Goal: Task Accomplishment & Management: Complete application form

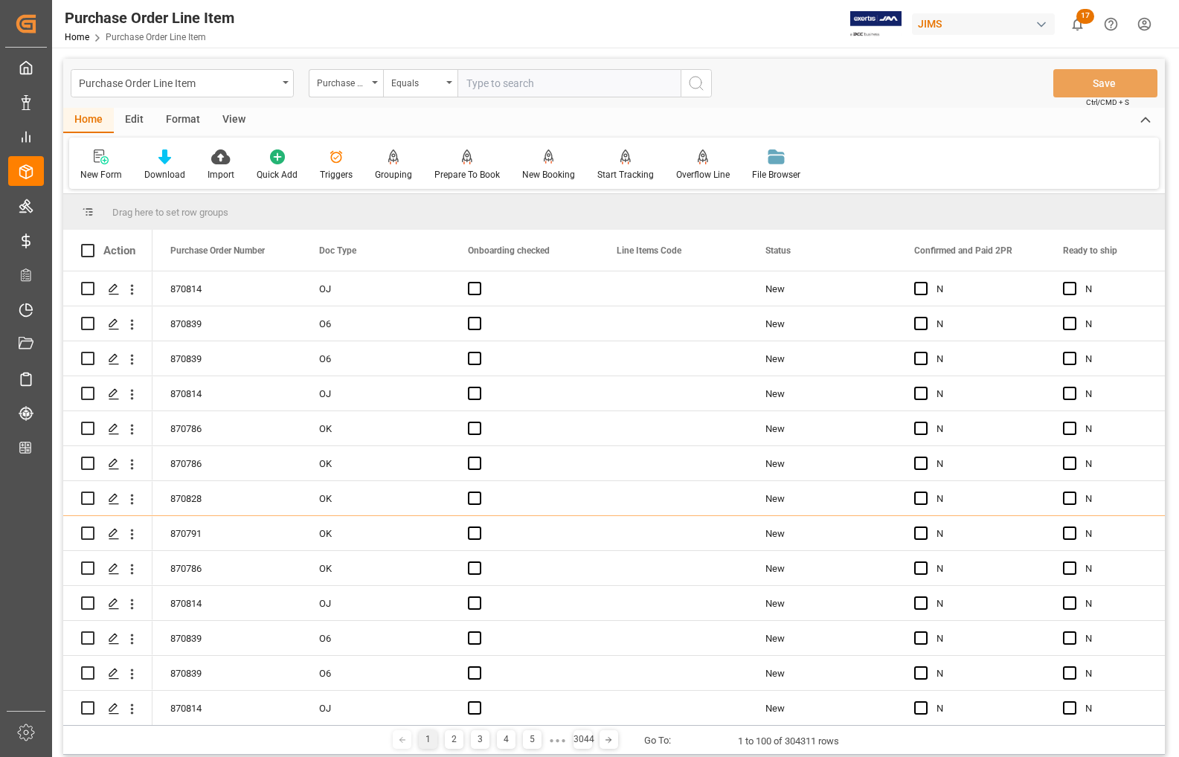
click at [541, 84] on input "text" at bounding box center [568, 83] width 223 height 28
type input "77-11648-[GEOGRAPHIC_DATA]"
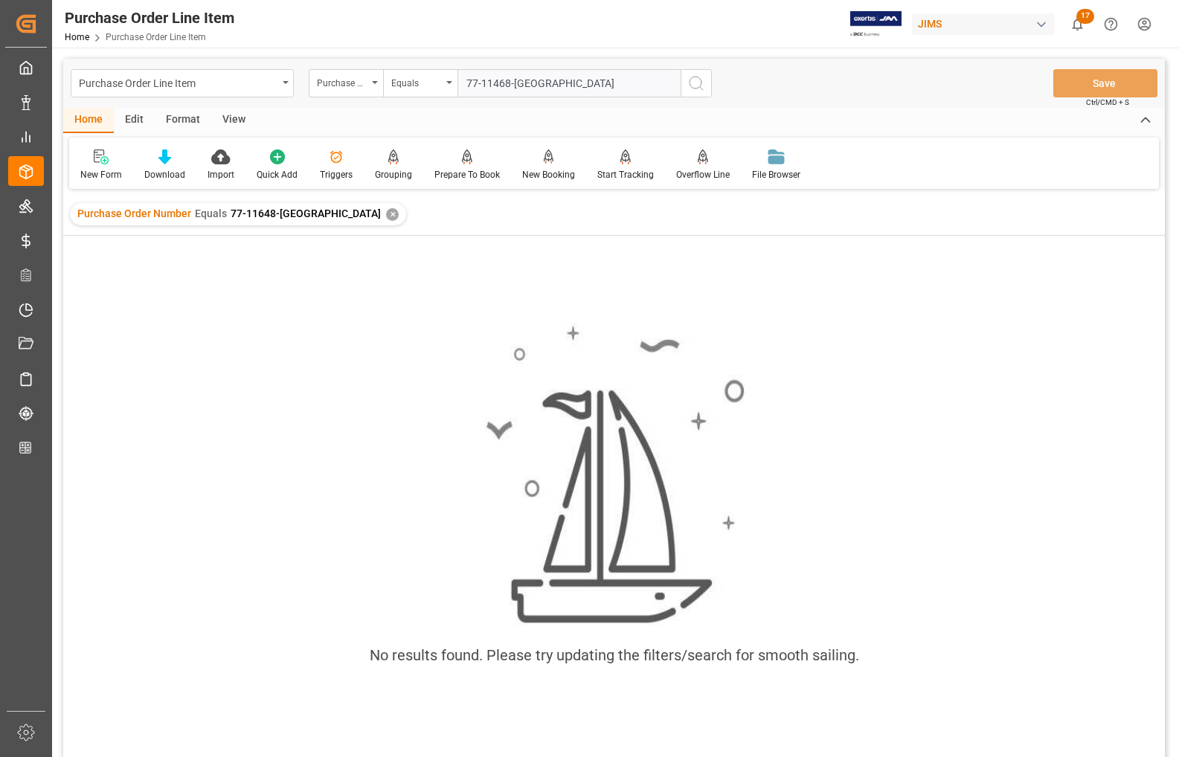
type input "77-11468-[GEOGRAPHIC_DATA]"
click at [386, 212] on div "✕" at bounding box center [392, 214] width 13 height 13
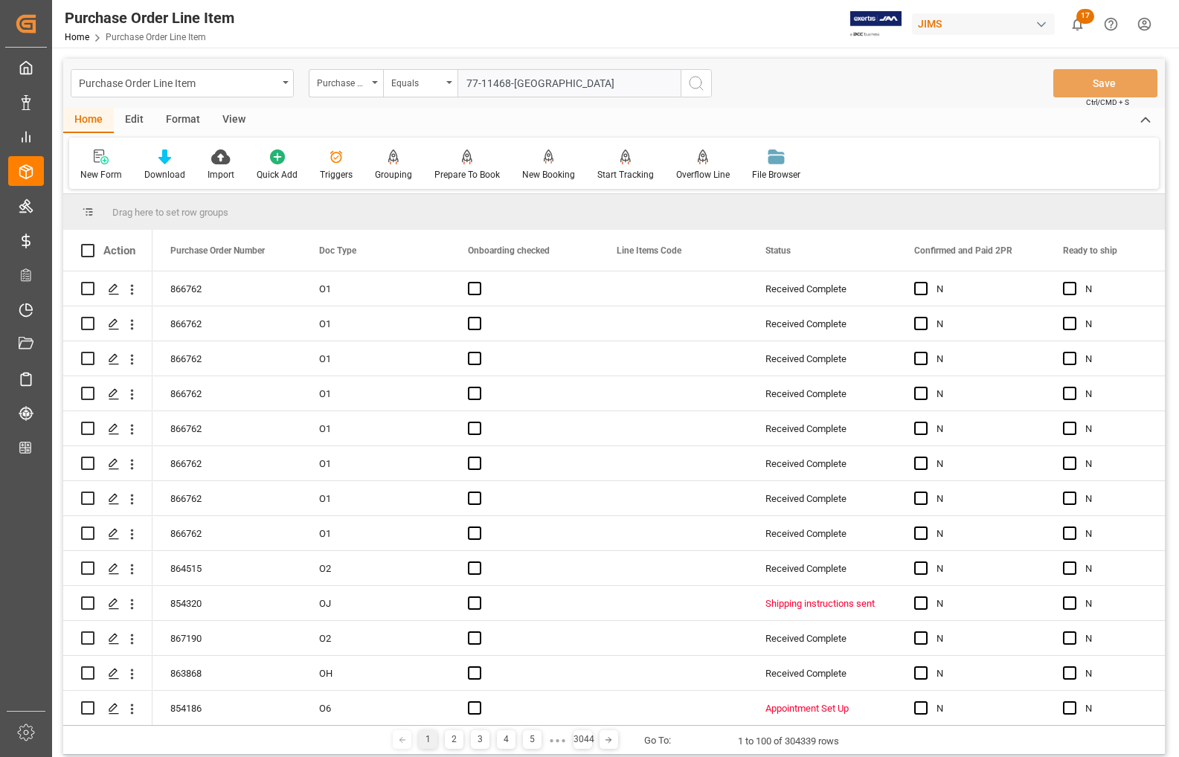
click at [692, 80] on icon "search button" at bounding box center [696, 83] width 18 height 18
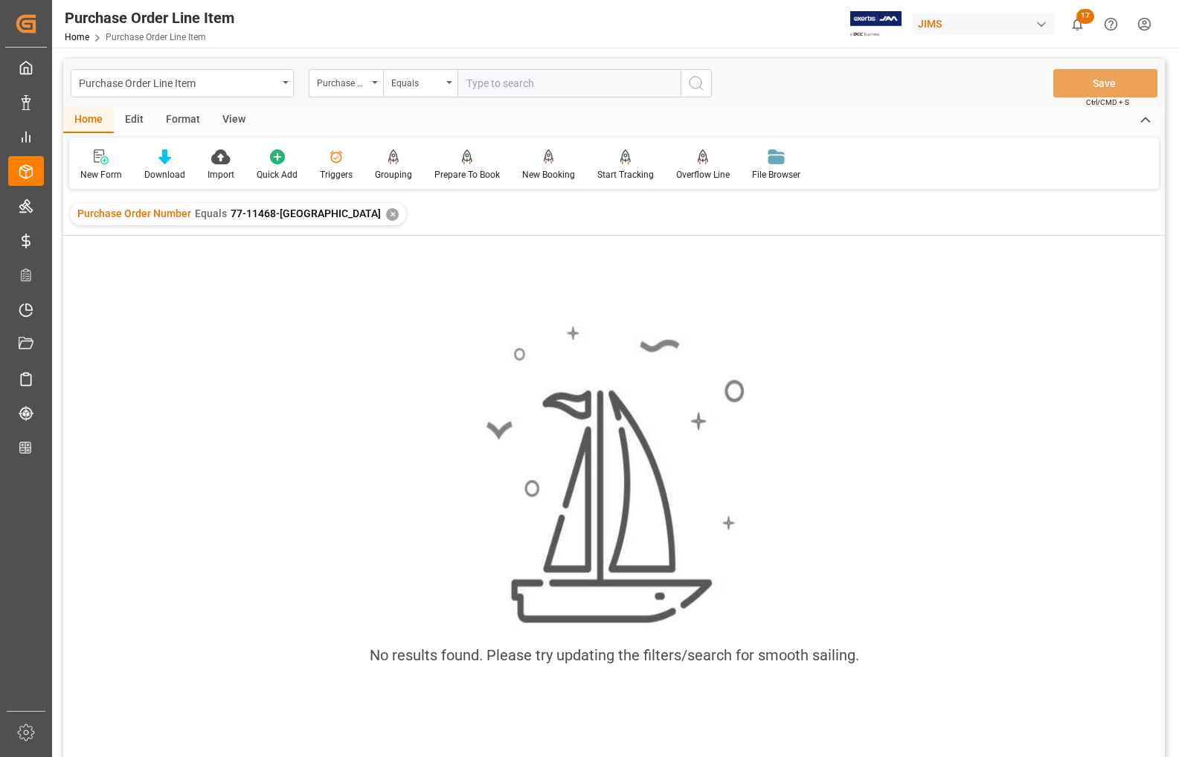
click at [386, 210] on div "✕" at bounding box center [392, 214] width 13 height 13
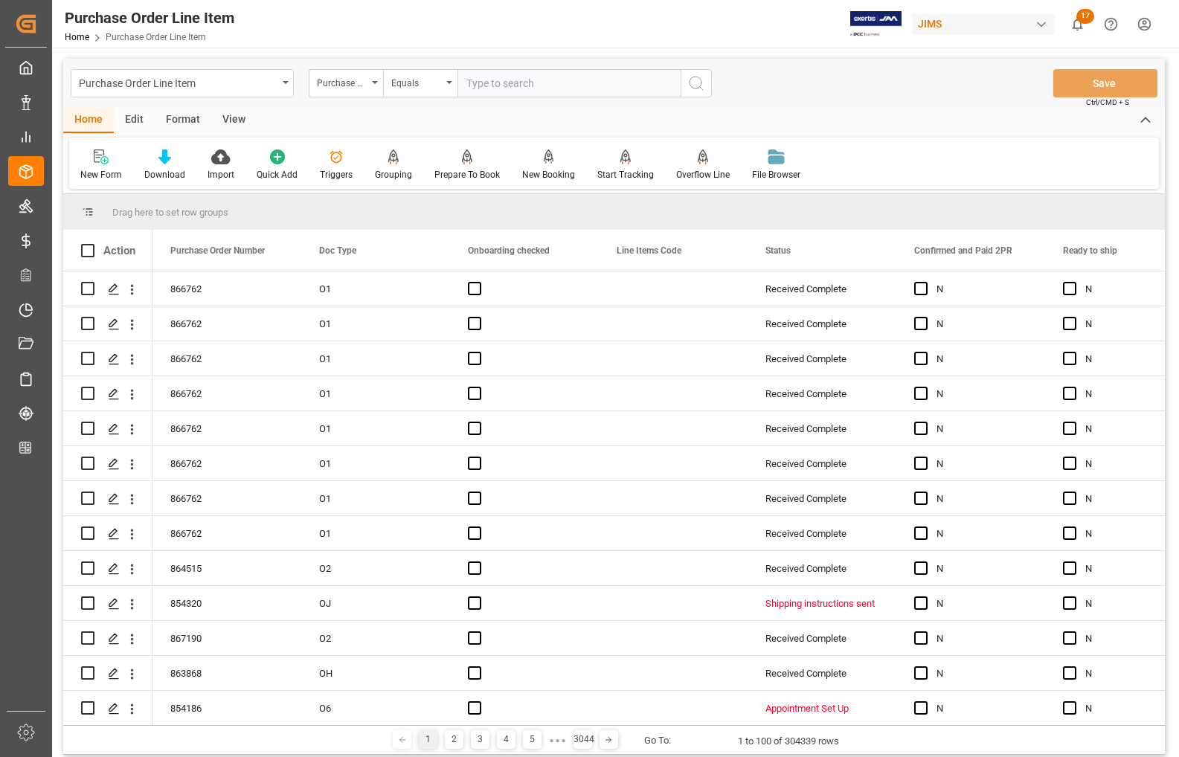
click at [478, 80] on input "text" at bounding box center [568, 83] width 223 height 28
paste input "77-11468-[GEOGRAPHIC_DATA]"
type input "77-11468-[GEOGRAPHIC_DATA]"
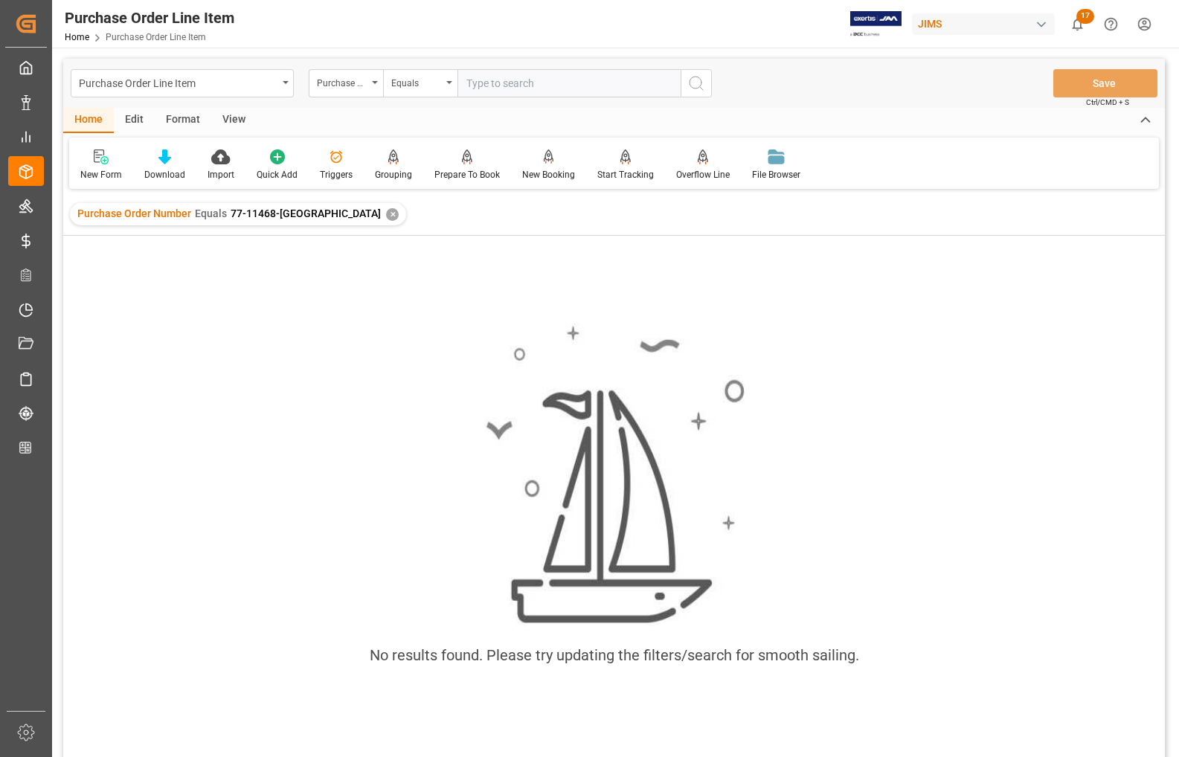
click at [477, 83] on input "text" at bounding box center [568, 83] width 223 height 28
paste input "77-11468-[GEOGRAPHIC_DATA]"
click at [517, 83] on input "77-11468-[GEOGRAPHIC_DATA]" at bounding box center [568, 83] width 223 height 28
type input "77-11468-CN"
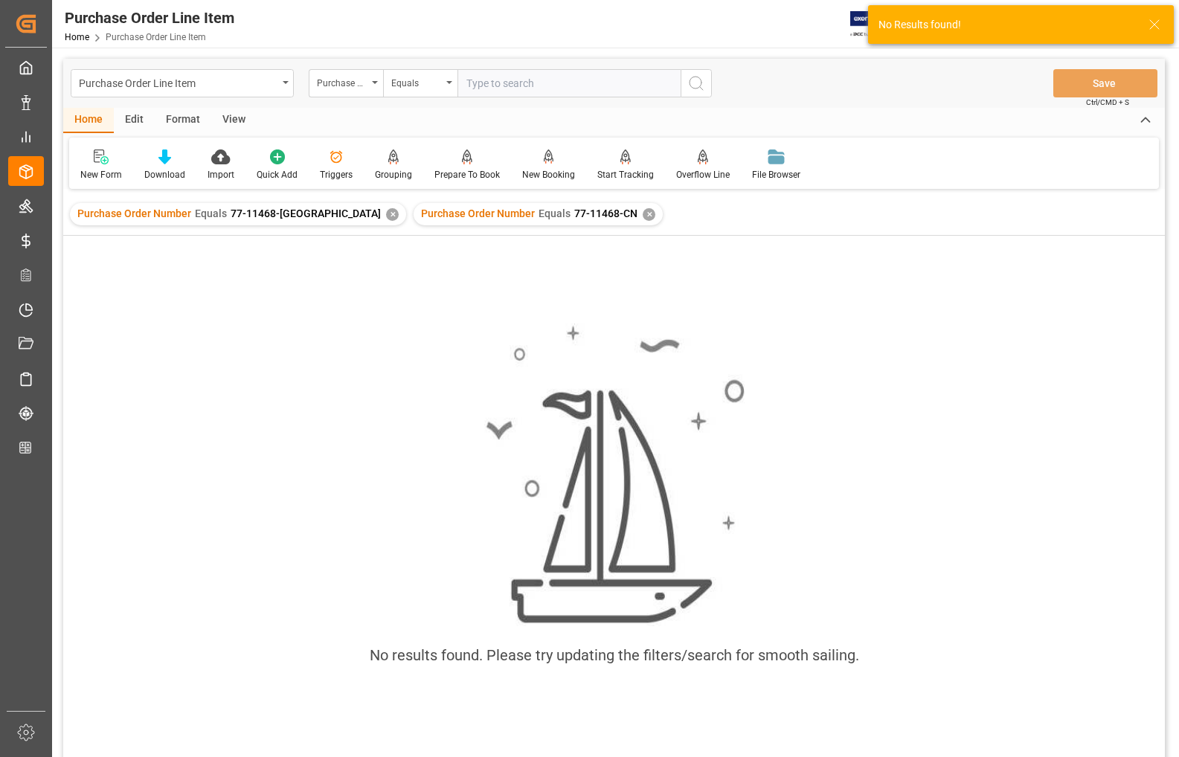
click at [386, 213] on div "✕" at bounding box center [392, 214] width 13 height 13
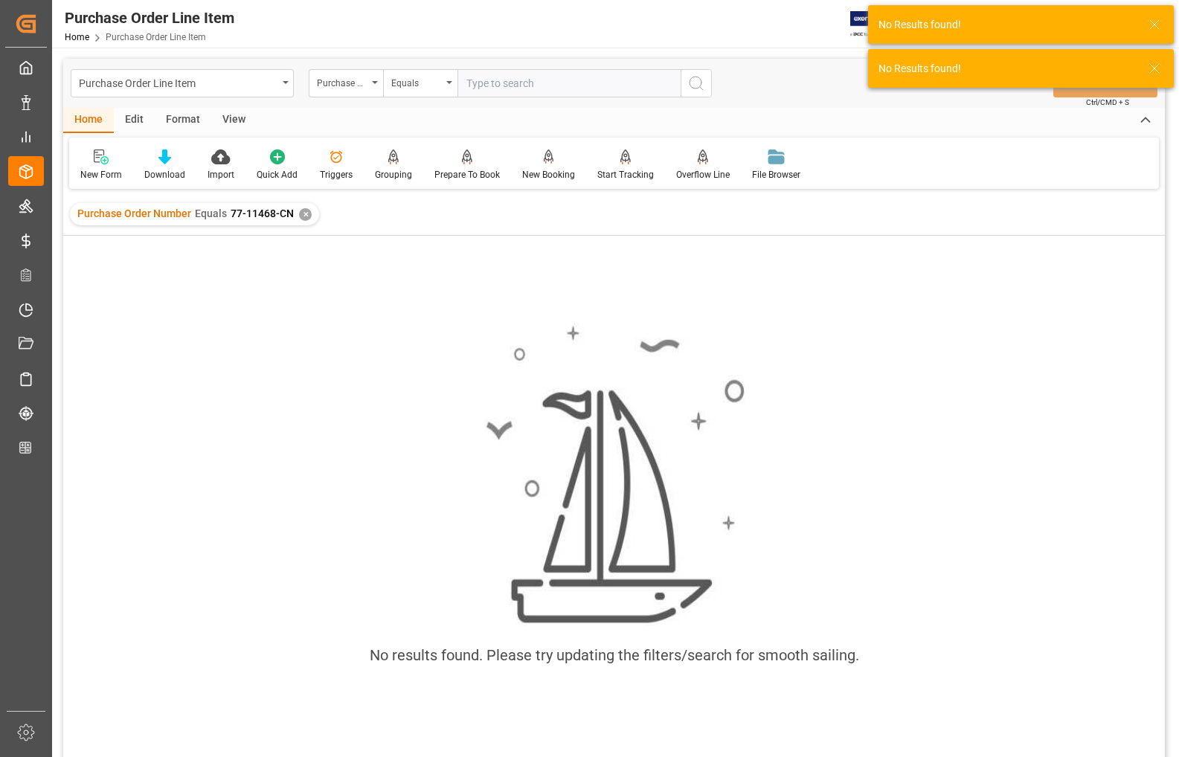
click at [503, 87] on input "text" at bounding box center [568, 83] width 223 height 28
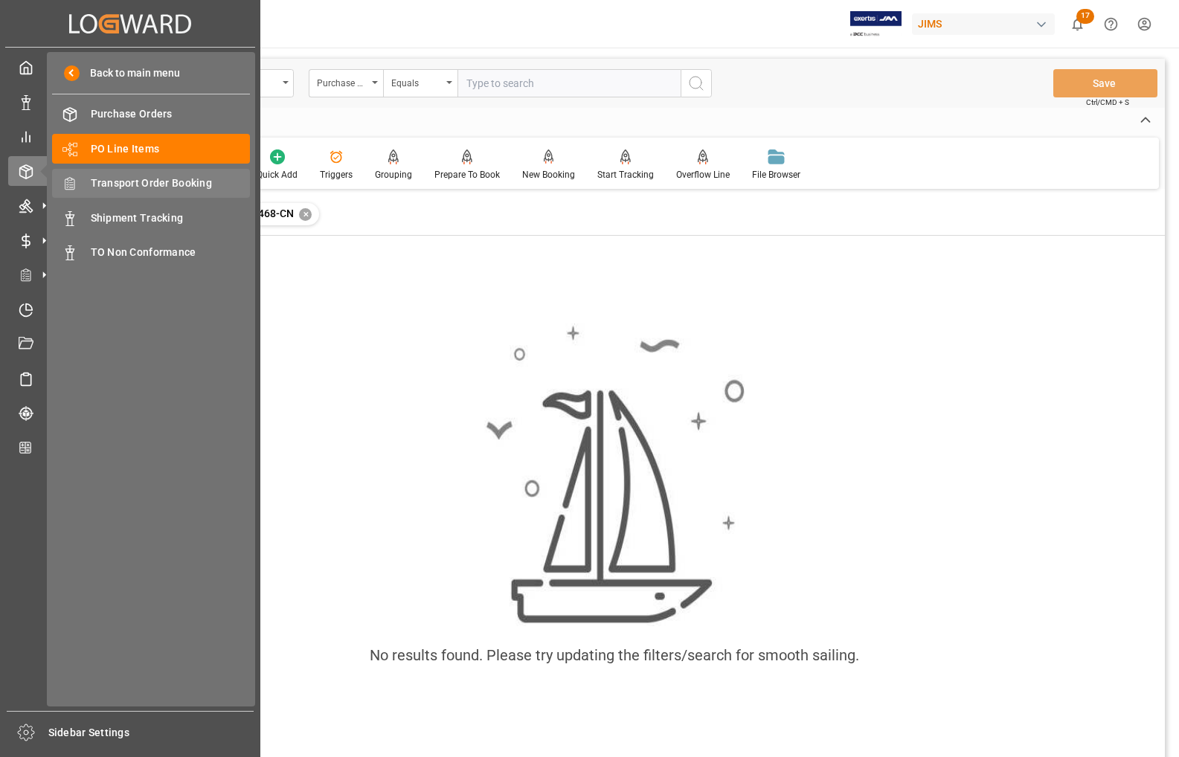
click at [121, 181] on span "Transport Order Booking" at bounding box center [171, 183] width 160 height 16
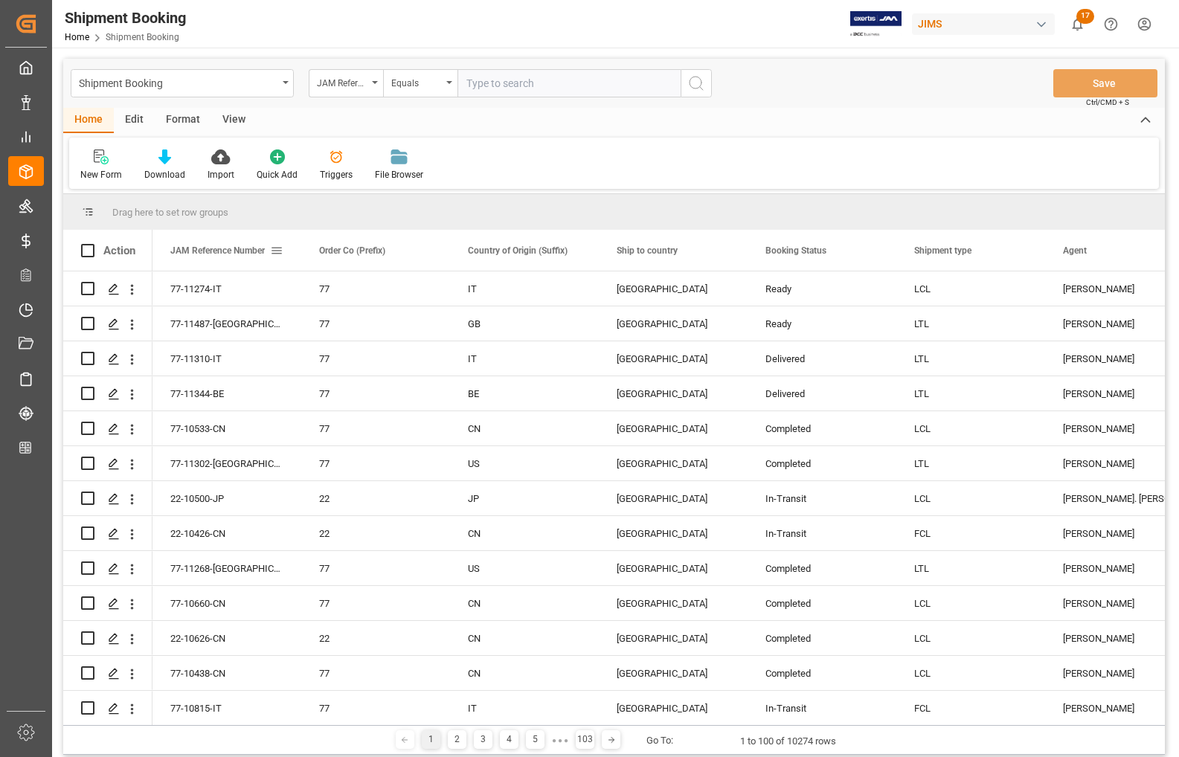
click at [250, 257] on div "JAM Reference Number" at bounding box center [220, 250] width 100 height 41
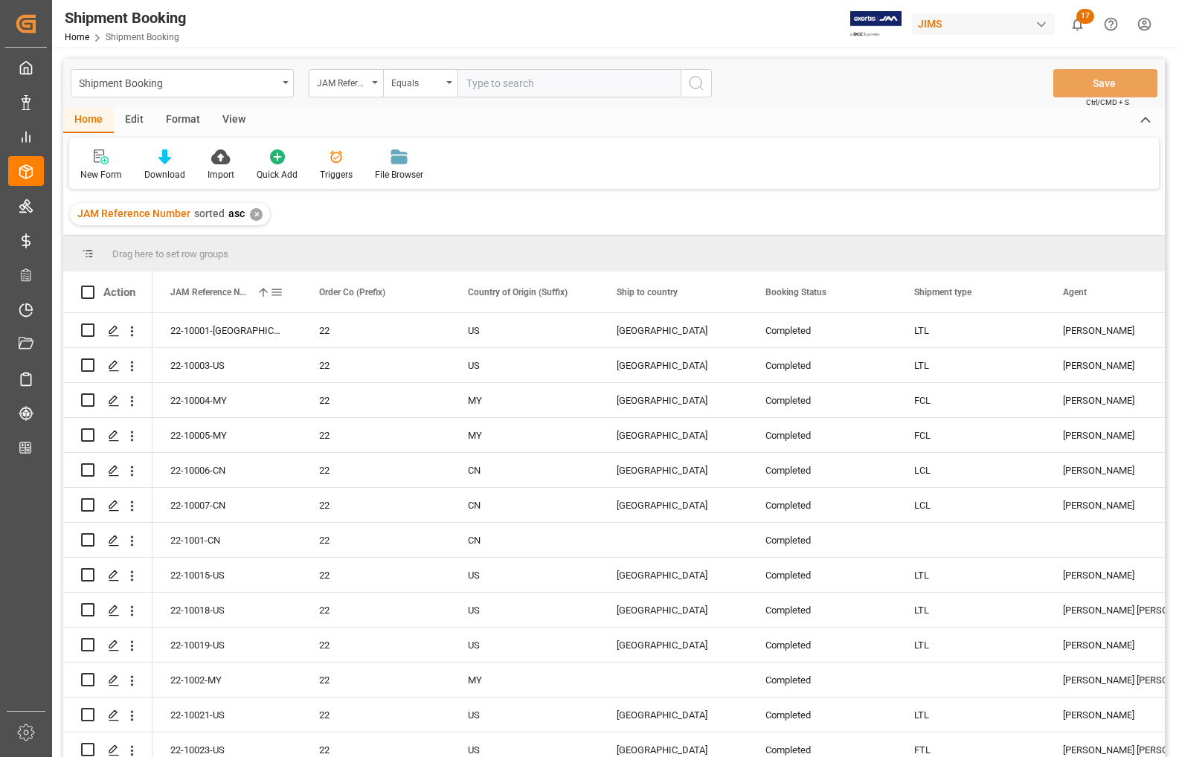
click at [236, 280] on div "JAM Reference Number 1" at bounding box center [220, 291] width 100 height 41
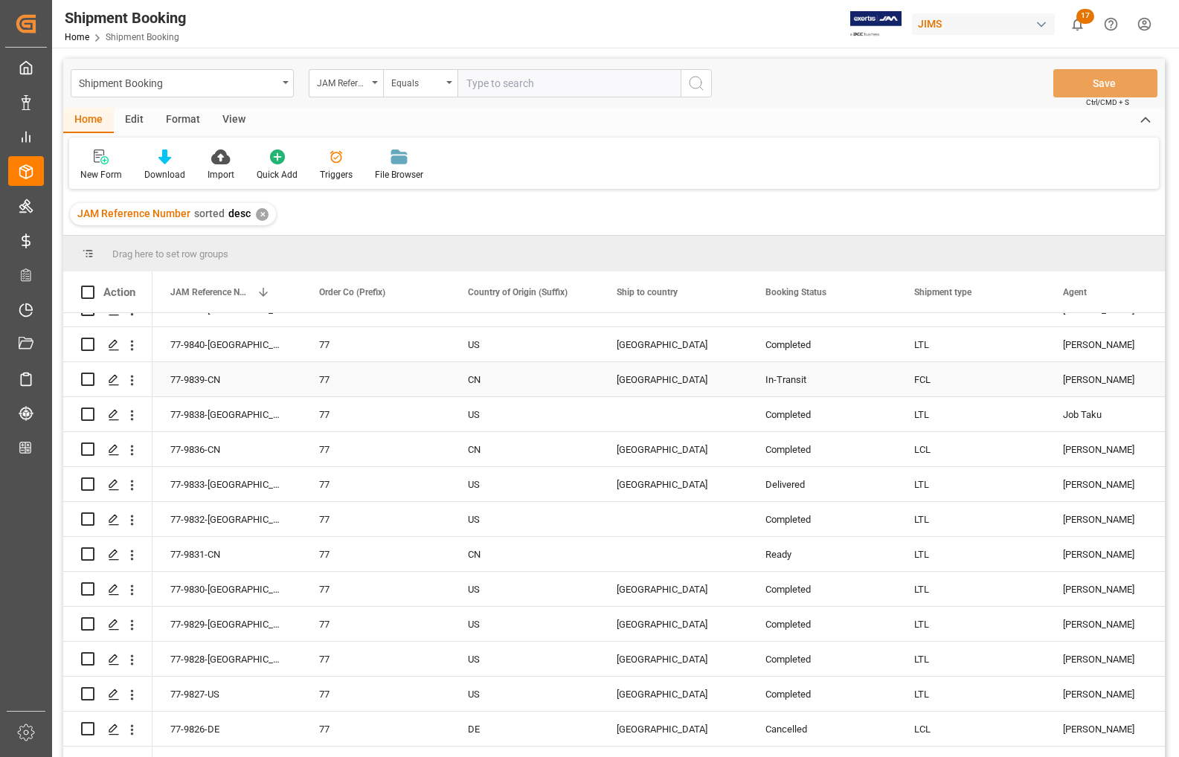
scroll to position [3049, 0]
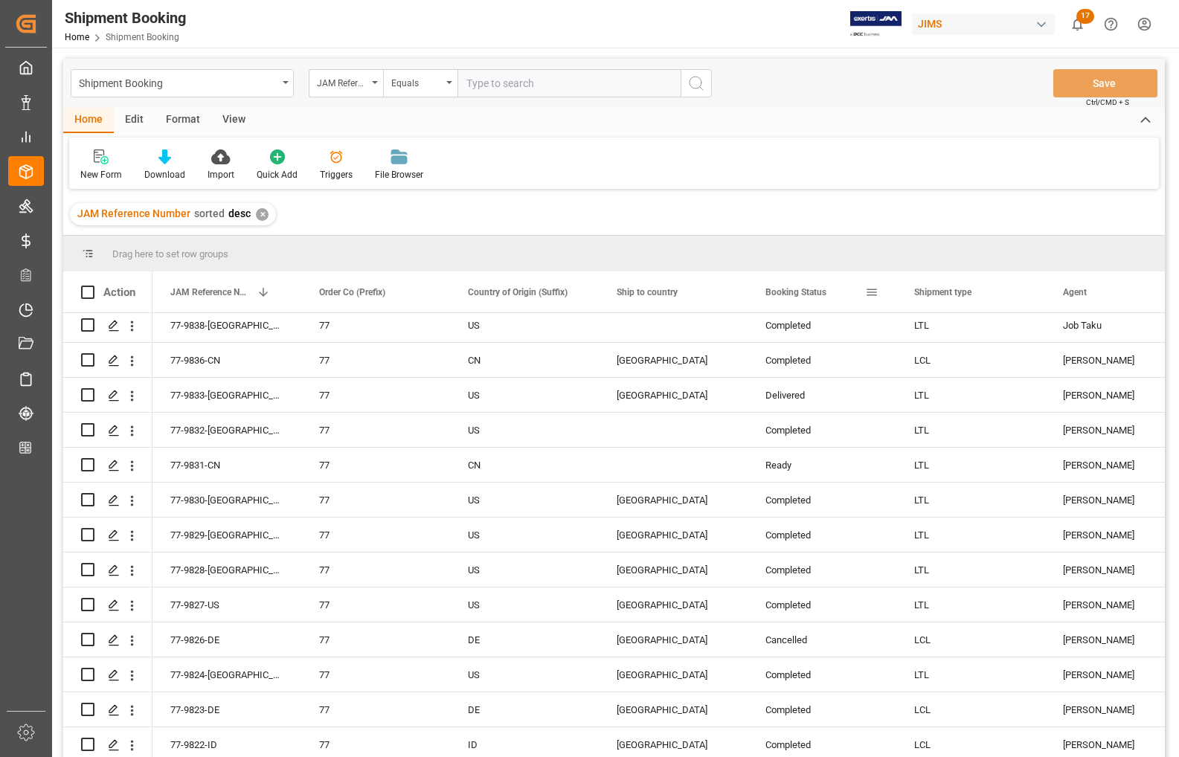
click at [819, 289] on span at bounding box center [871, 292] width 13 height 13
click at [272, 291] on span at bounding box center [276, 292] width 13 height 13
click at [240, 296] on span "JAM Reference Number" at bounding box center [210, 292] width 80 height 10
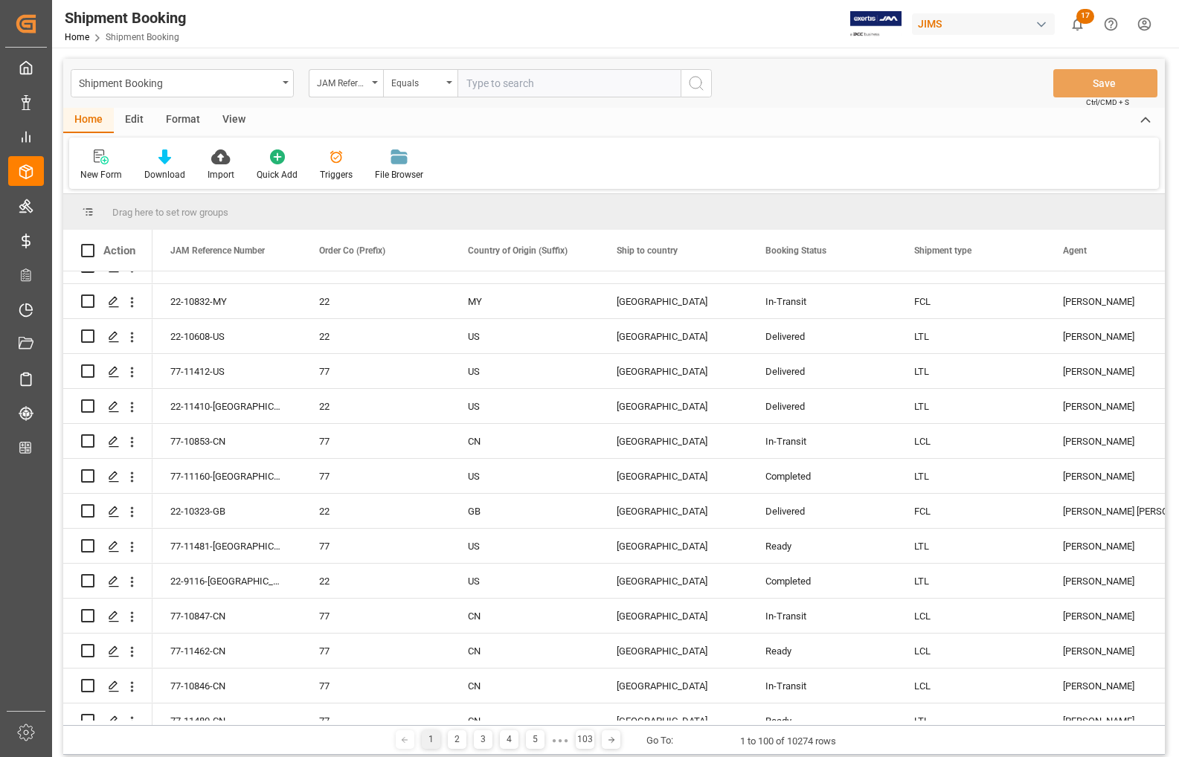
scroll to position [2695, 0]
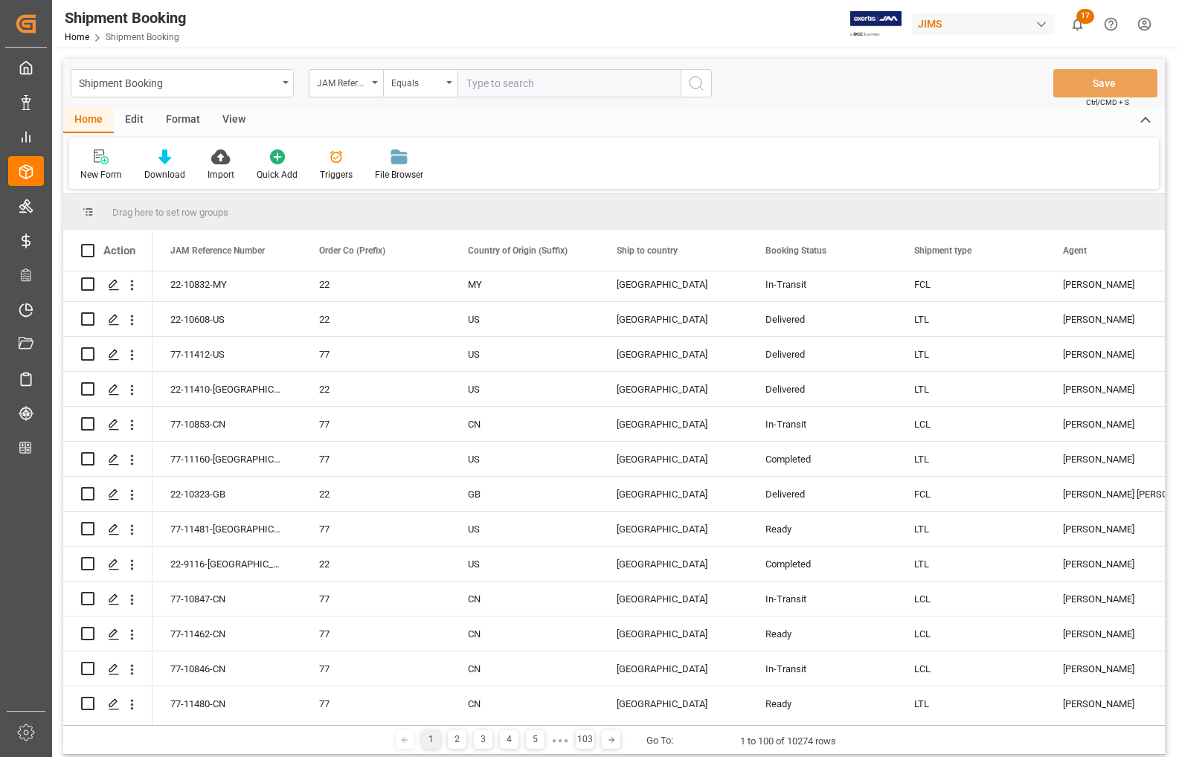
click at [523, 91] on input "text" at bounding box center [568, 83] width 223 height 28
type input "77-11486-[GEOGRAPHIC_DATA]"
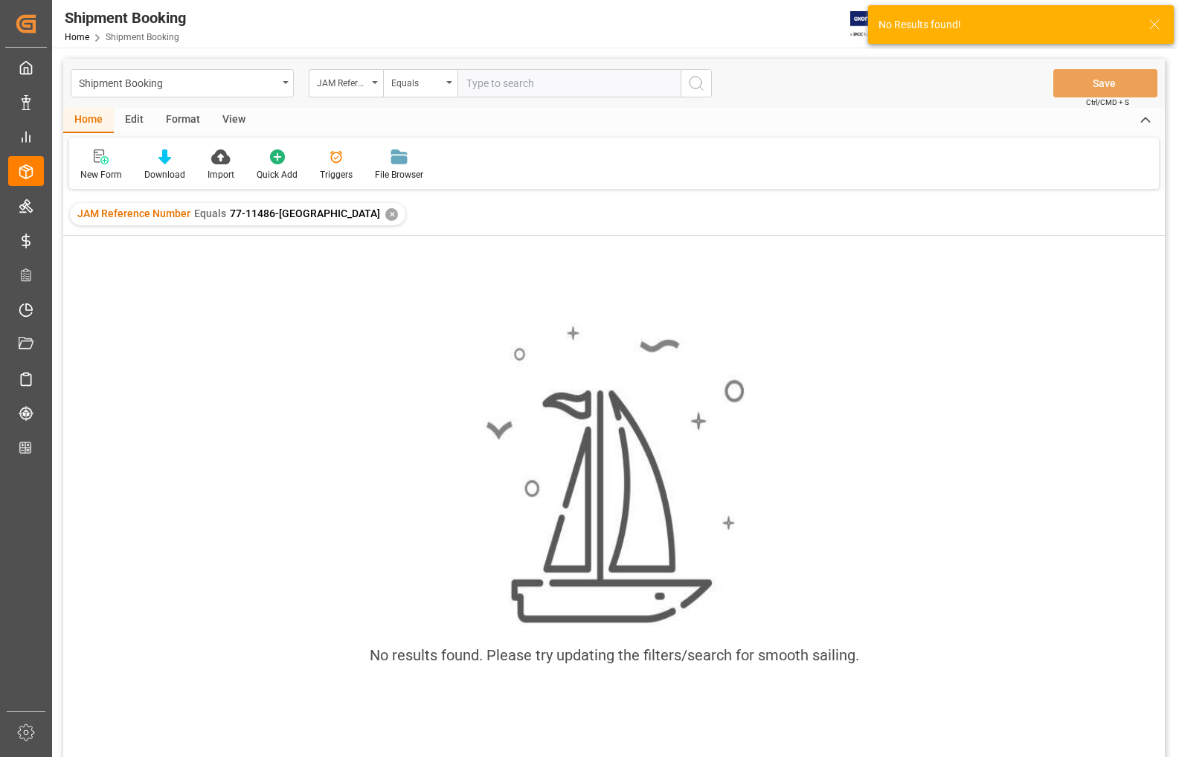
click at [385, 216] on div "✕" at bounding box center [391, 214] width 13 height 13
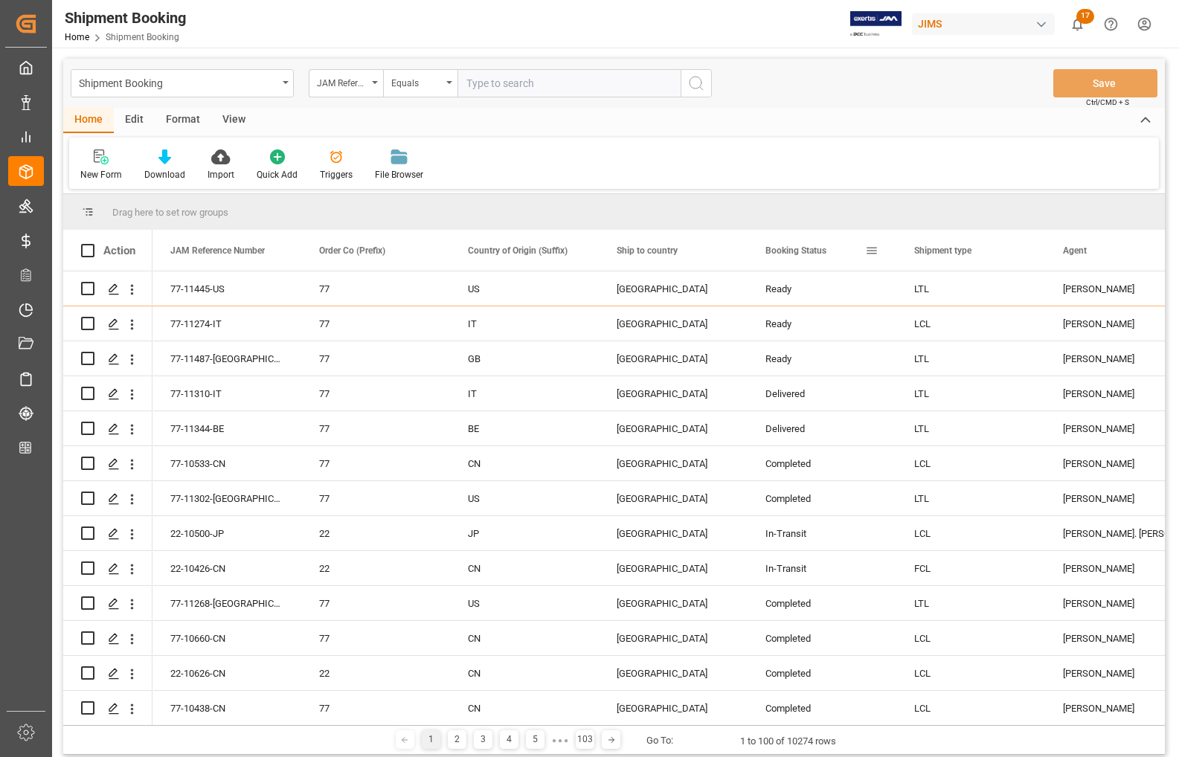
click at [819, 257] on div "Booking Status" at bounding box center [815, 250] width 100 height 41
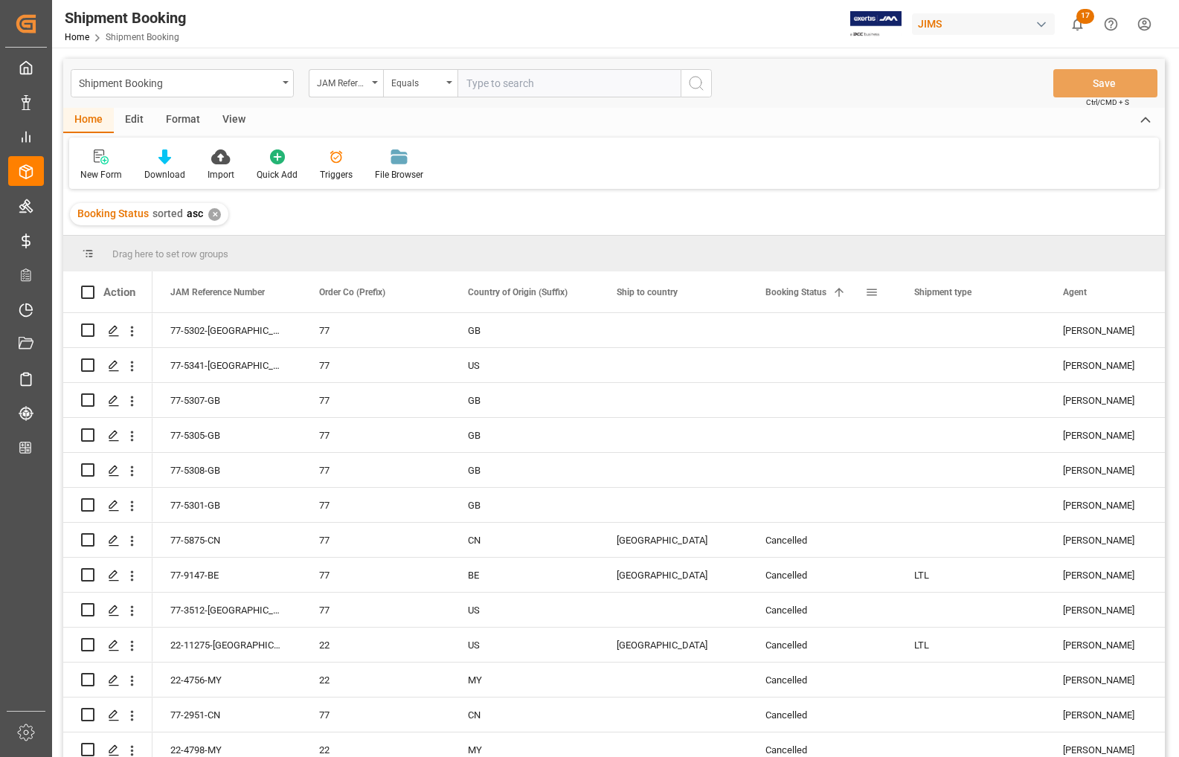
click at [799, 301] on div "Booking Status 1" at bounding box center [815, 291] width 100 height 41
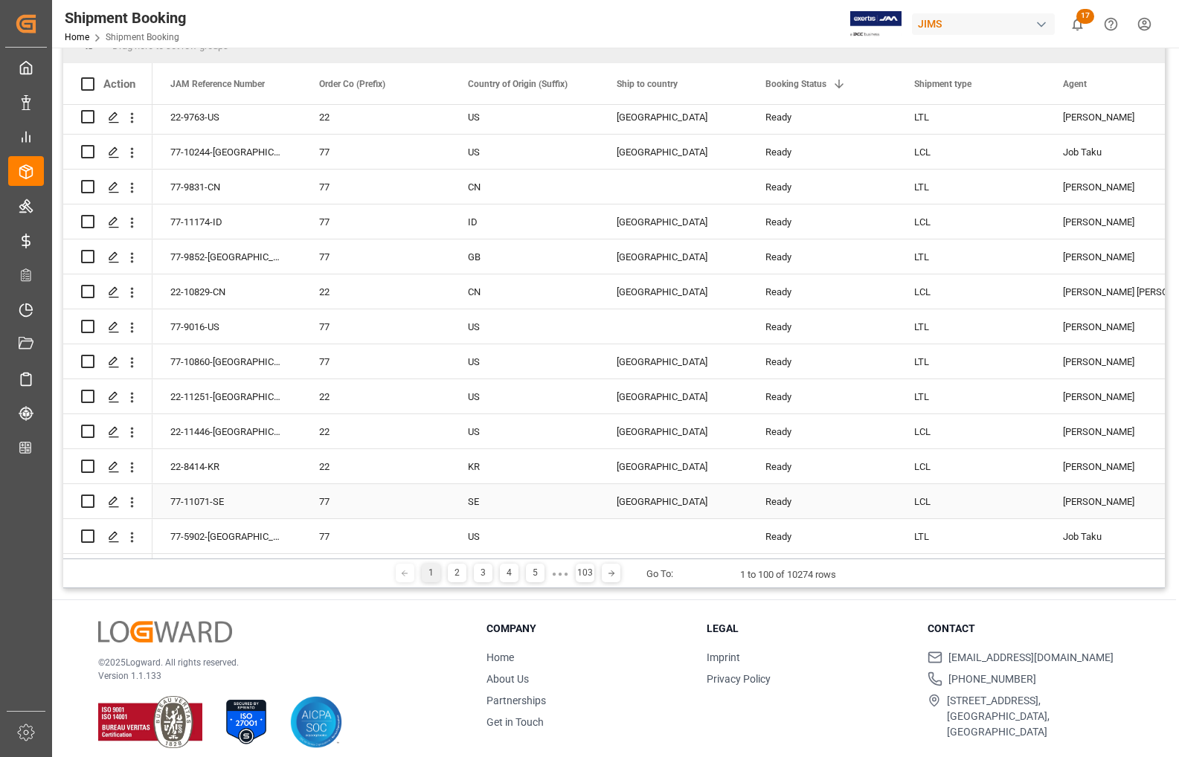
scroll to position [220, 0]
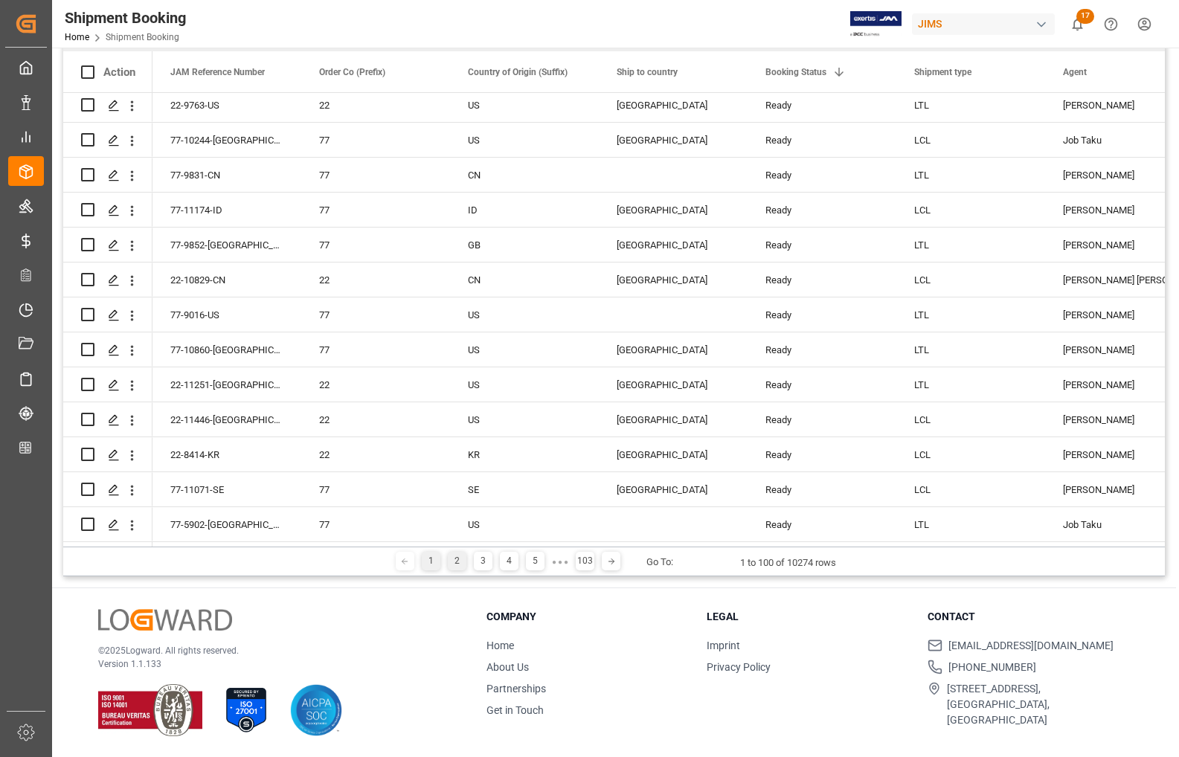
click at [454, 561] on div "2" at bounding box center [457, 561] width 19 height 19
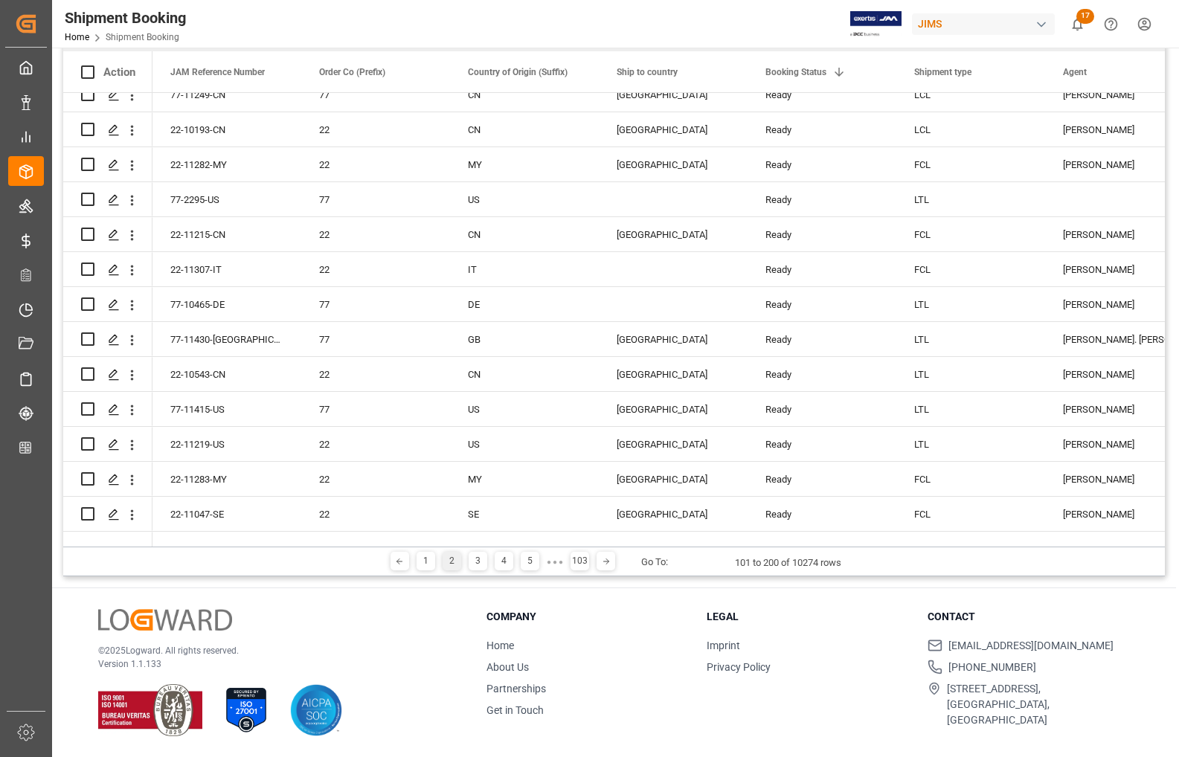
scroll to position [0, 0]
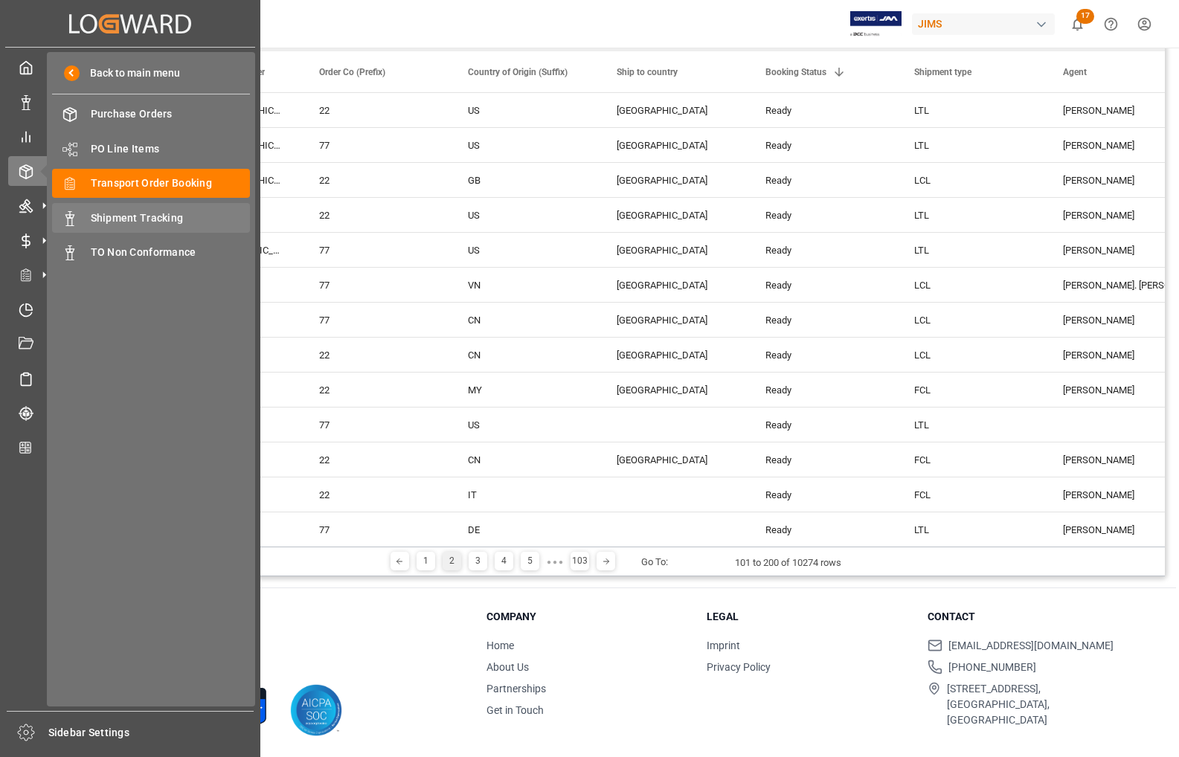
click at [135, 217] on span "Shipment Tracking" at bounding box center [171, 218] width 160 height 16
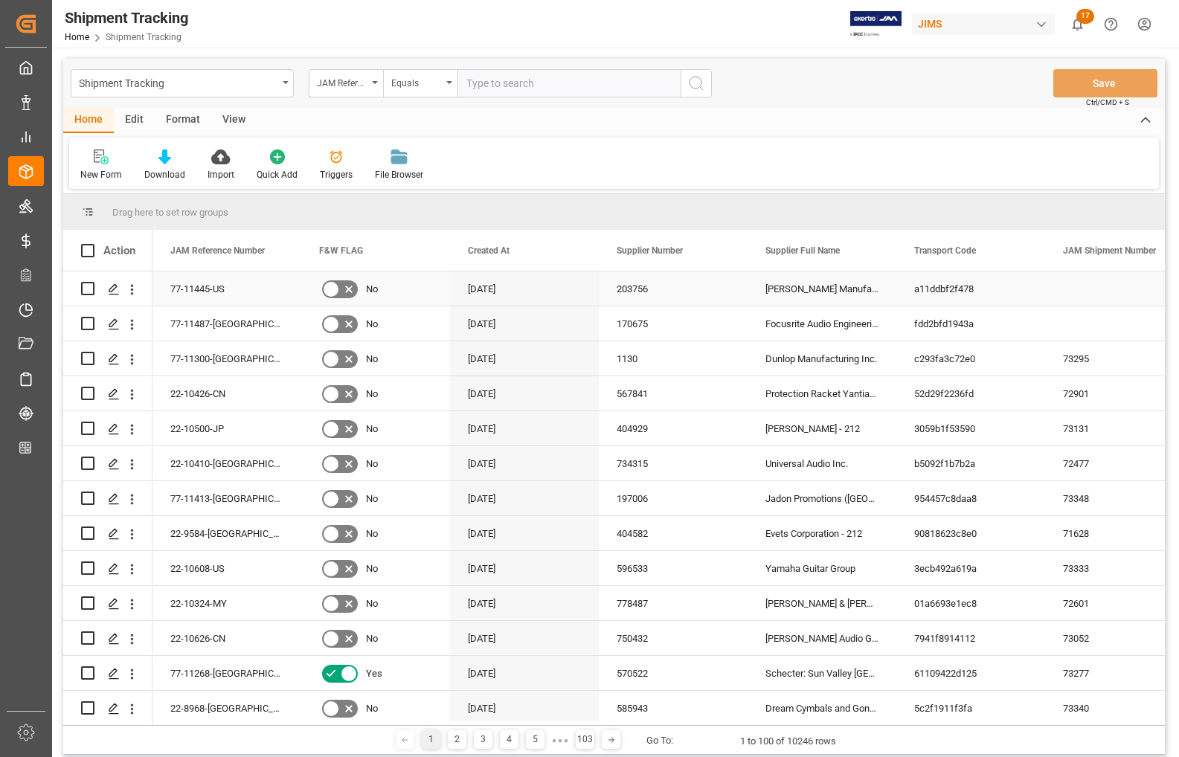
click at [247, 294] on div "77-11445-US" at bounding box center [226, 288] width 149 height 34
click at [819, 290] on div "a11ddbf2f478" at bounding box center [970, 288] width 149 height 34
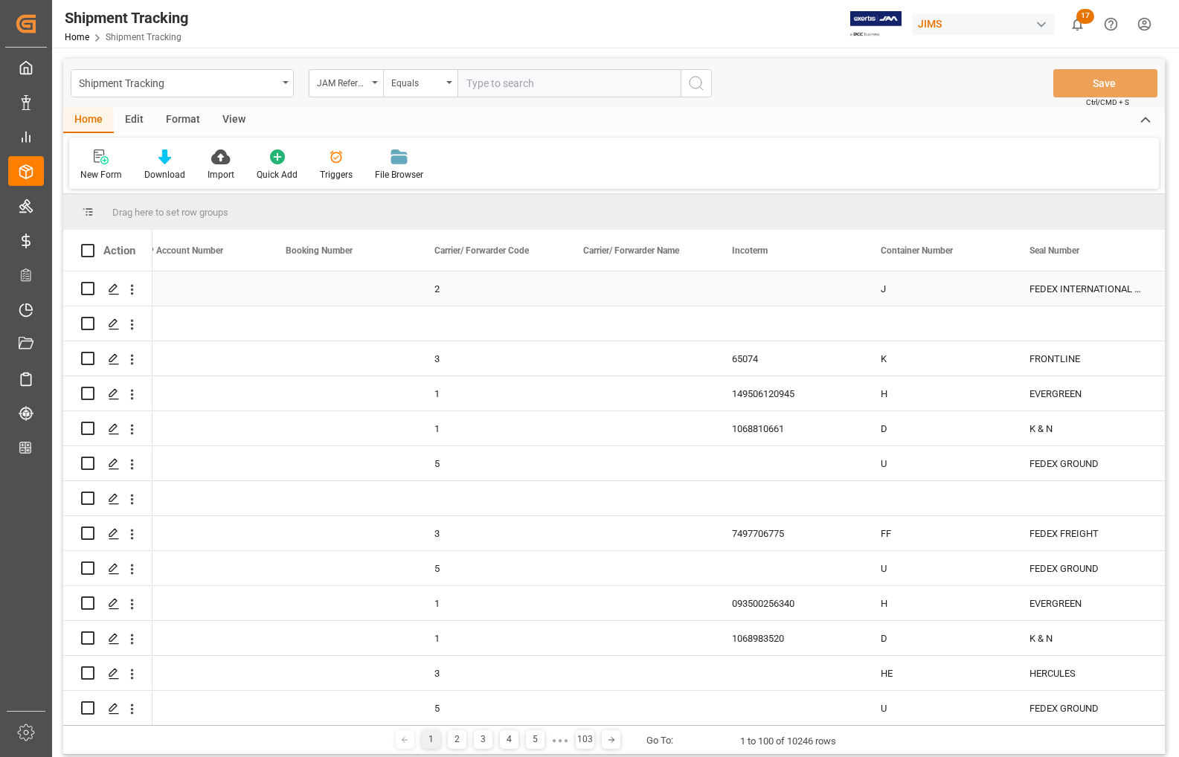
scroll to position [0, 2562]
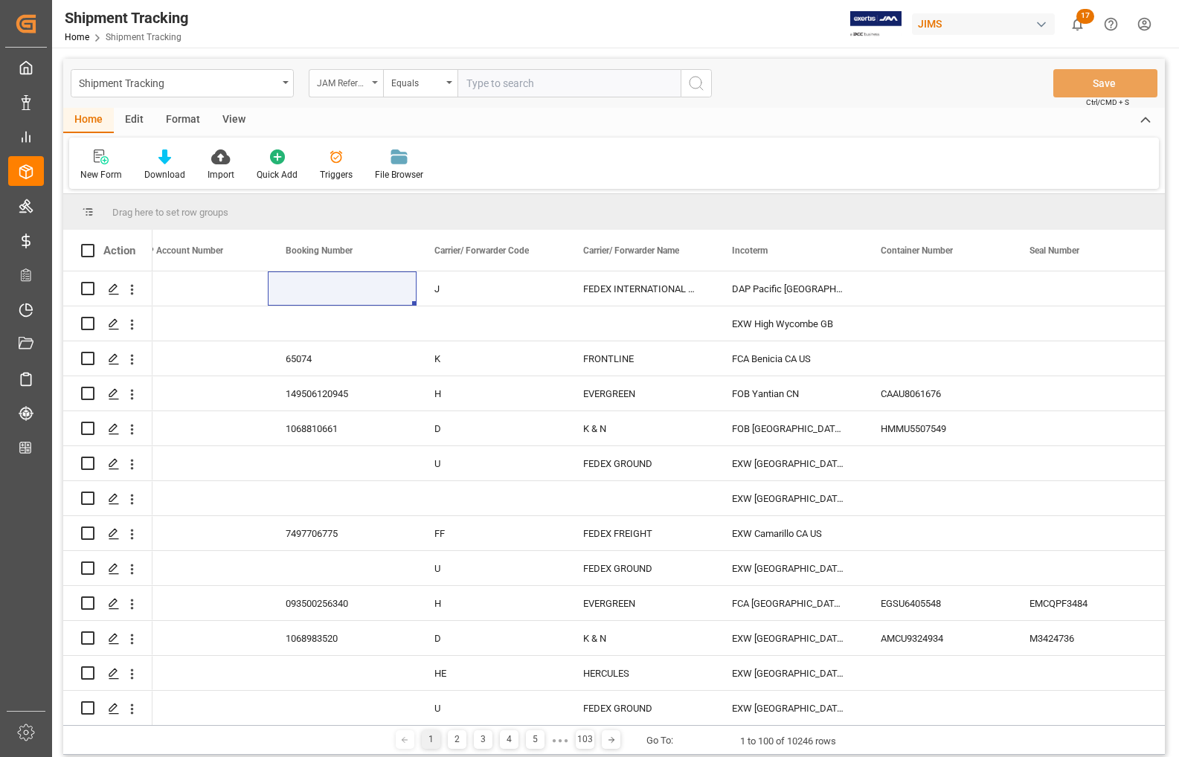
click at [373, 83] on icon "open menu" at bounding box center [375, 82] width 6 height 3
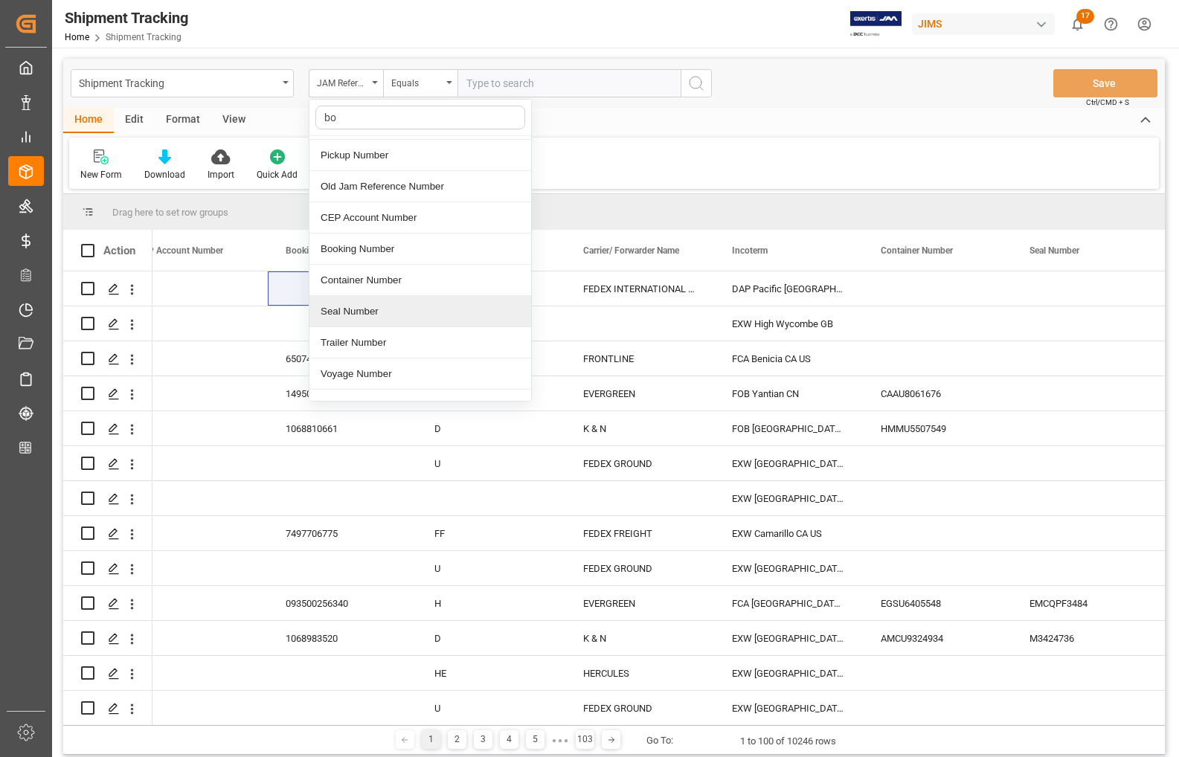
scroll to position [0, 0]
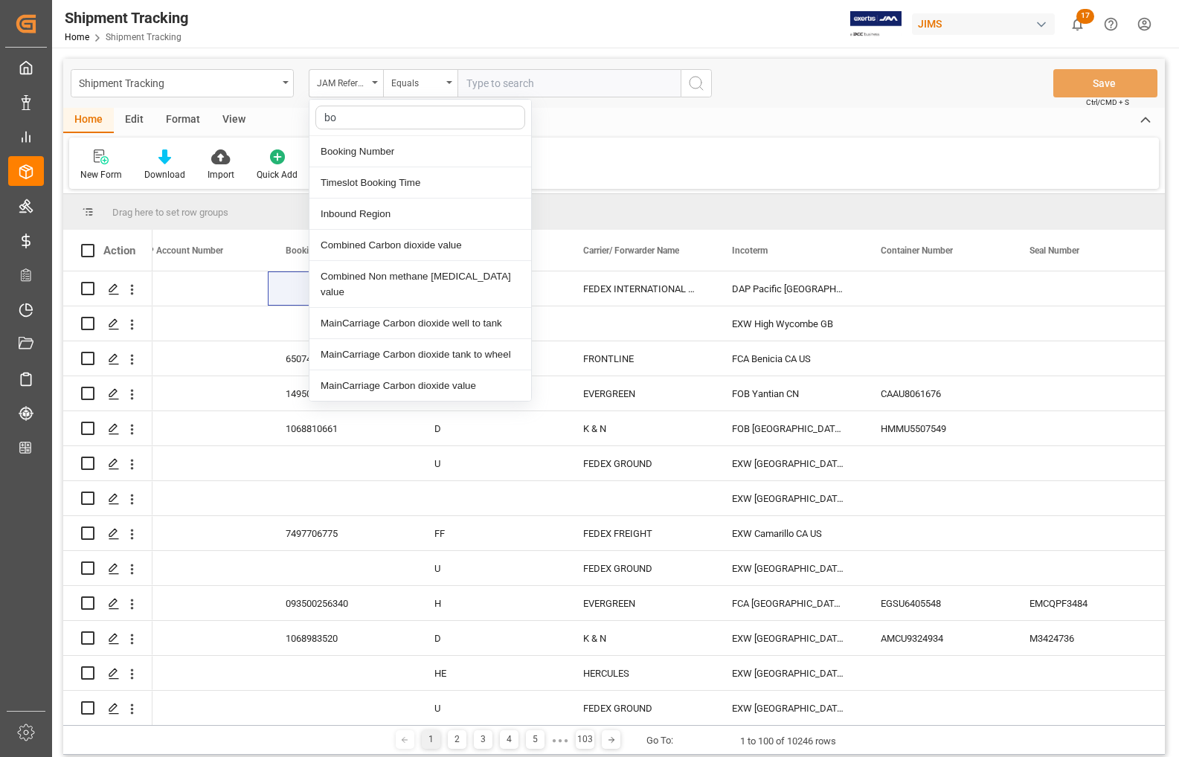
type input "boo"
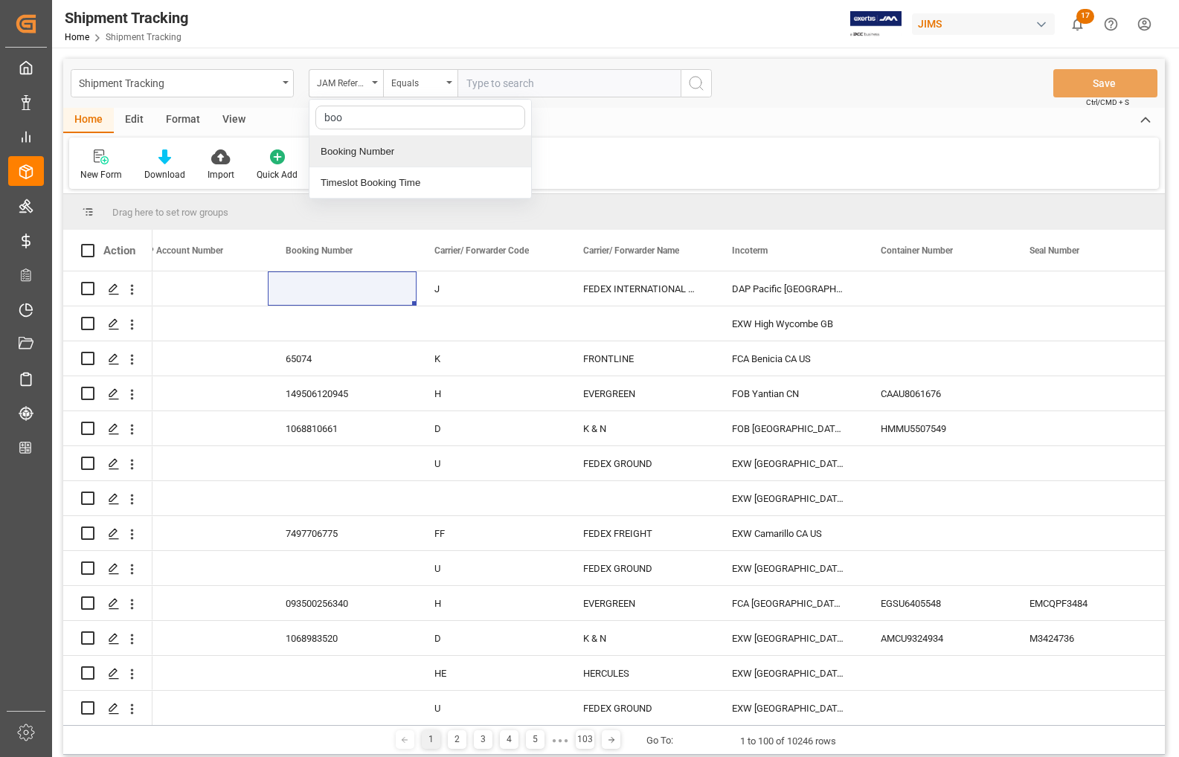
click at [361, 150] on div "Booking Number" at bounding box center [420, 151] width 222 height 31
click at [499, 83] on input "text" at bounding box center [568, 83] width 223 height 28
paste input "1ZE155Y26890391095"
type input "1ZE155Y26890391095"
click at [690, 88] on icon "search button" at bounding box center [696, 83] width 18 height 18
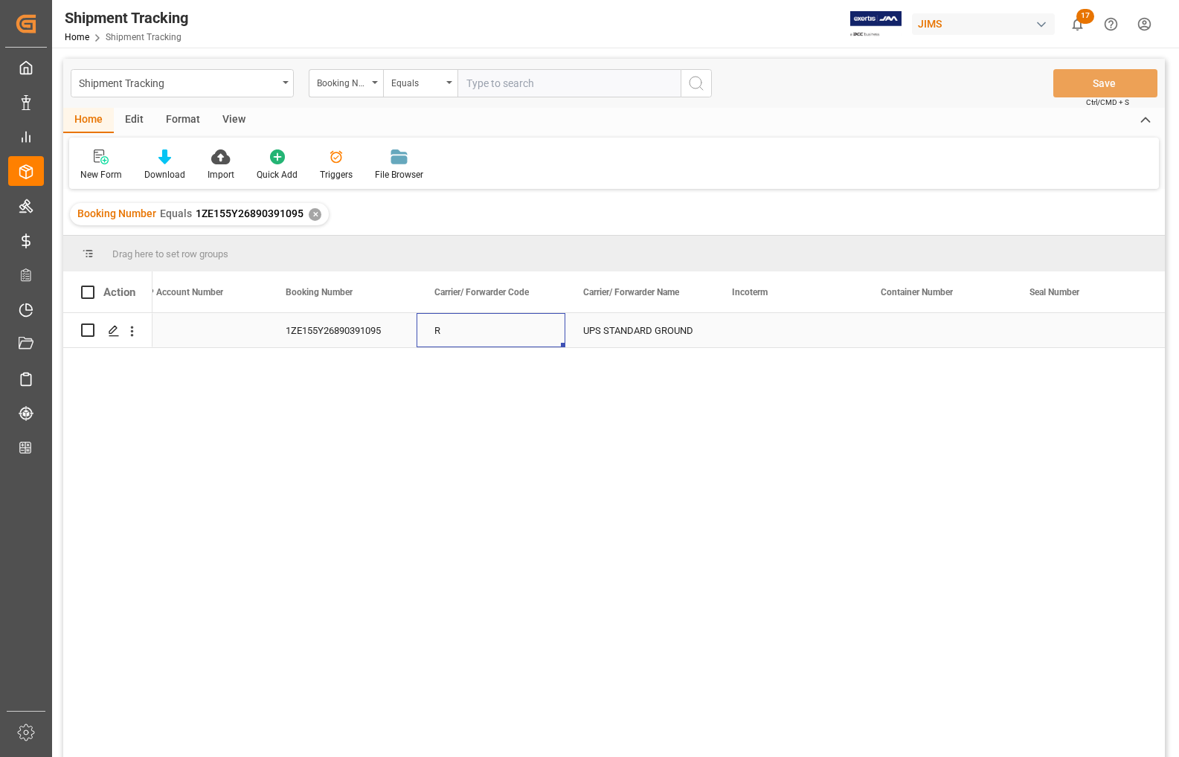
click at [525, 321] on div "R" at bounding box center [490, 330] width 149 height 34
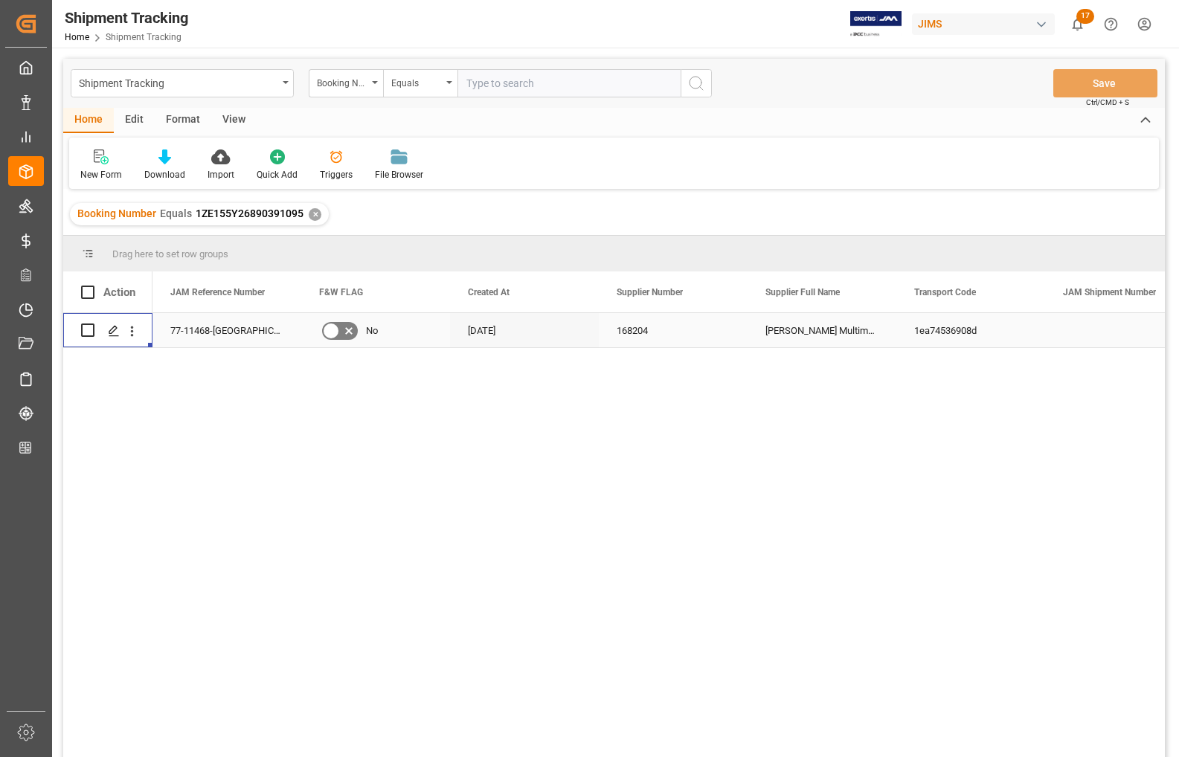
click at [173, 333] on div "77-11468-[GEOGRAPHIC_DATA]" at bounding box center [226, 330] width 149 height 34
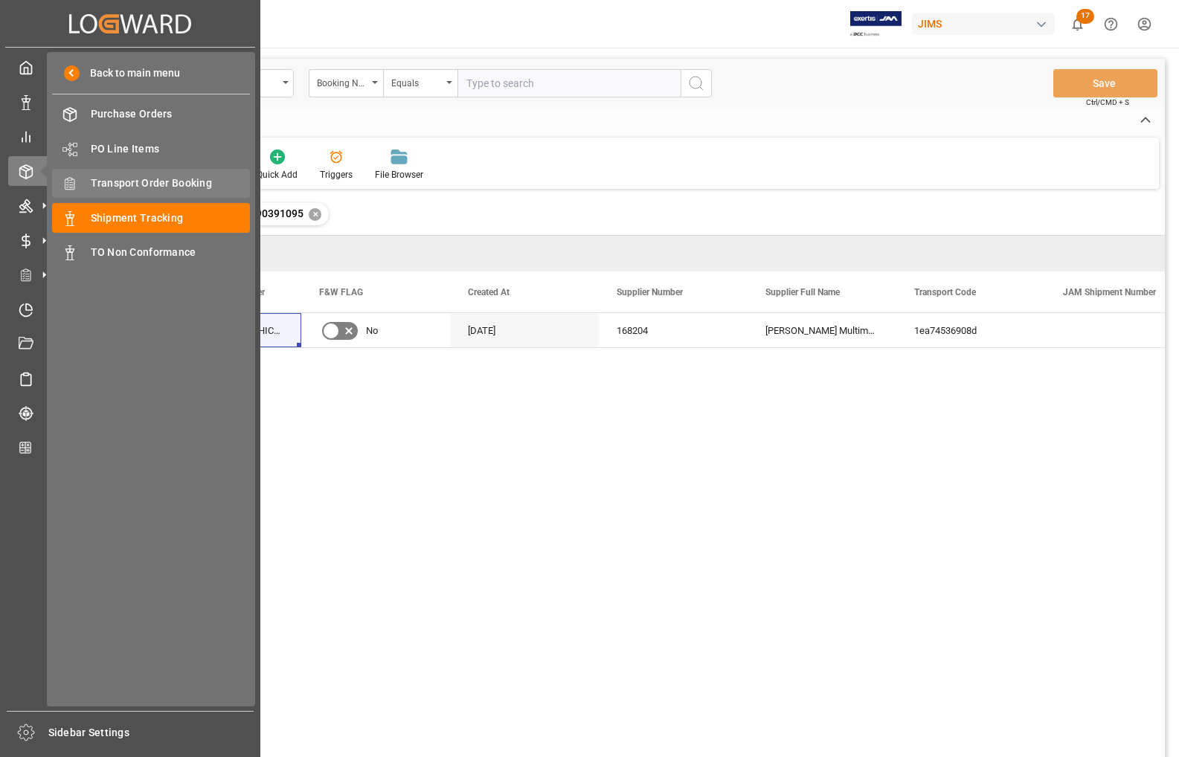
click at [121, 183] on span "Transport Order Booking" at bounding box center [171, 183] width 160 height 16
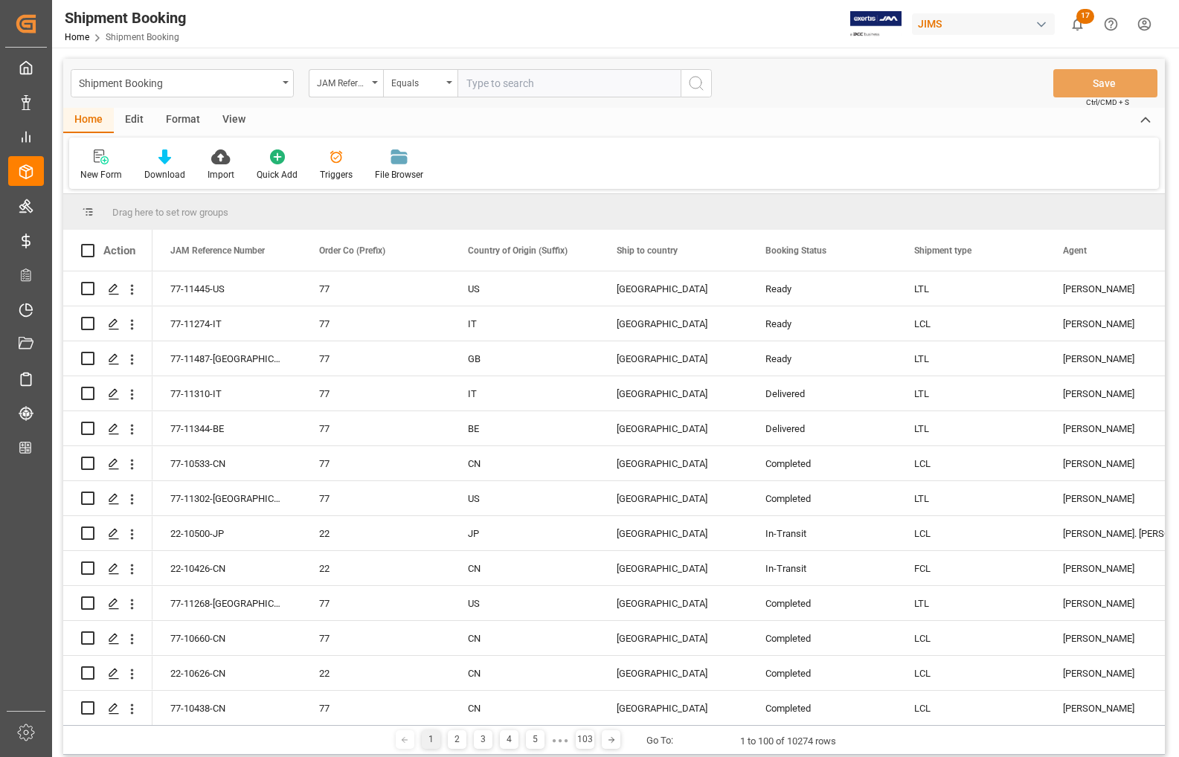
click at [522, 83] on input "text" at bounding box center [568, 83] width 223 height 28
type input "77-11468-[GEOGRAPHIC_DATA]"
click at [700, 84] on icon "search button" at bounding box center [696, 83] width 18 height 18
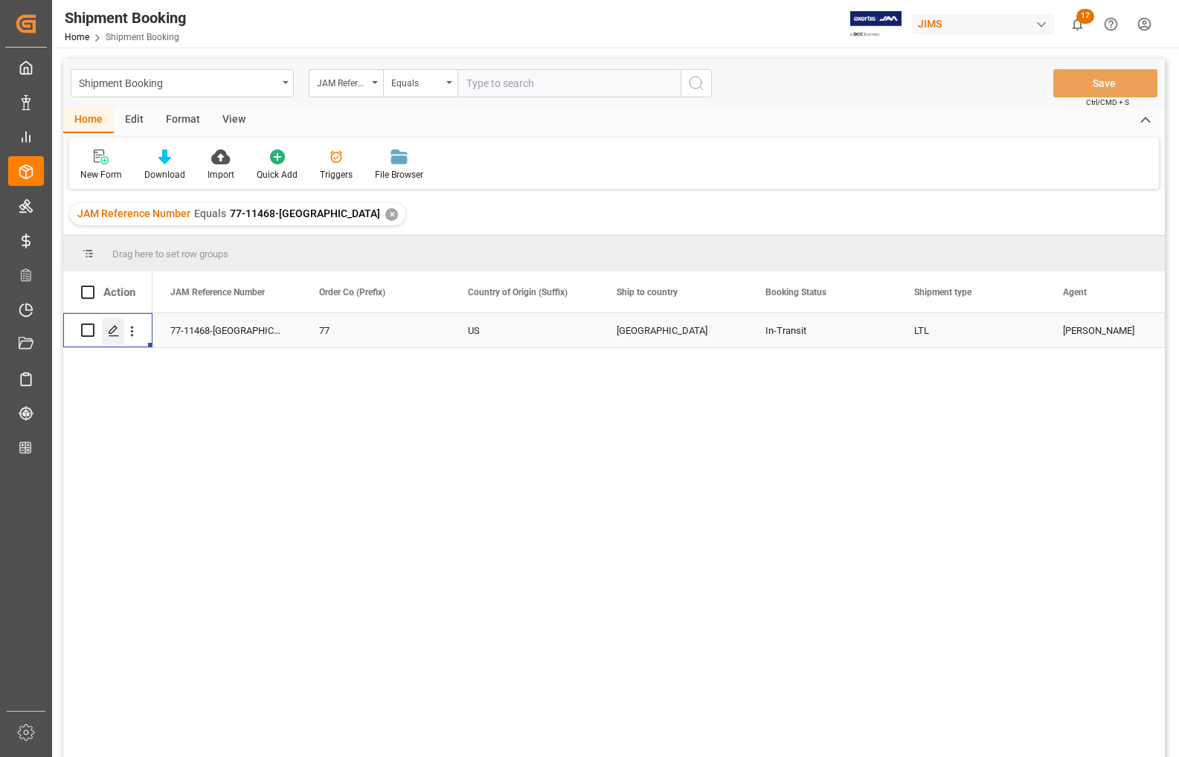
click at [112, 329] on icon "Press SPACE to select this row." at bounding box center [114, 331] width 12 height 12
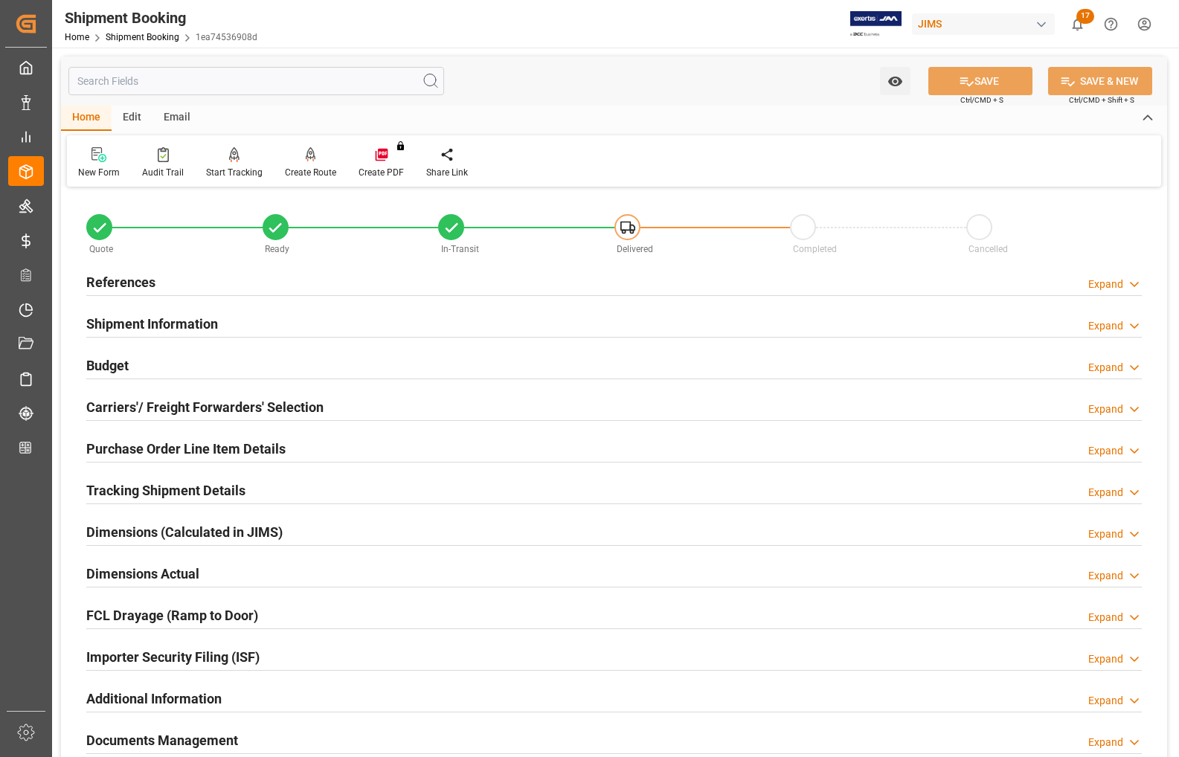
click at [100, 324] on h2 "Shipment Information" at bounding box center [152, 324] width 132 height 20
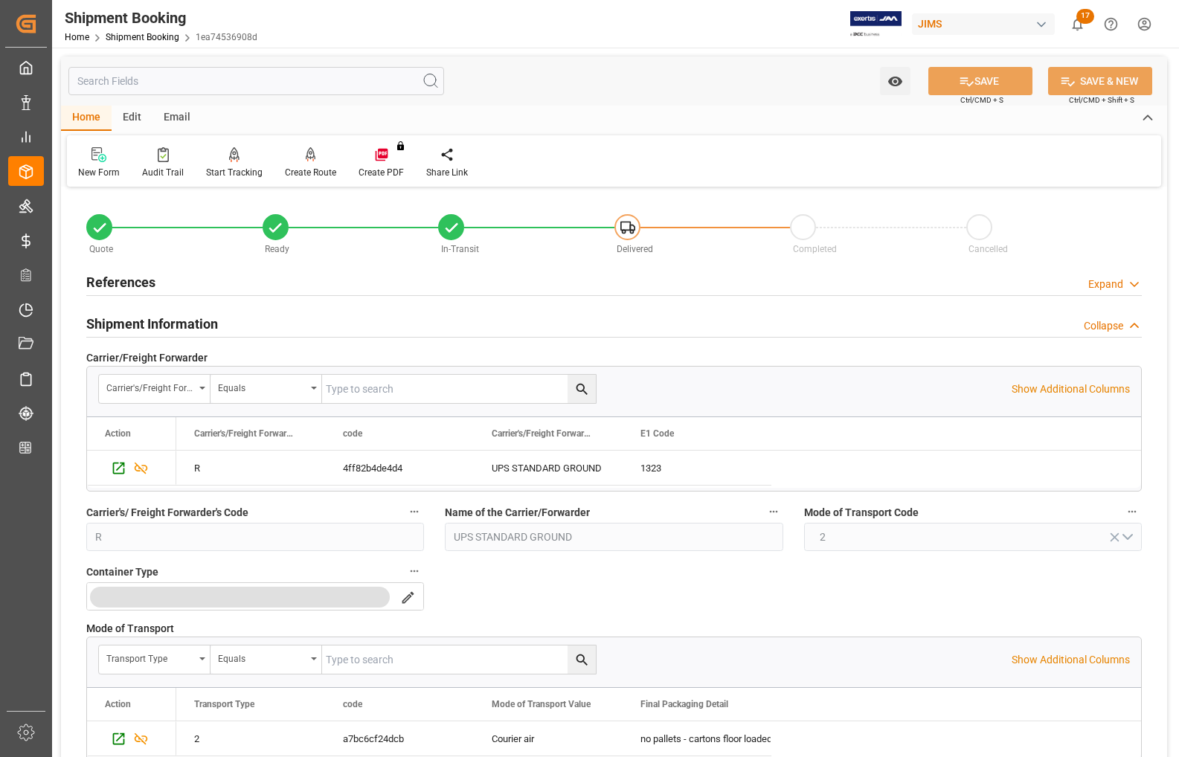
click at [97, 277] on h2 "References" at bounding box center [120, 282] width 69 height 20
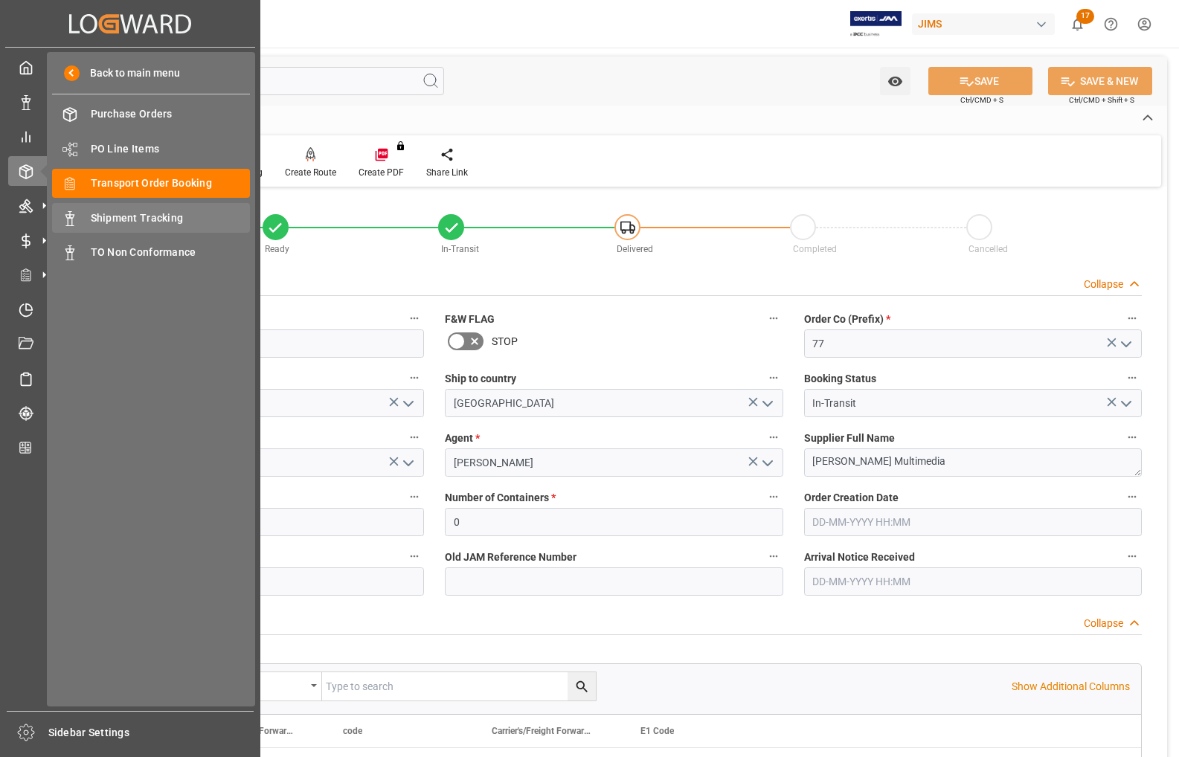
click at [112, 216] on span "Shipment Tracking" at bounding box center [171, 218] width 160 height 16
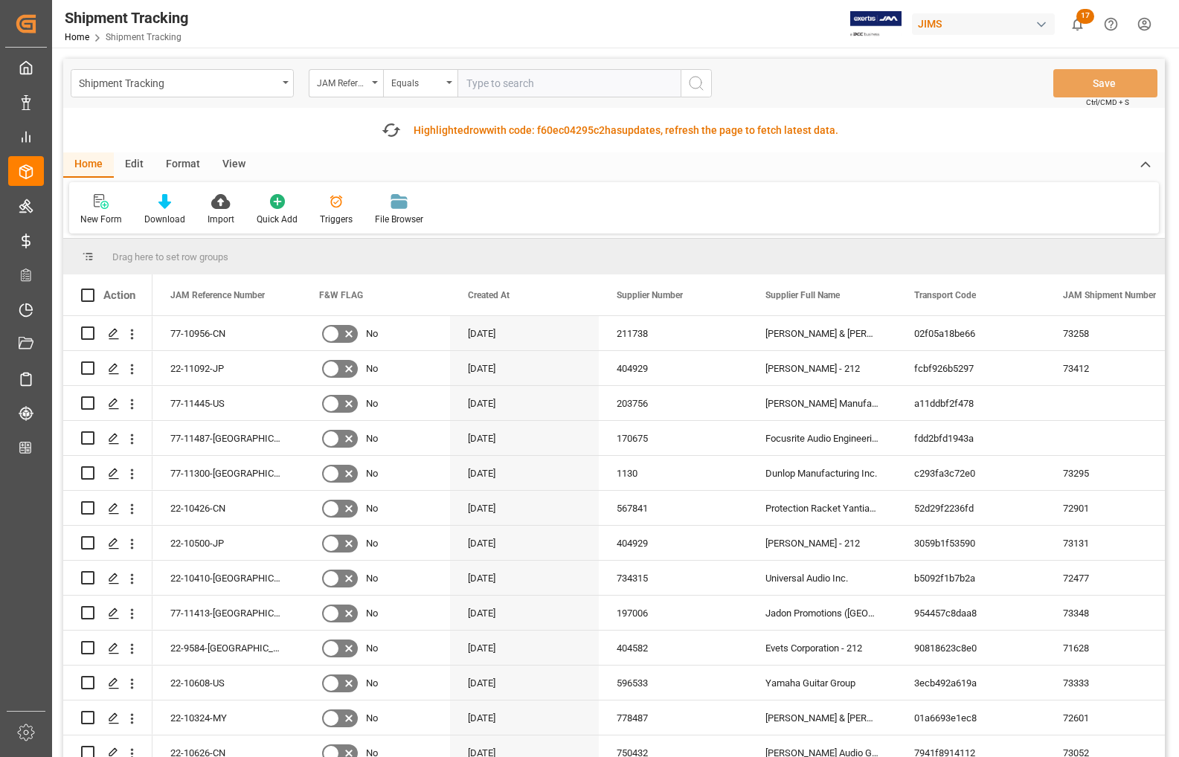
click at [491, 80] on input "text" at bounding box center [568, 83] width 223 height 28
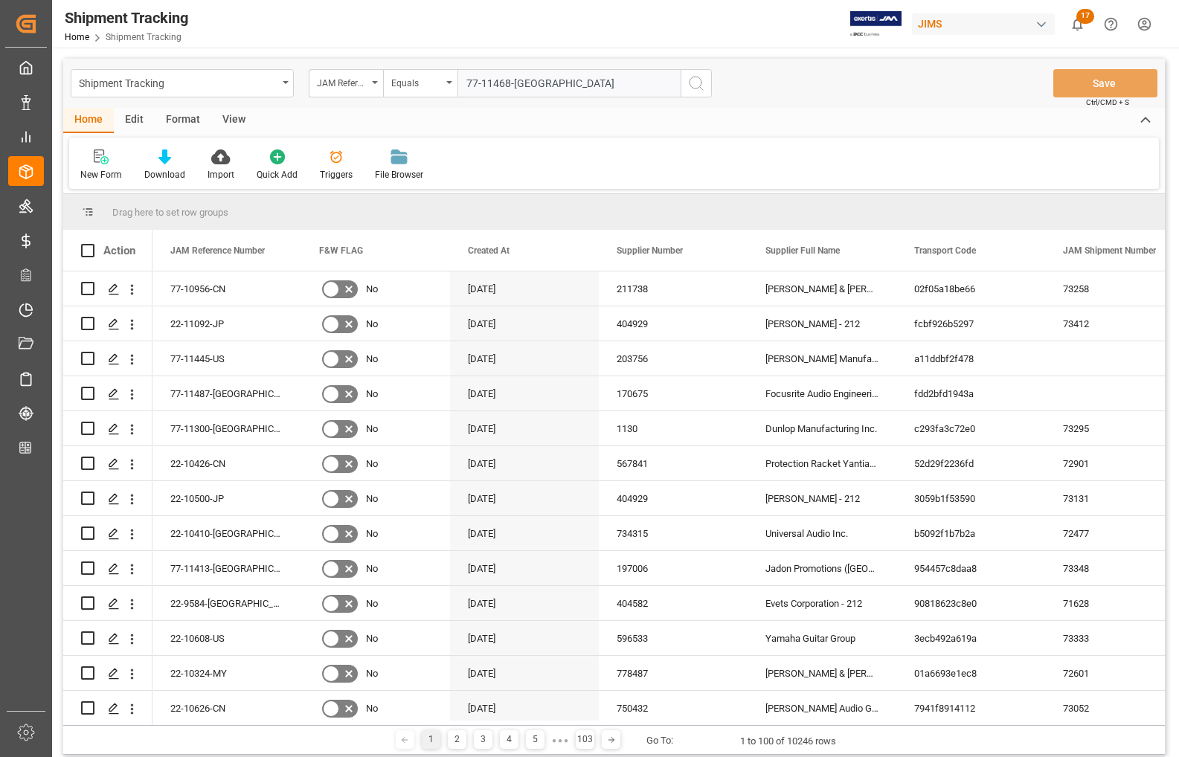
type input "77-11468-[GEOGRAPHIC_DATA]"
click at [696, 78] on icon "search button" at bounding box center [696, 83] width 18 height 18
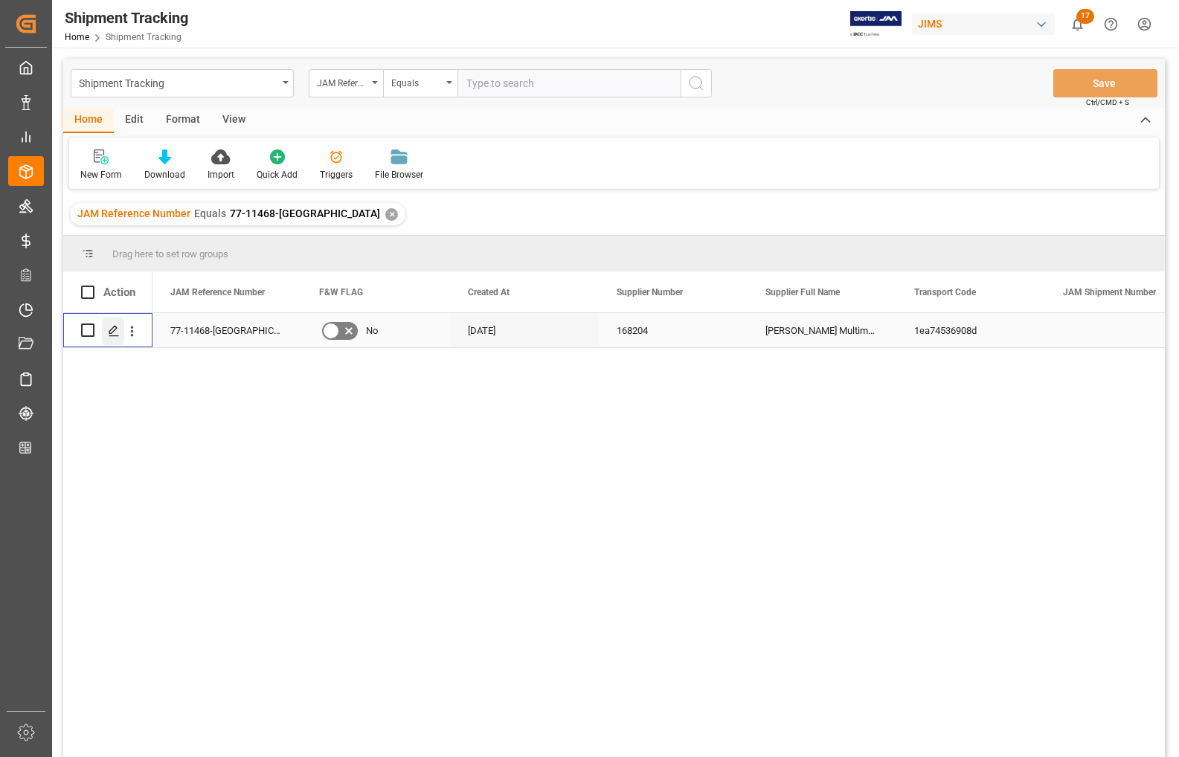
click at [112, 331] on icon "Press SPACE to select this row." at bounding box center [114, 331] width 12 height 12
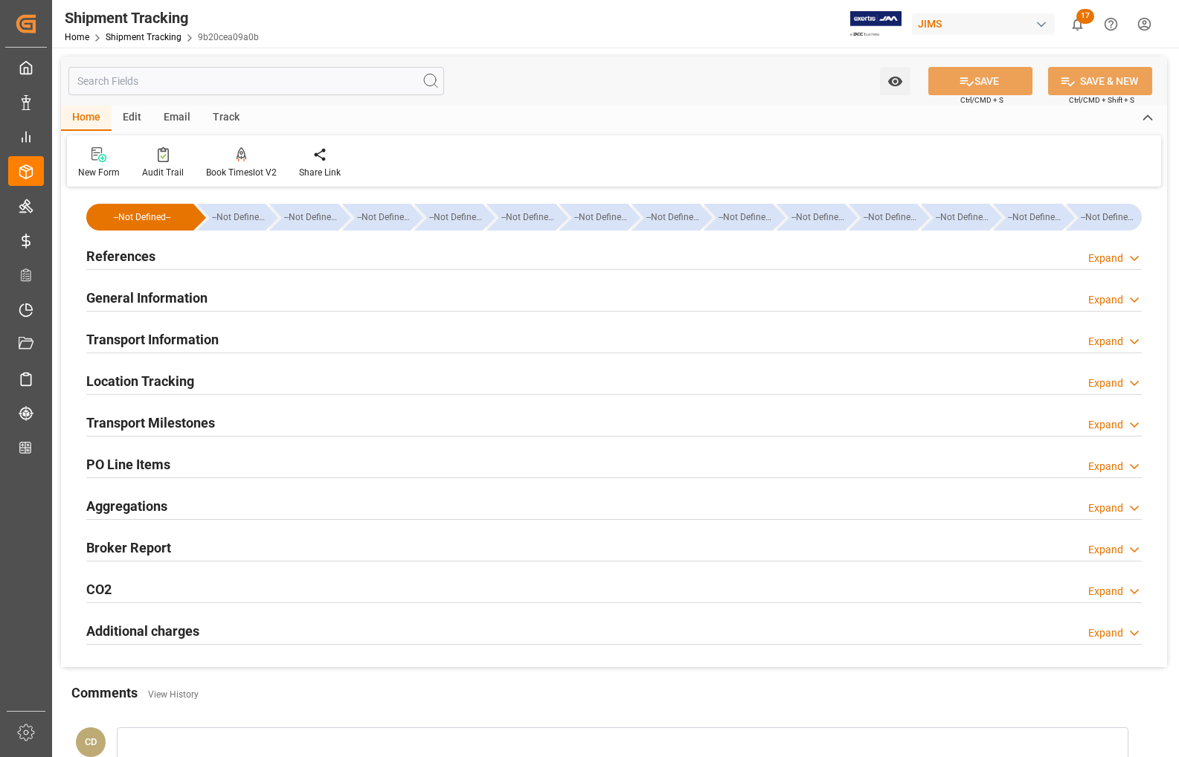
type input "[DATE] 00:00"
click at [129, 418] on h2 "Transport Milestones" at bounding box center [150, 423] width 129 height 20
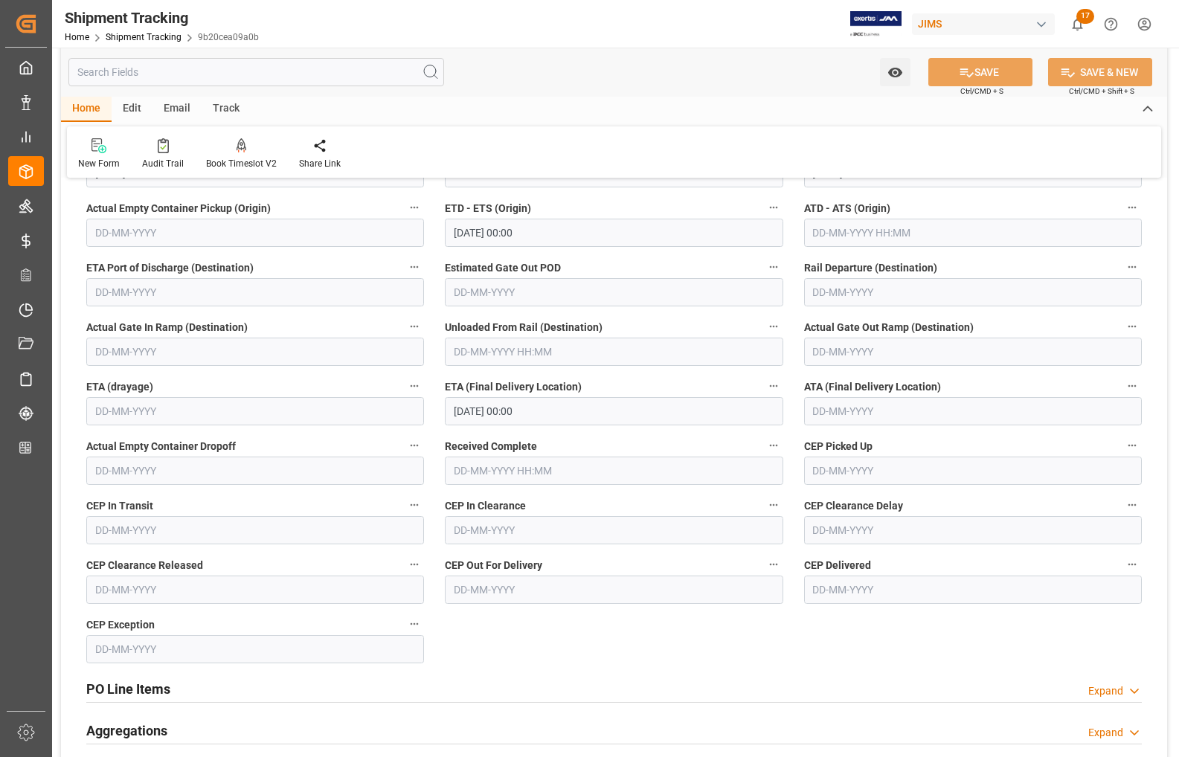
scroll to position [279, 0]
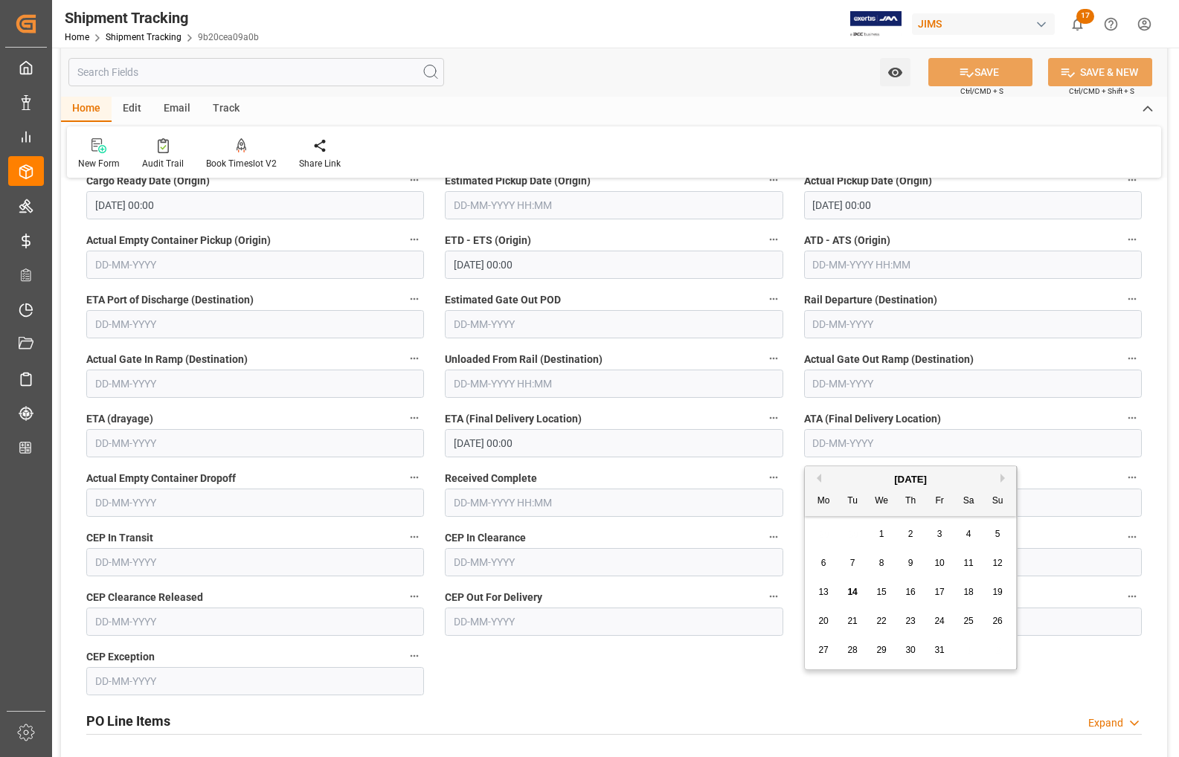
click at [819, 441] on input "text" at bounding box center [973, 443] width 338 height 28
click at [819, 588] on span "14" at bounding box center [852, 592] width 10 height 10
type input "[DATE]"
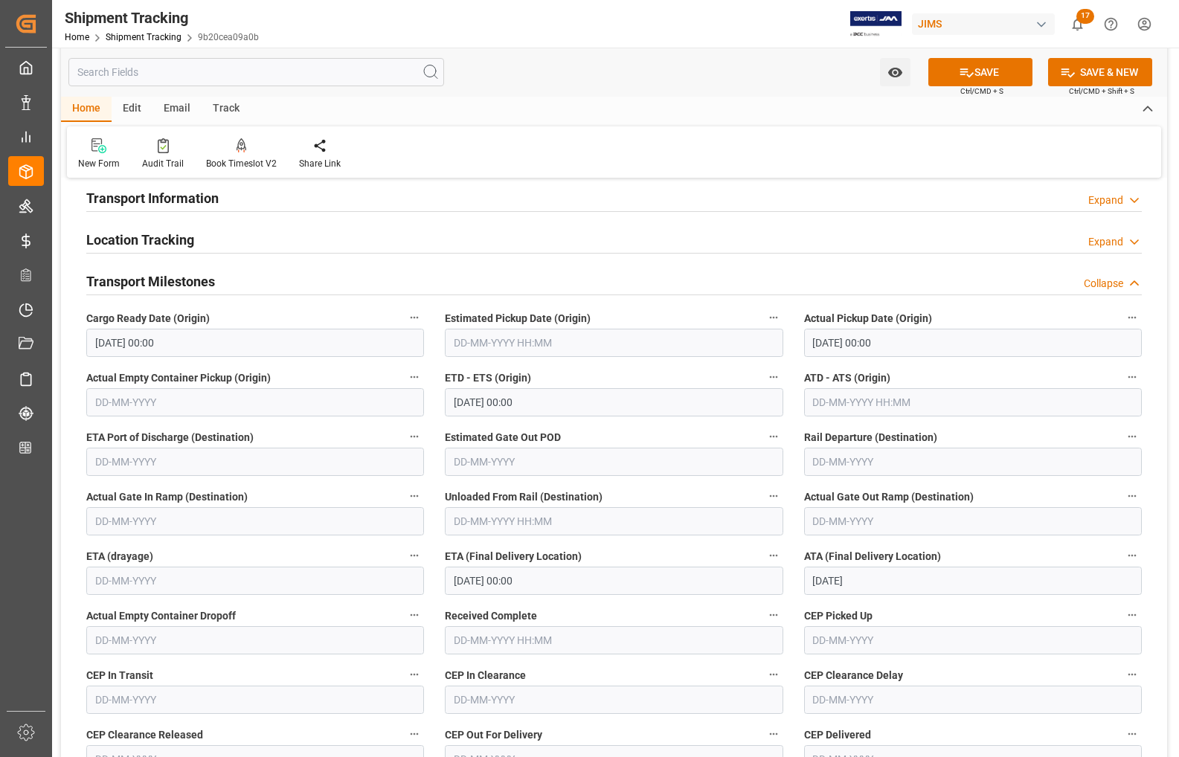
scroll to position [0, 0]
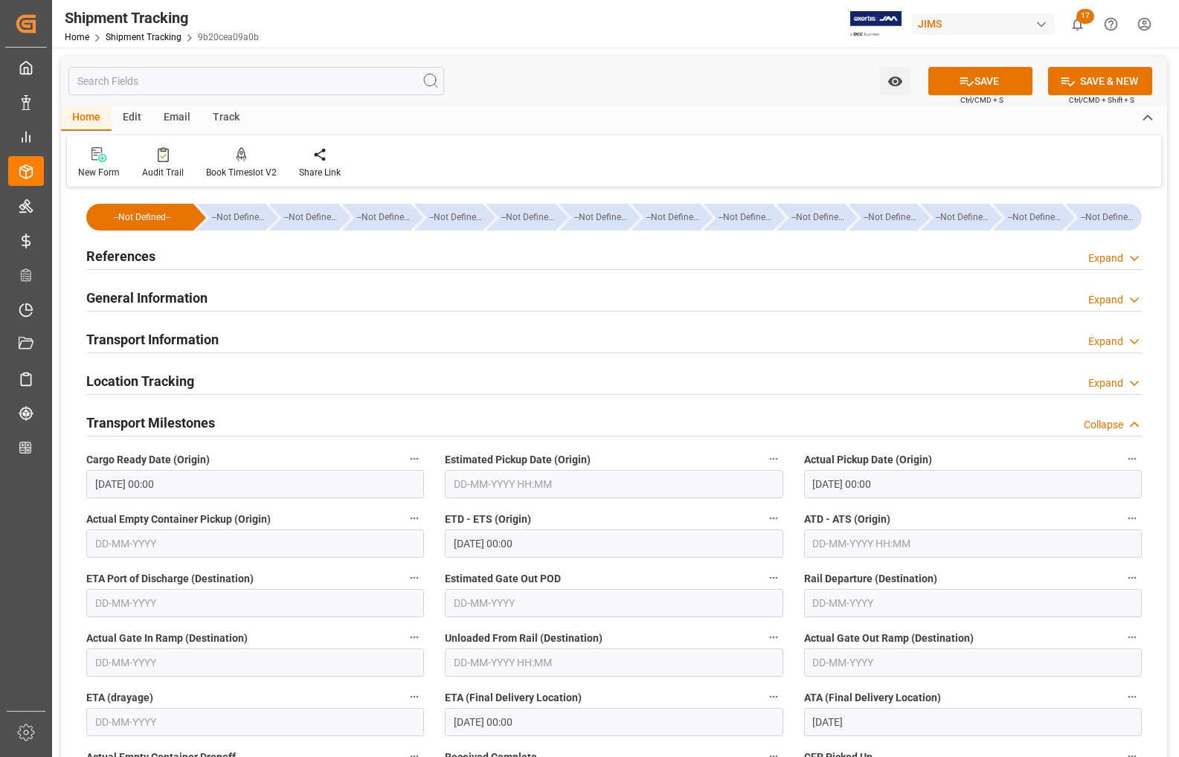
click at [103, 298] on h2 "General Information" at bounding box center [146, 298] width 121 height 20
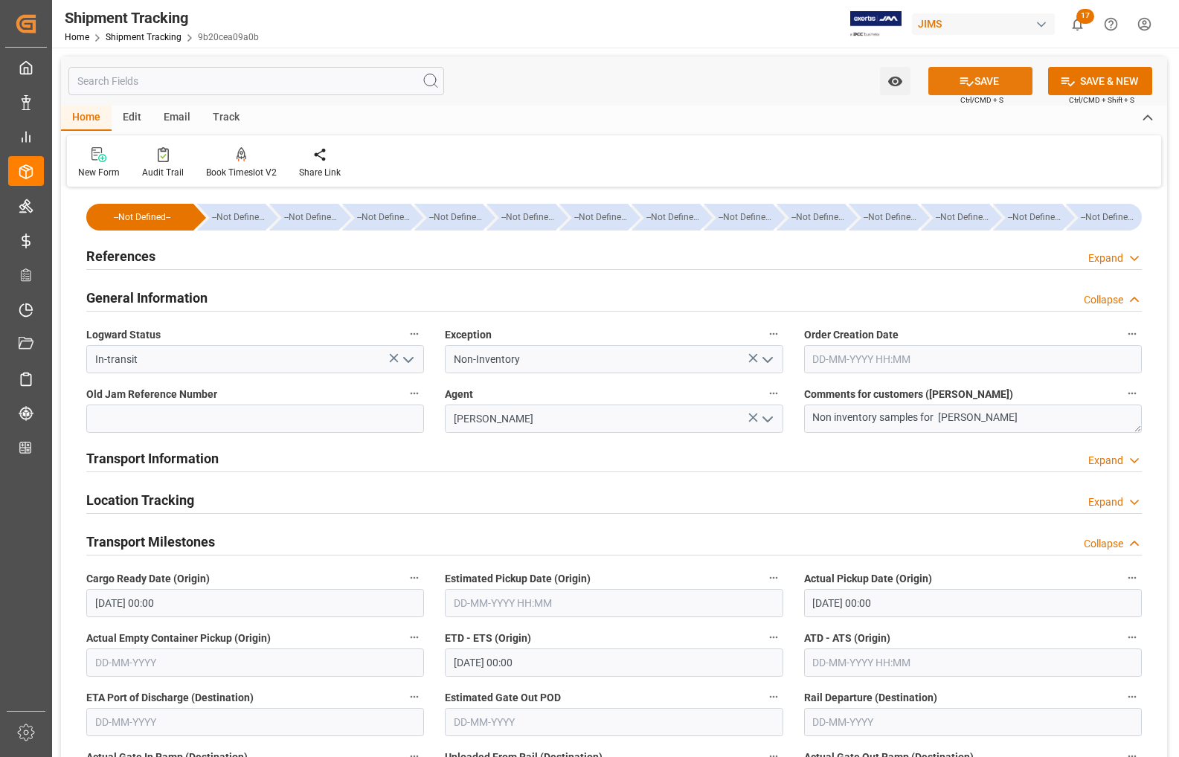
click at [819, 80] on button "SAVE" at bounding box center [980, 81] width 104 height 28
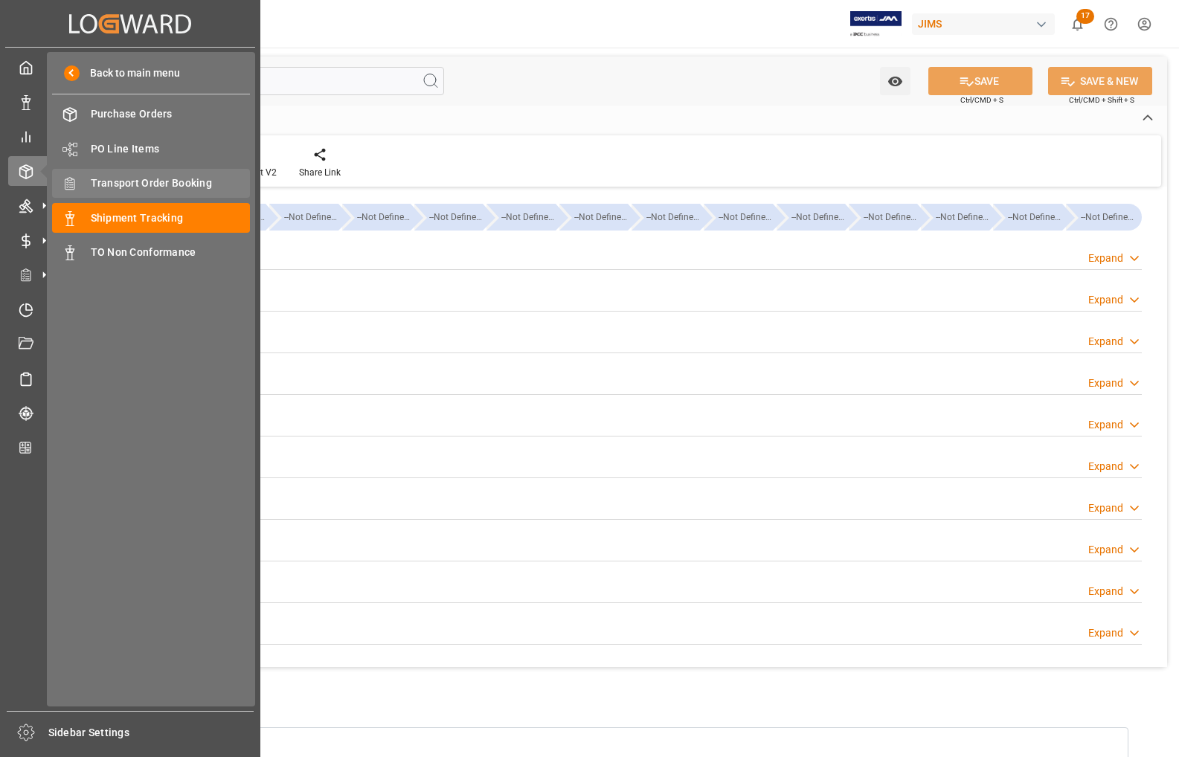
click at [115, 181] on span "Transport Order Booking" at bounding box center [171, 183] width 160 height 16
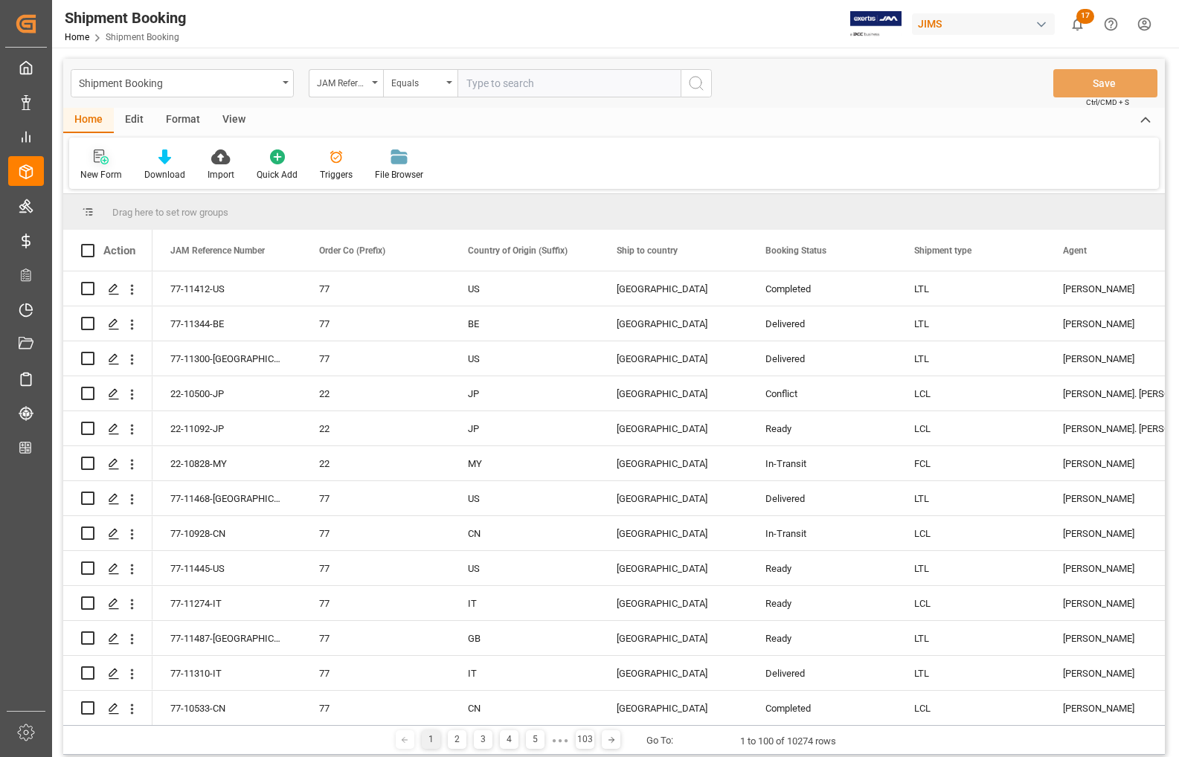
click at [100, 166] on div "New Form" at bounding box center [101, 165] width 64 height 33
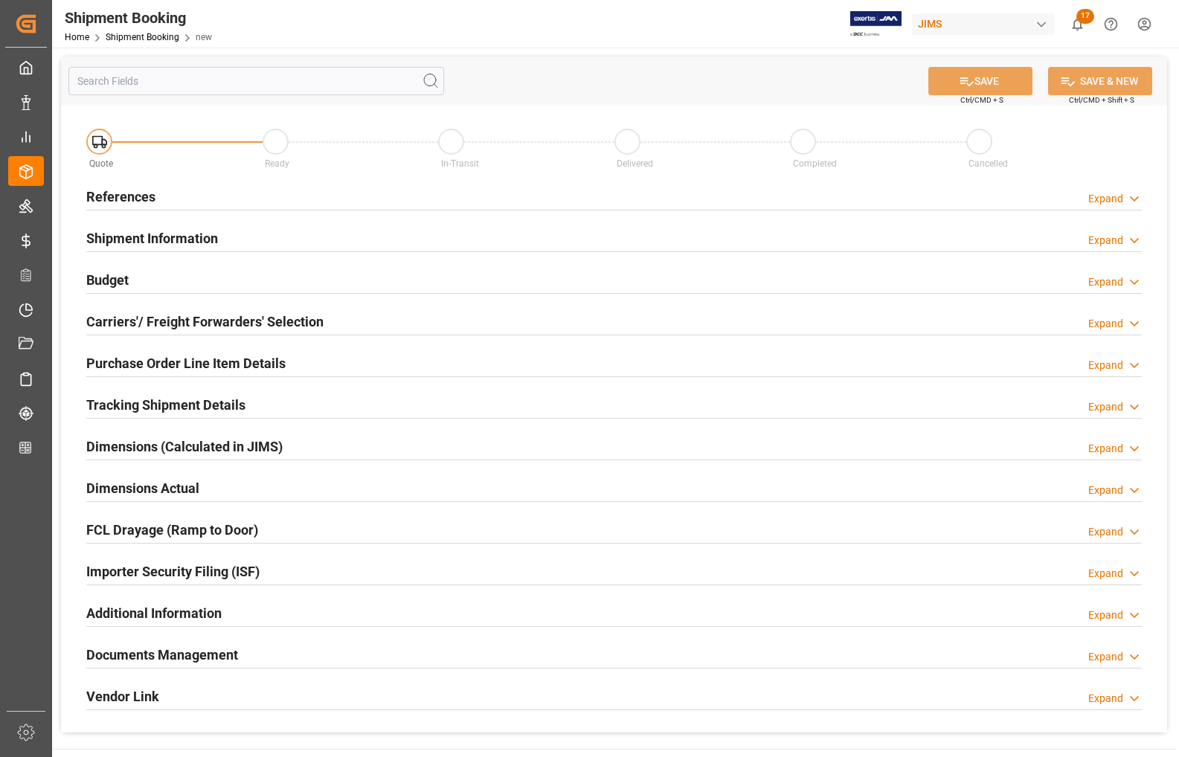
click at [121, 194] on h2 "References" at bounding box center [120, 197] width 69 height 20
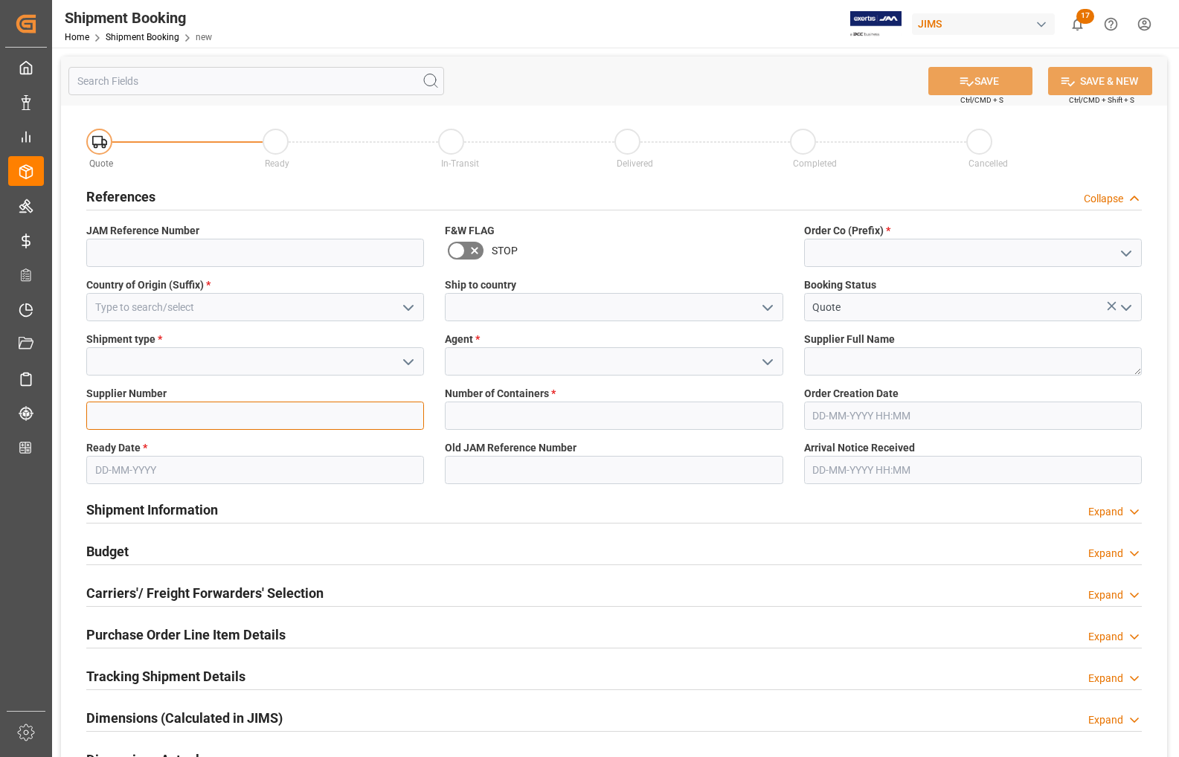
click at [109, 407] on input at bounding box center [255, 416] width 338 height 28
paste input "1ZE155Y26890391095"
click at [199, 410] on input "1ZE155Y26890391095" at bounding box center [255, 416] width 338 height 28
type input "1"
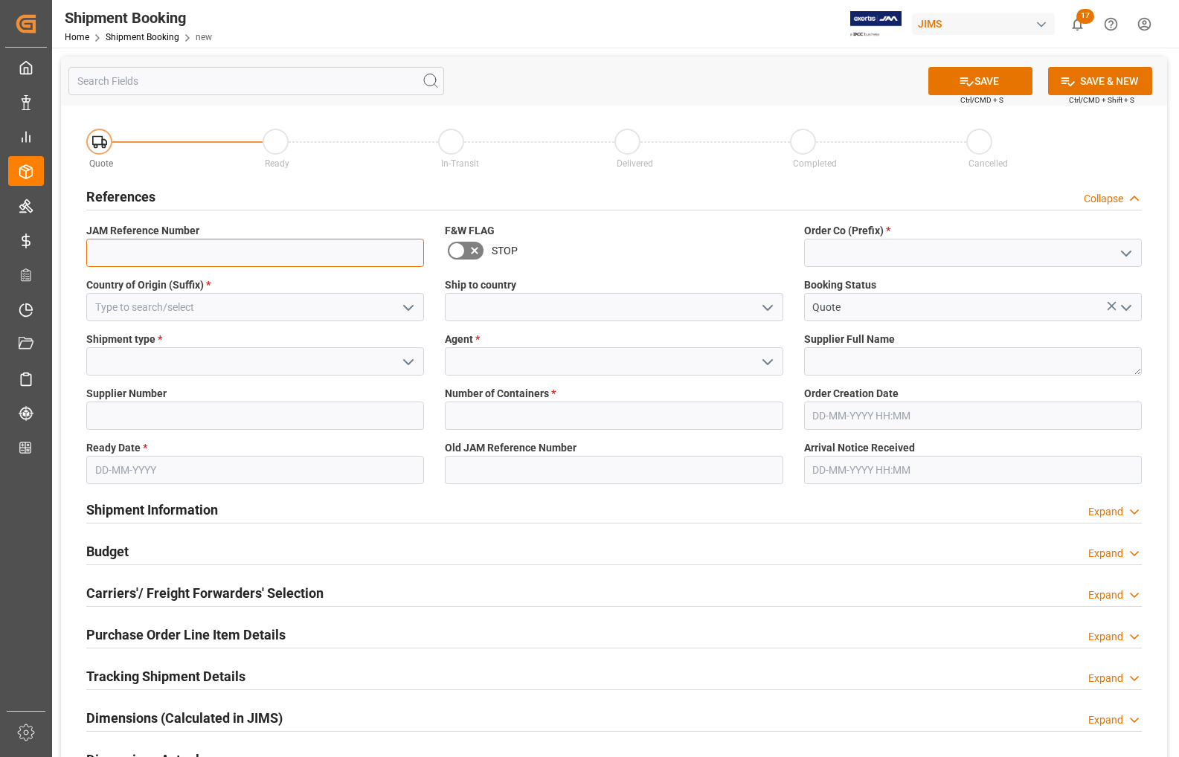
click at [158, 249] on input at bounding box center [255, 253] width 338 height 28
click at [94, 426] on input at bounding box center [255, 416] width 338 height 28
paste input "767320"
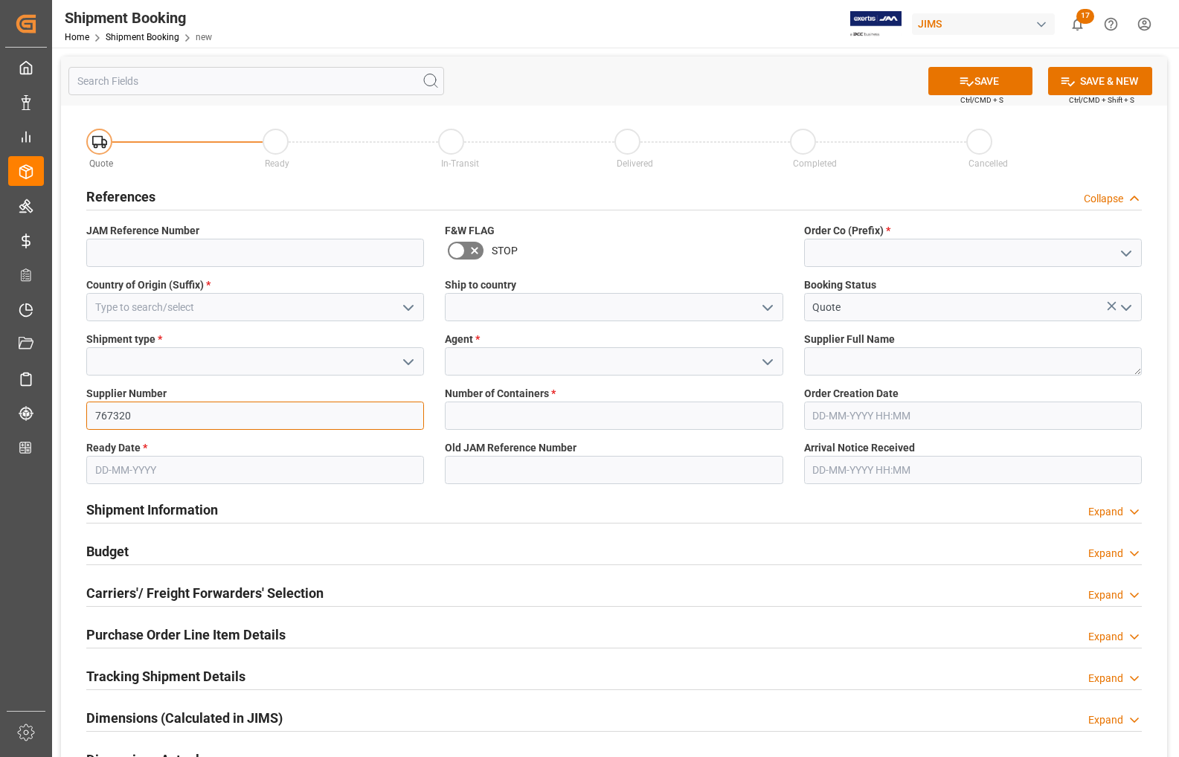
type input "767320"
click at [819, 358] on textarea at bounding box center [973, 361] width 338 height 28
type textarea "Innovative Tech"
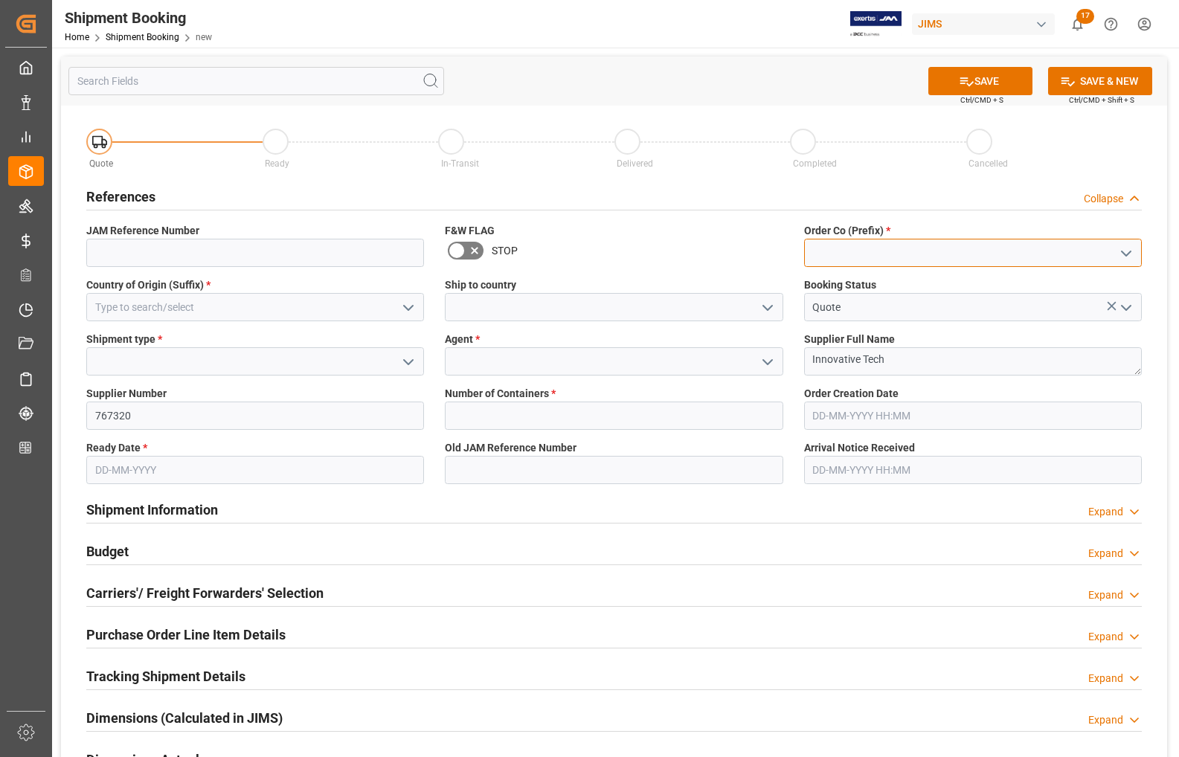
click at [819, 249] on input at bounding box center [973, 253] width 338 height 28
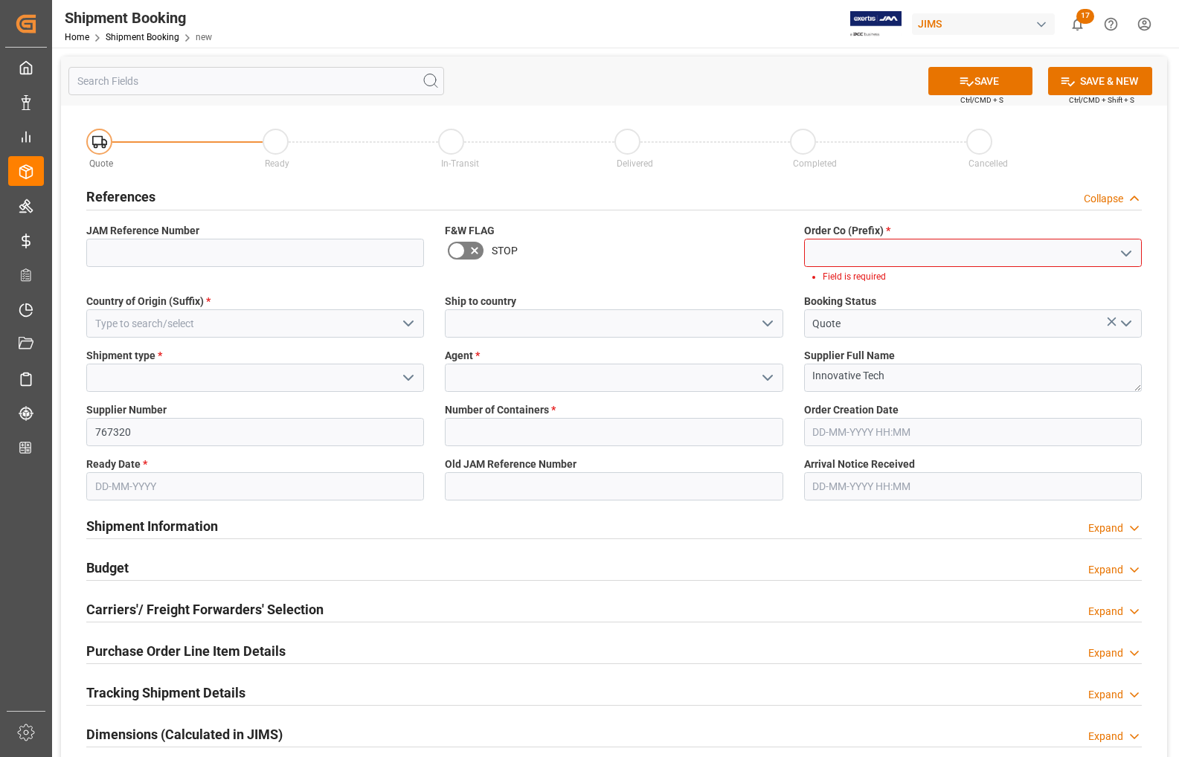
click at [819, 251] on polyline "open menu" at bounding box center [1125, 253] width 9 height 4
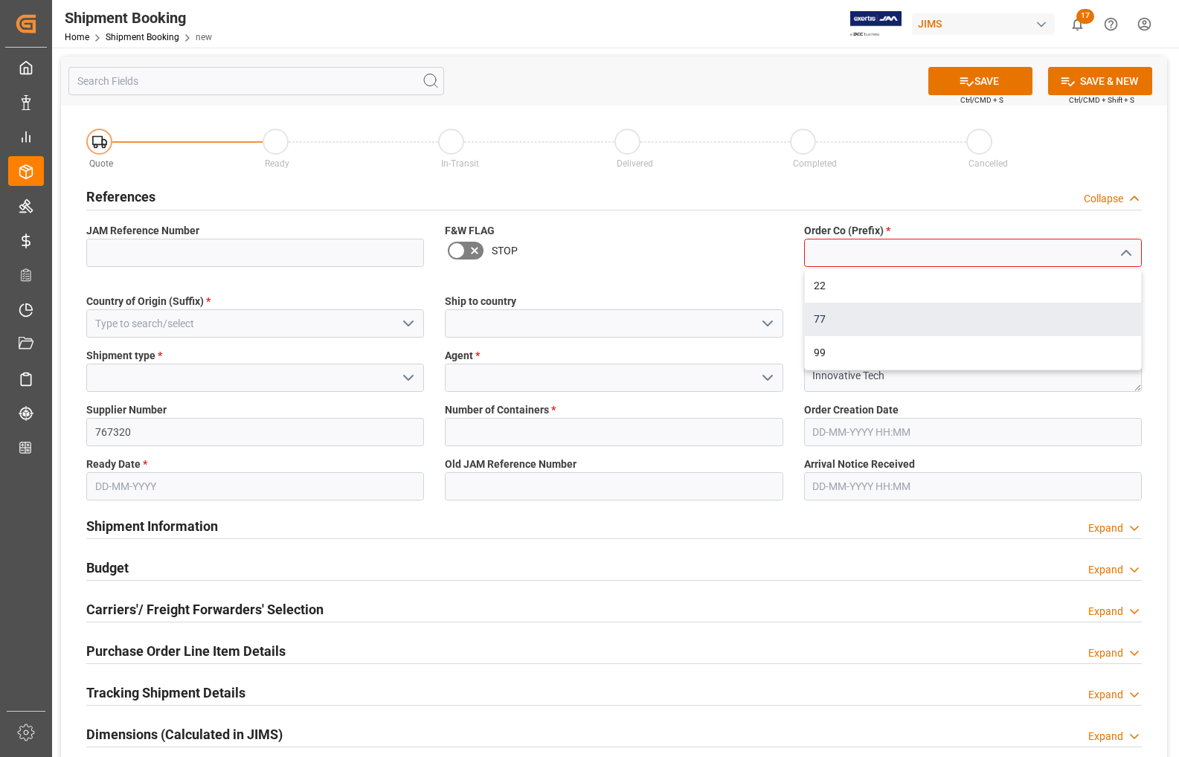
click at [819, 320] on div "77" at bounding box center [973, 319] width 336 height 33
type input "77"
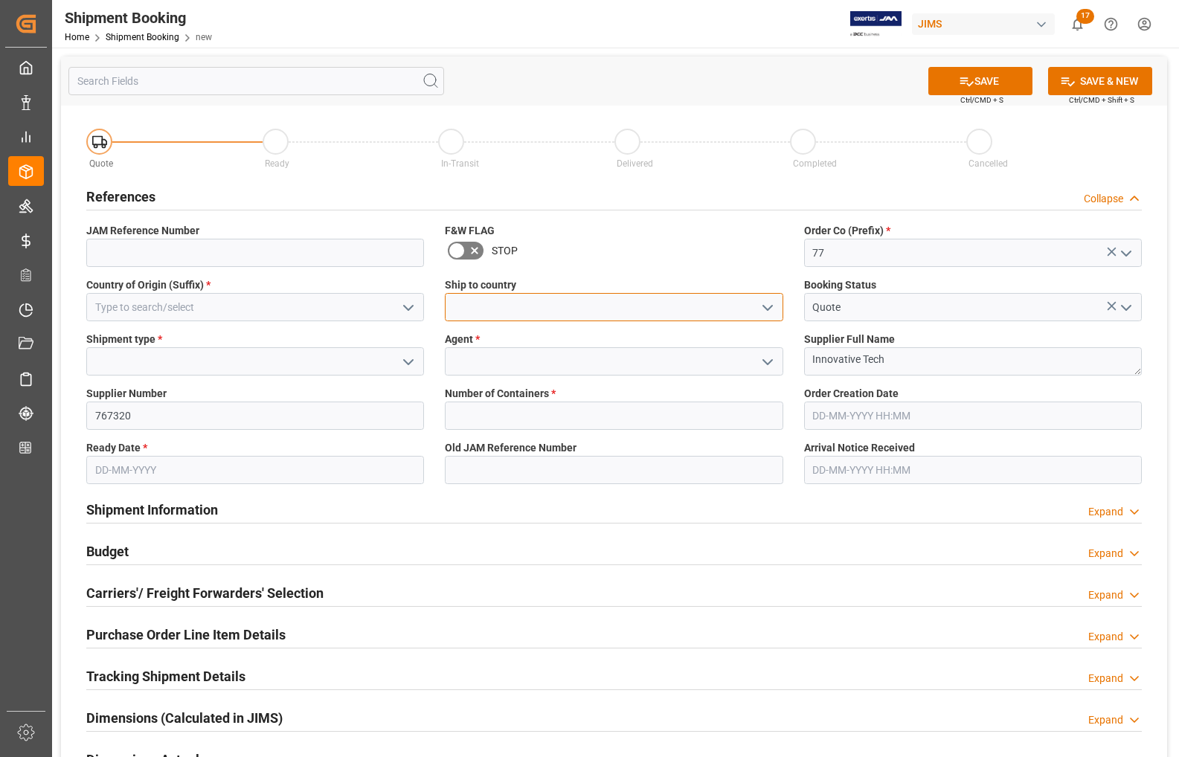
click at [680, 313] on input at bounding box center [614, 307] width 338 height 28
click at [770, 309] on icon "open menu" at bounding box center [767, 308] width 18 height 18
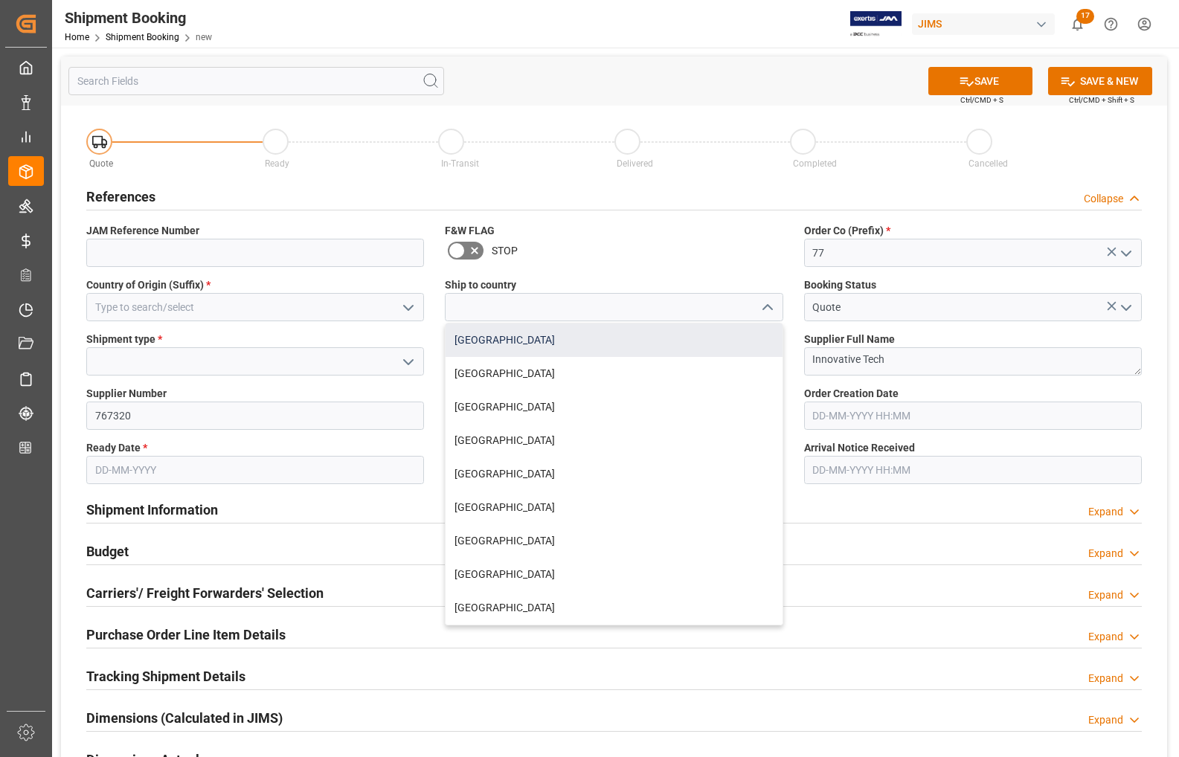
click at [552, 343] on div "[GEOGRAPHIC_DATA]" at bounding box center [613, 339] width 336 height 33
type input "[GEOGRAPHIC_DATA]"
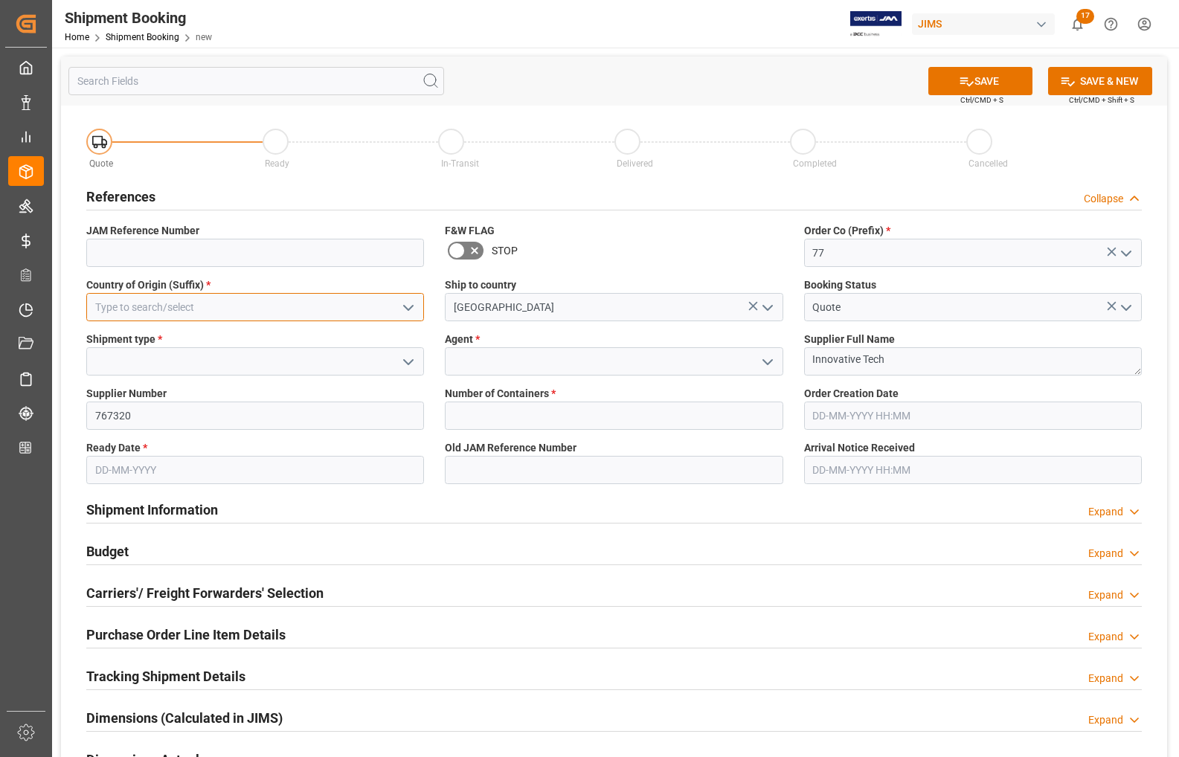
click at [227, 300] on input at bounding box center [255, 307] width 338 height 28
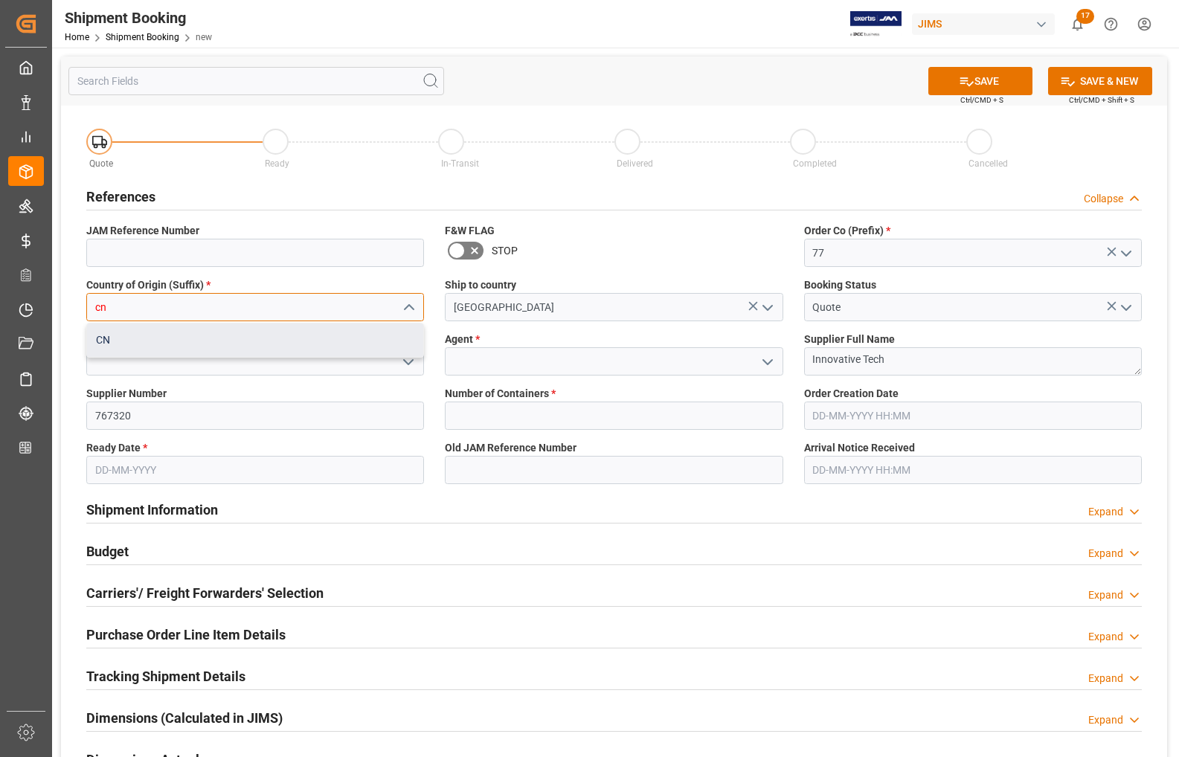
click at [280, 342] on div "CN" at bounding box center [255, 339] width 336 height 33
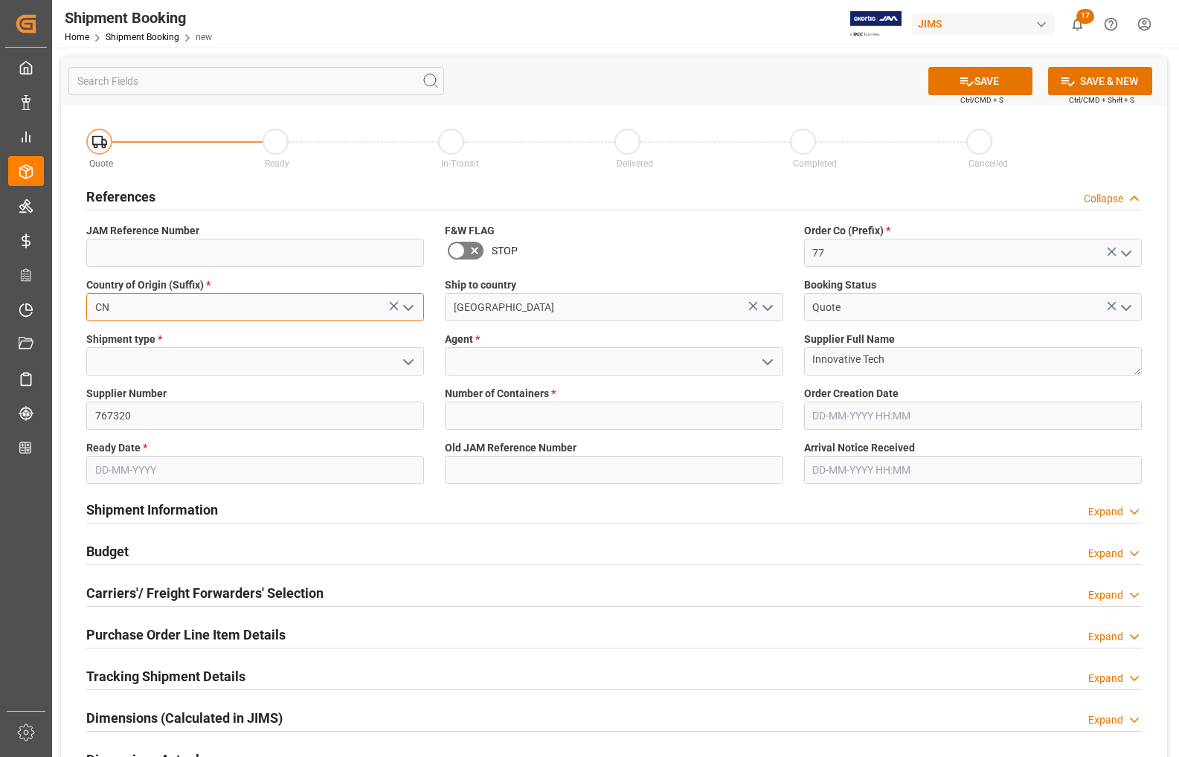
type input "CN"
click at [235, 364] on input at bounding box center [255, 361] width 338 height 28
click at [410, 362] on polyline "open menu" at bounding box center [408, 362] width 9 height 4
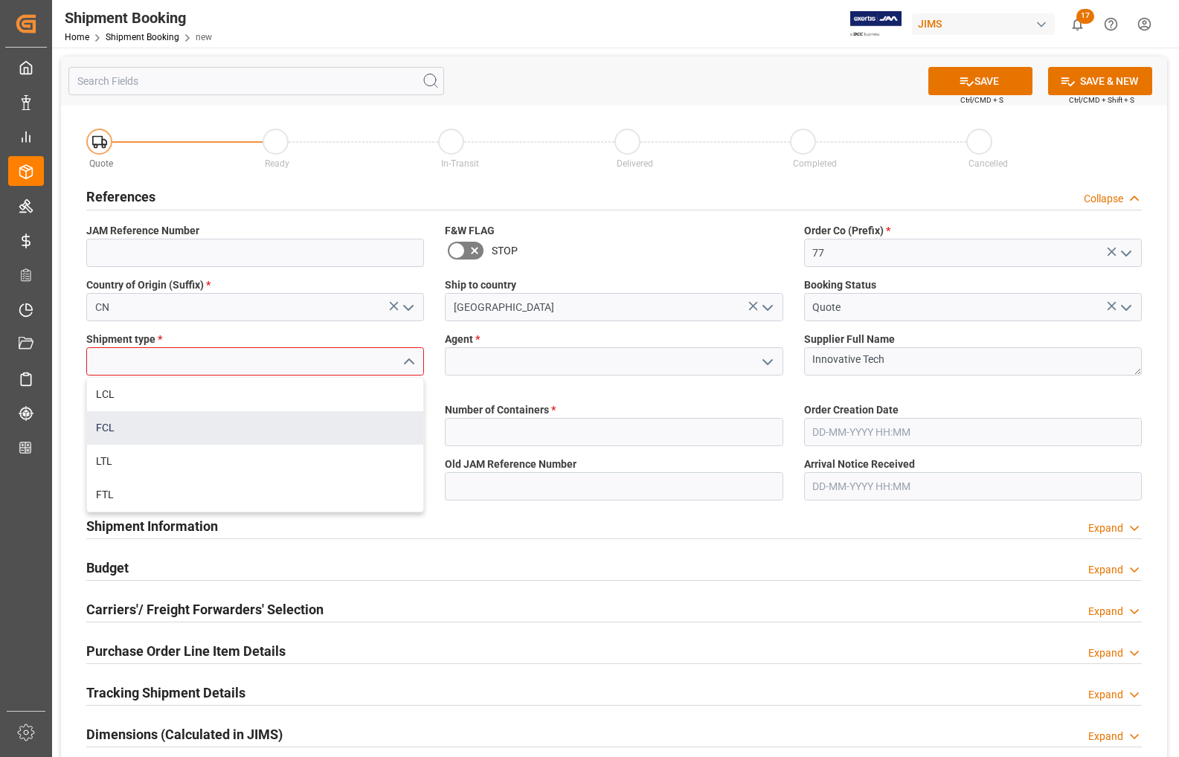
click at [158, 426] on div "FCL" at bounding box center [255, 427] width 336 height 33
type input "FCL"
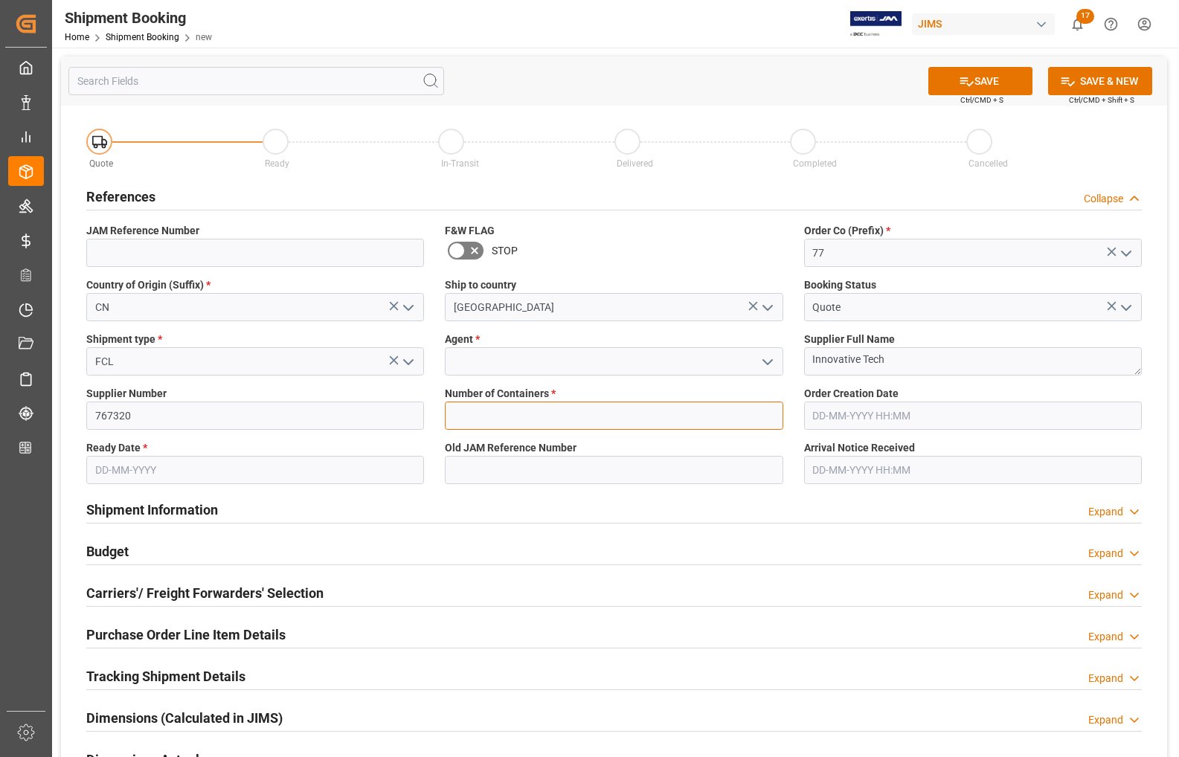
click at [465, 420] on input "text" at bounding box center [614, 416] width 338 height 28
type input "1"
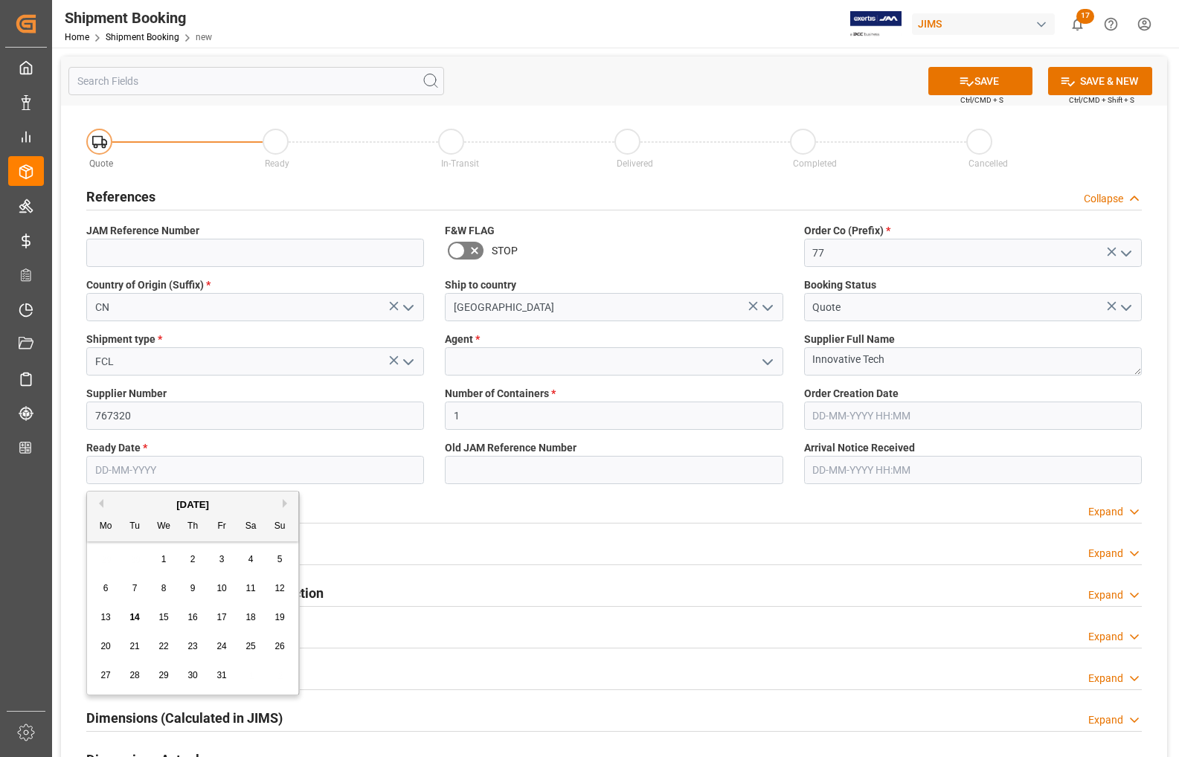
click at [219, 462] on input "text" at bounding box center [255, 470] width 338 height 28
click at [102, 670] on div "27" at bounding box center [106, 676] width 19 height 18
type input "[DATE]"
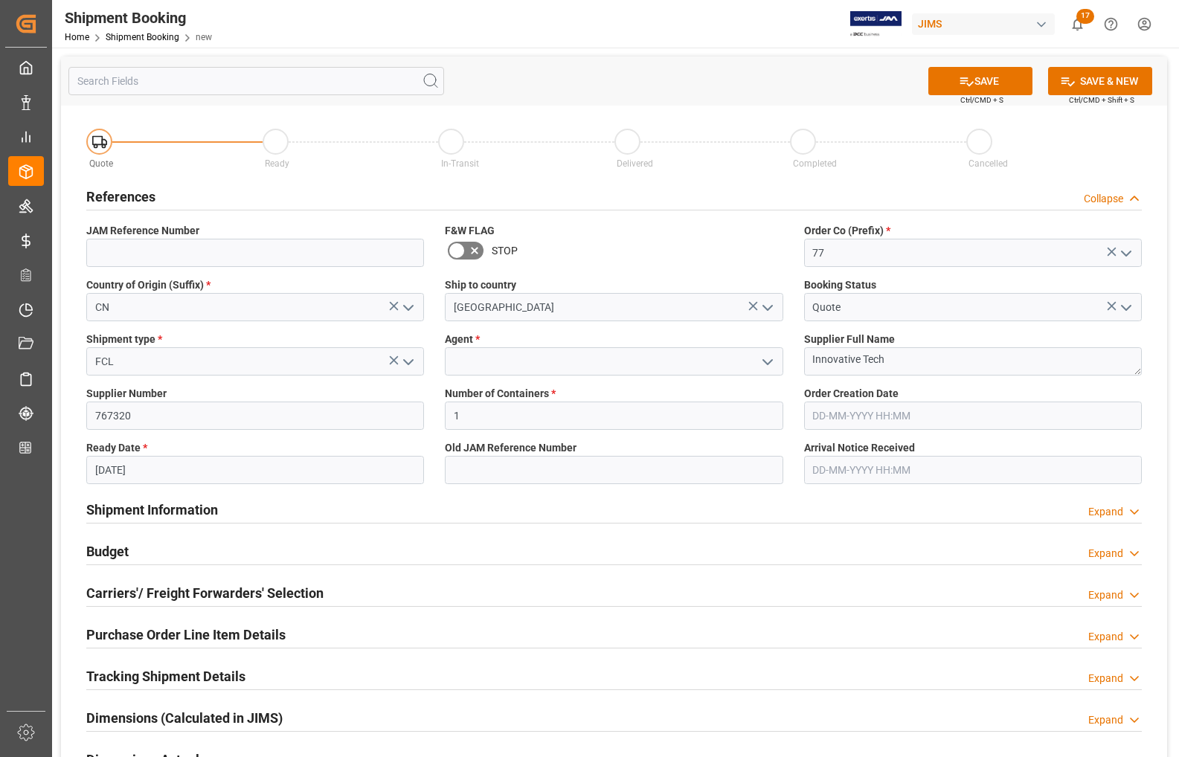
drag, startPoint x: 980, startPoint y: 83, endPoint x: 763, endPoint y: 283, distance: 294.7
click at [819, 186] on div "SAVE Ctrl/CMD + S SAVE & NEW Ctrl/CMD + Shift + S Quote Ready In-Transit Delive…" at bounding box center [614, 530] width 1106 height 947
click at [673, 367] on input at bounding box center [614, 361] width 338 height 28
click at [764, 360] on polyline "open menu" at bounding box center [767, 362] width 9 height 4
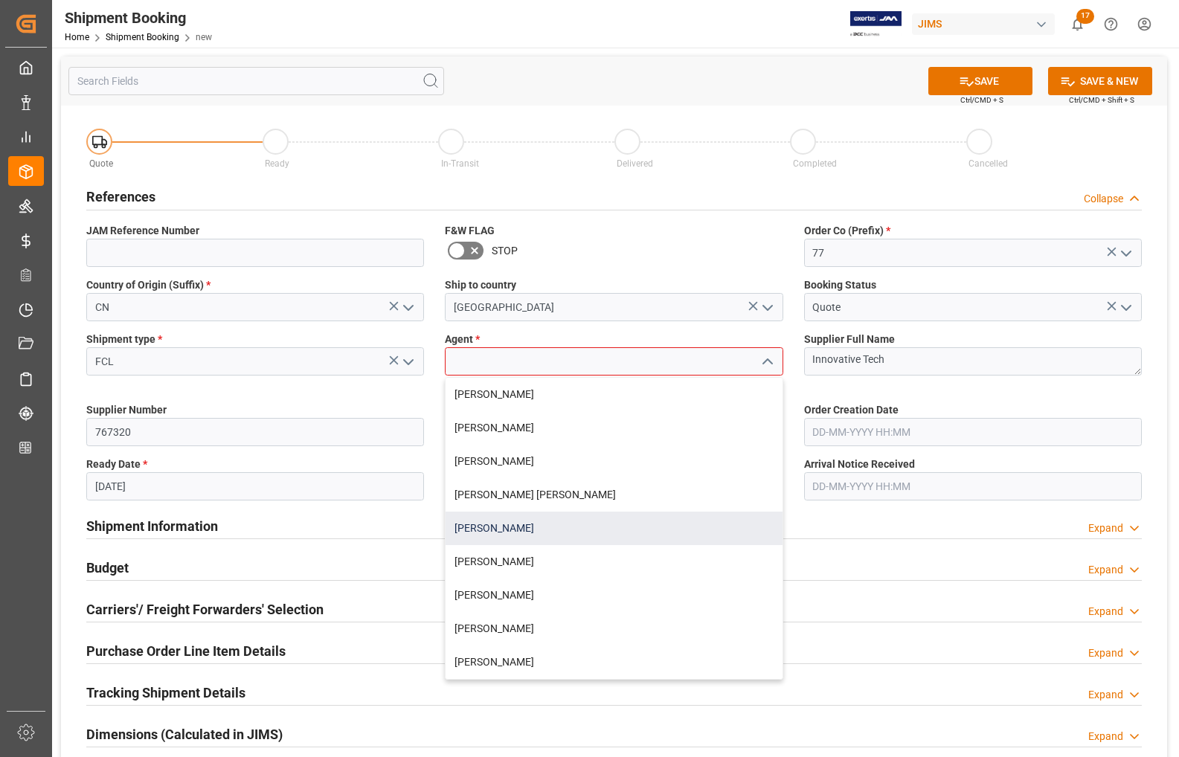
click at [521, 529] on div "[PERSON_NAME]" at bounding box center [613, 528] width 336 height 33
type input "[PERSON_NAME]"
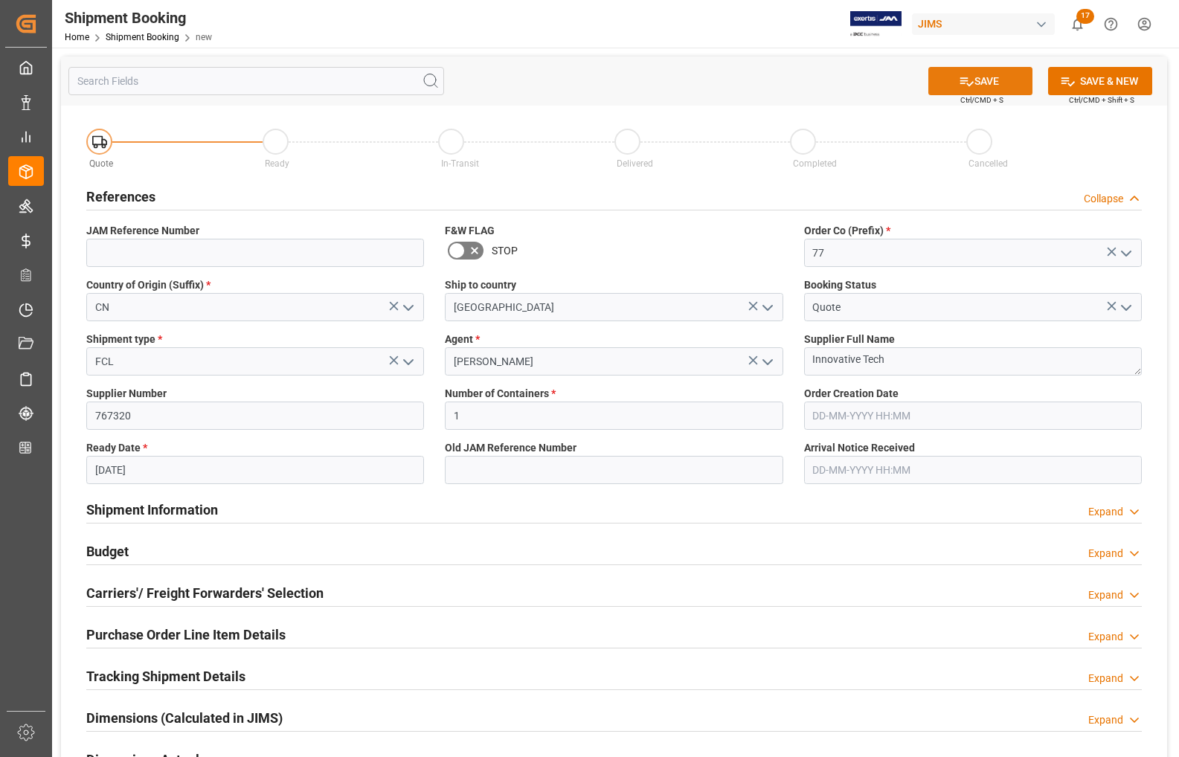
click at [819, 80] on icon at bounding box center [966, 82] width 16 height 16
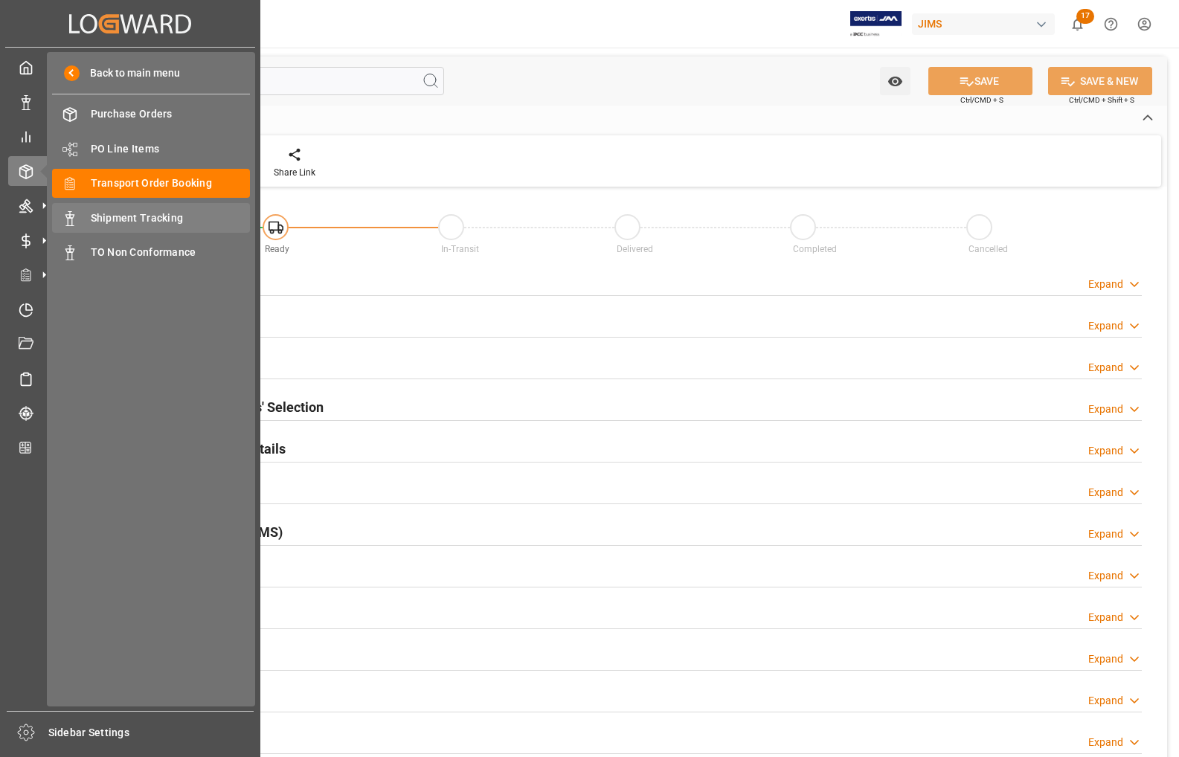
type input "1"
type input "27-10-2025"
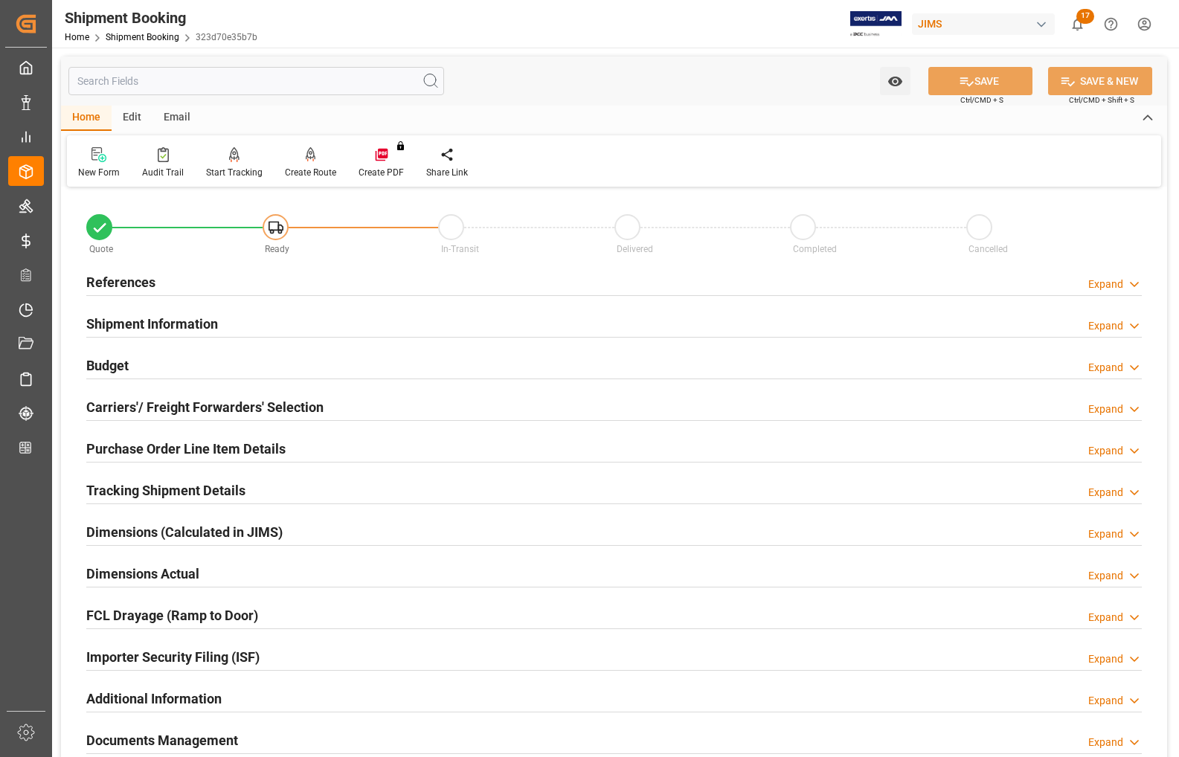
click at [117, 280] on h2 "References" at bounding box center [120, 282] width 69 height 20
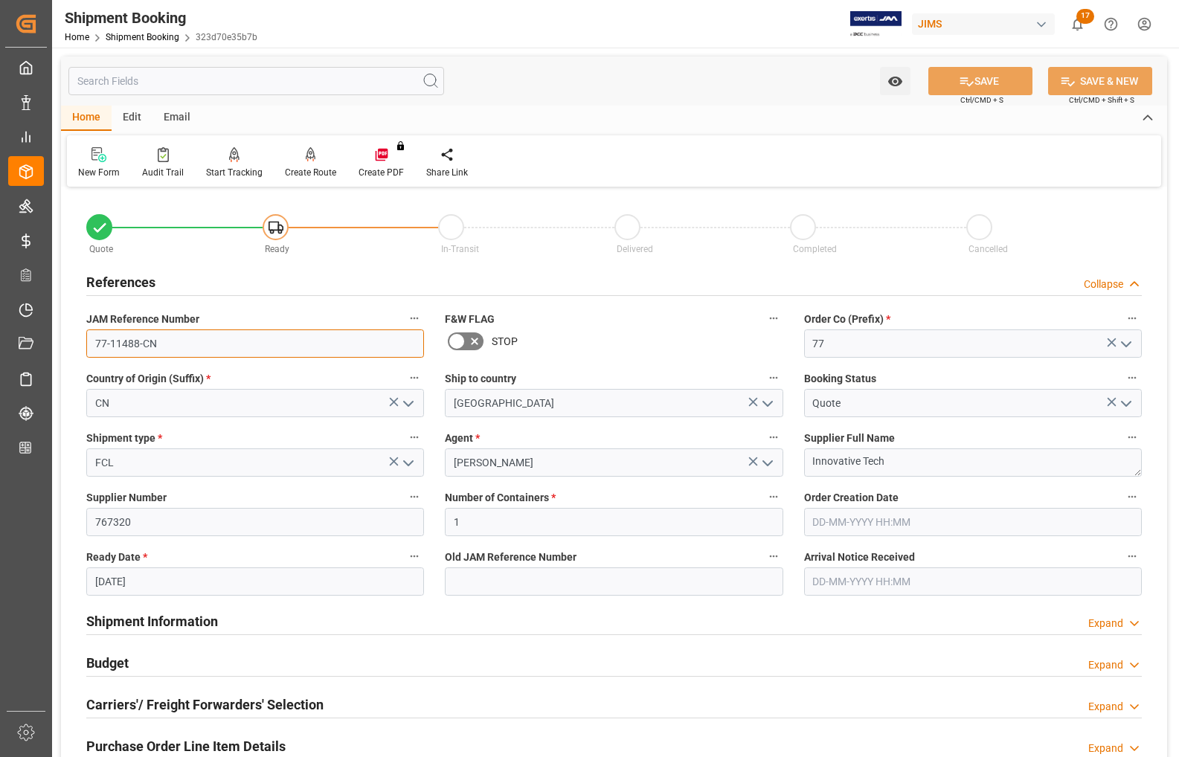
drag, startPoint x: 160, startPoint y: 347, endPoint x: 86, endPoint y: 346, distance: 74.4
click at [86, 346] on input "77-11488-CN" at bounding box center [255, 343] width 338 height 28
click at [102, 168] on div "New Form" at bounding box center [99, 172] width 42 height 13
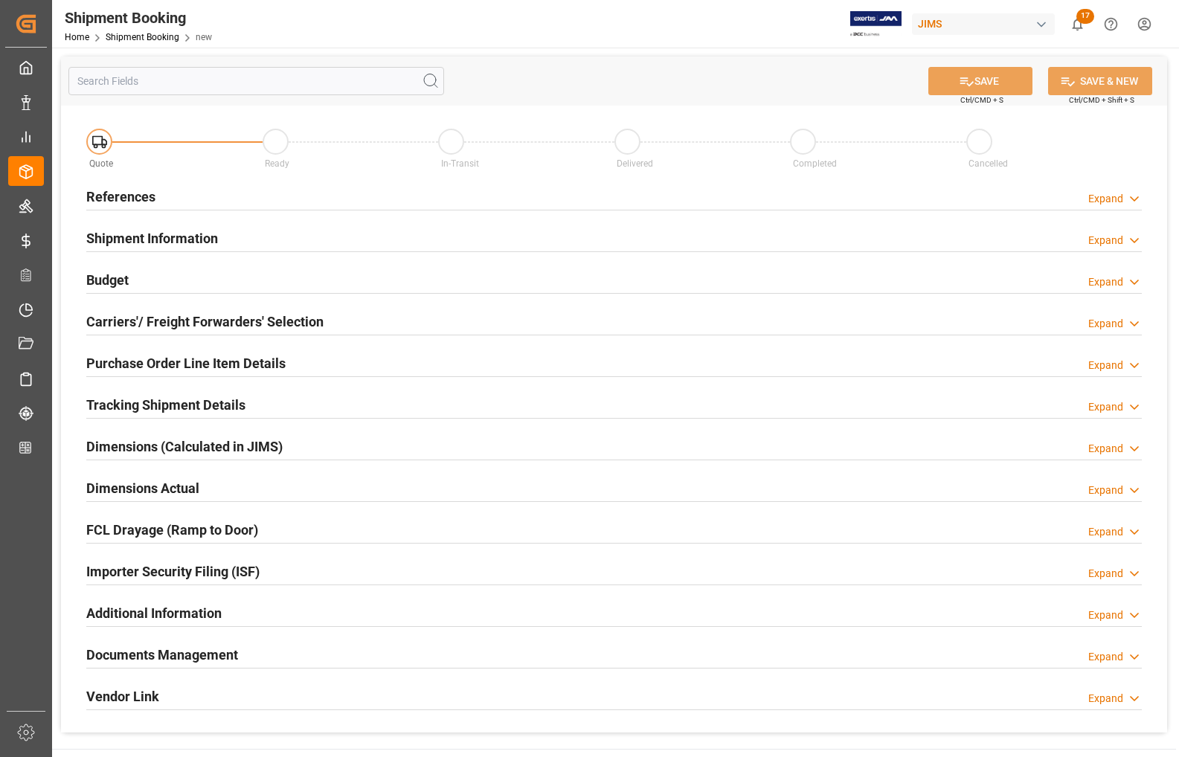
click at [109, 195] on h2 "References" at bounding box center [120, 197] width 69 height 20
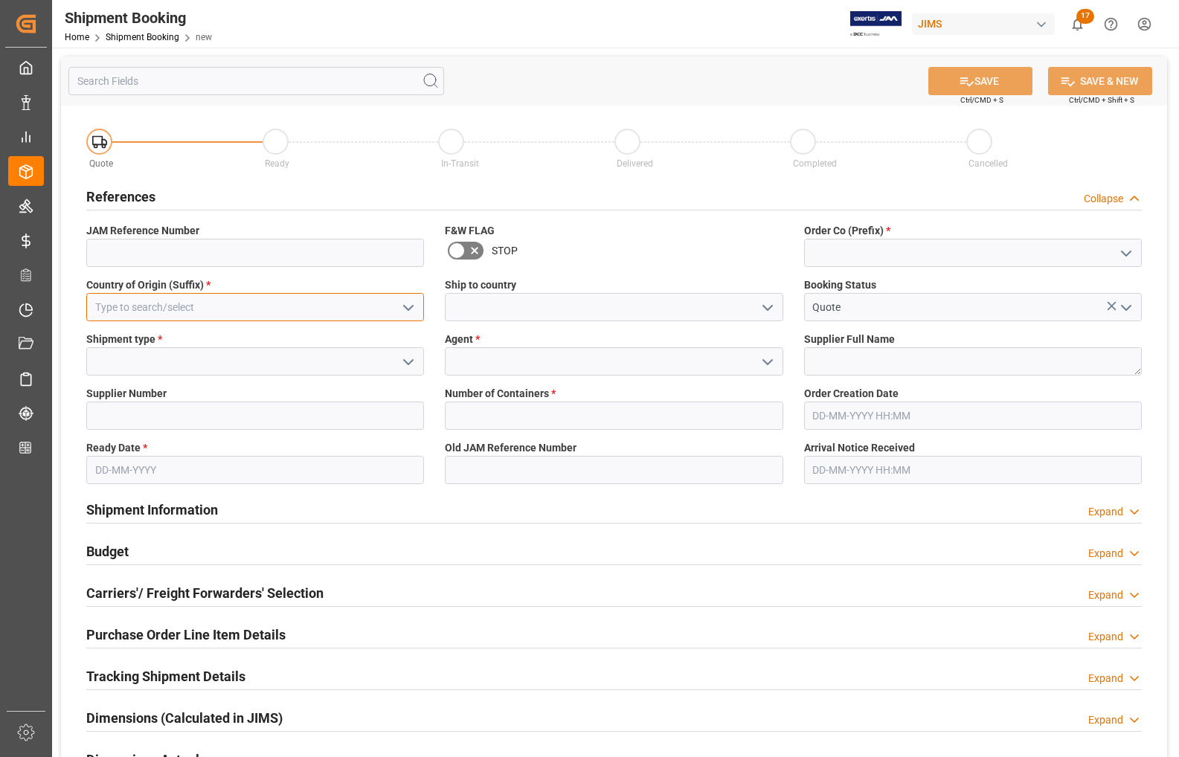
click at [125, 303] on input at bounding box center [255, 307] width 338 height 28
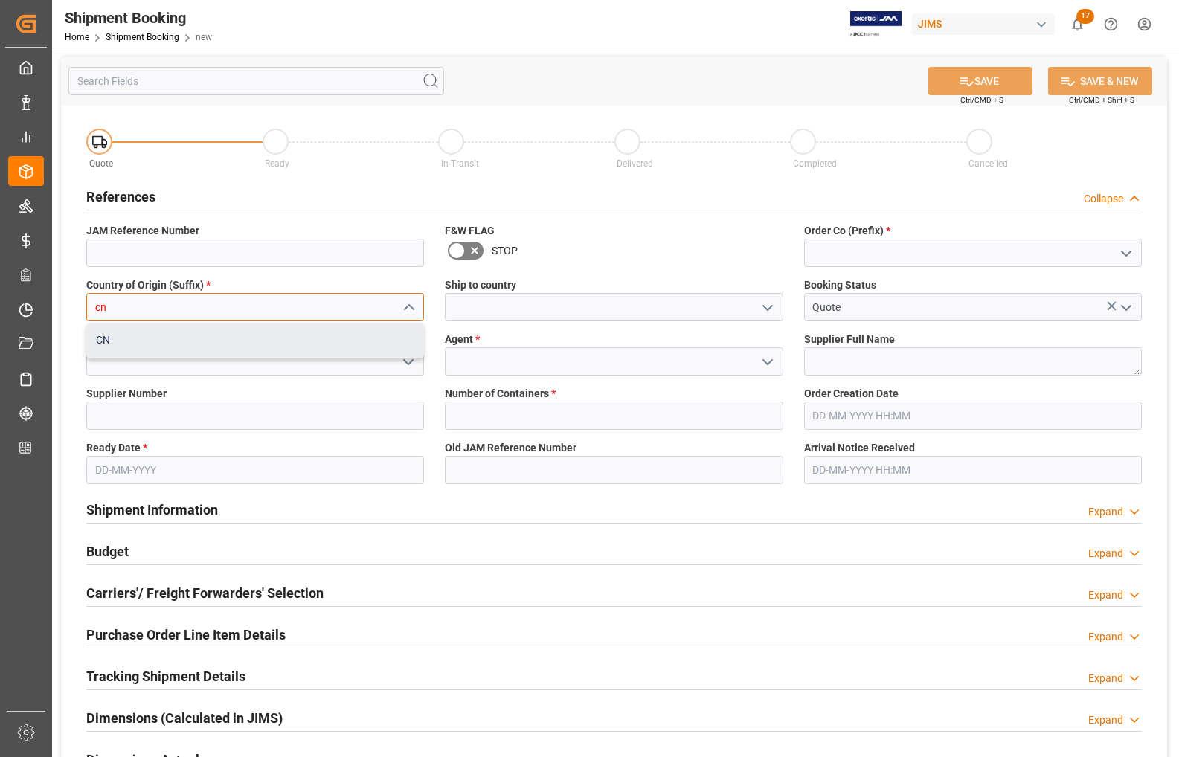
click at [124, 341] on div "CN" at bounding box center [255, 339] width 336 height 33
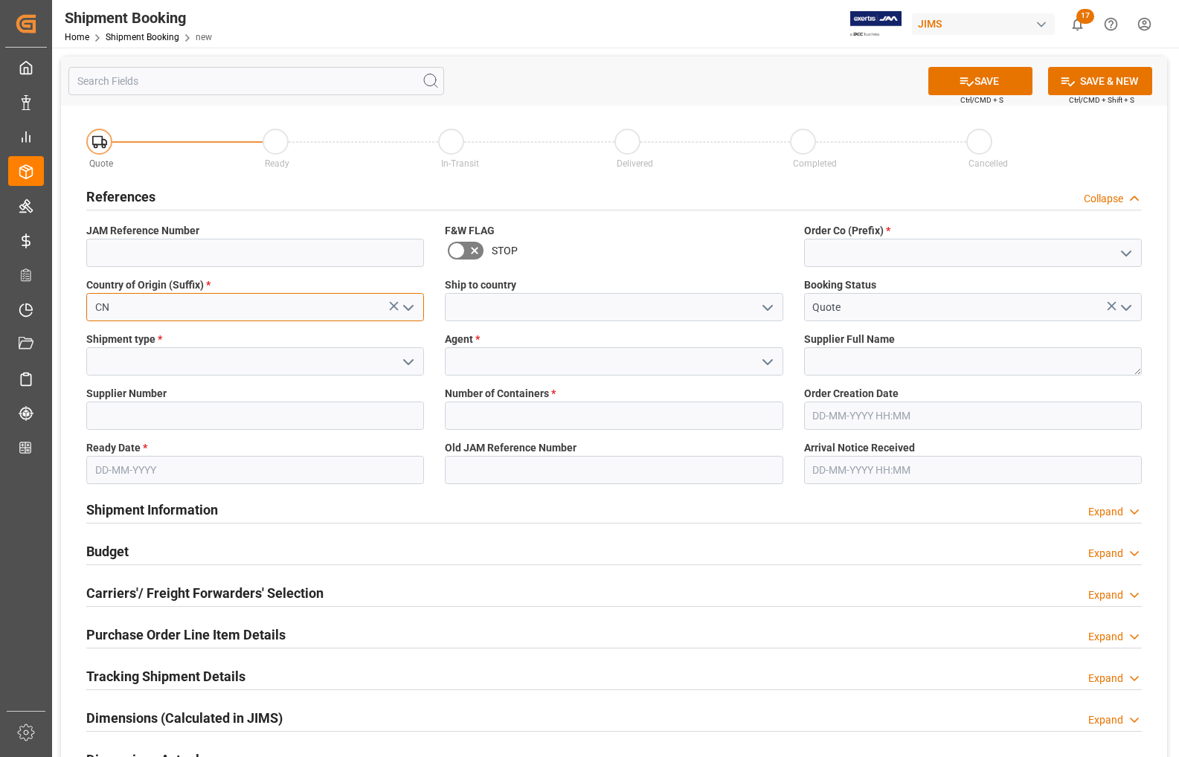
type input "CN"
click at [135, 416] on input at bounding box center [255, 416] width 338 height 28
type input "767320"
click at [581, 413] on input "text" at bounding box center [614, 416] width 338 height 28
type input "1"
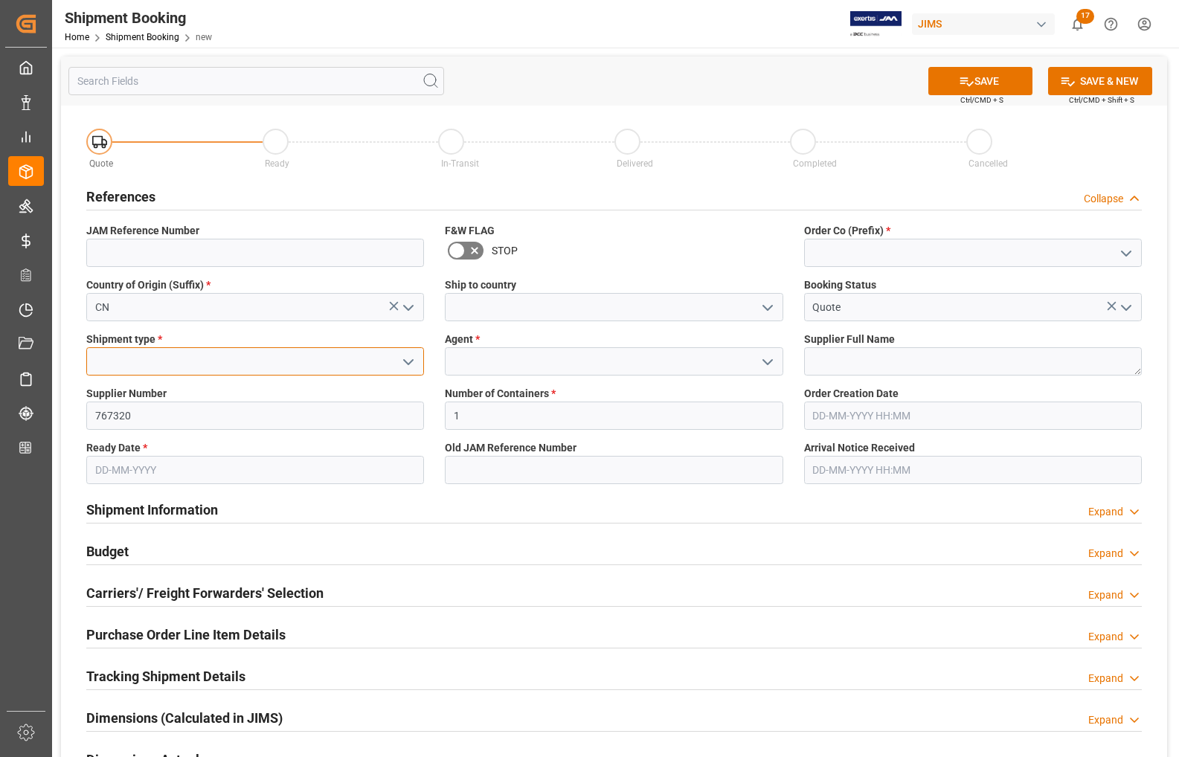
click at [260, 368] on input at bounding box center [255, 361] width 338 height 28
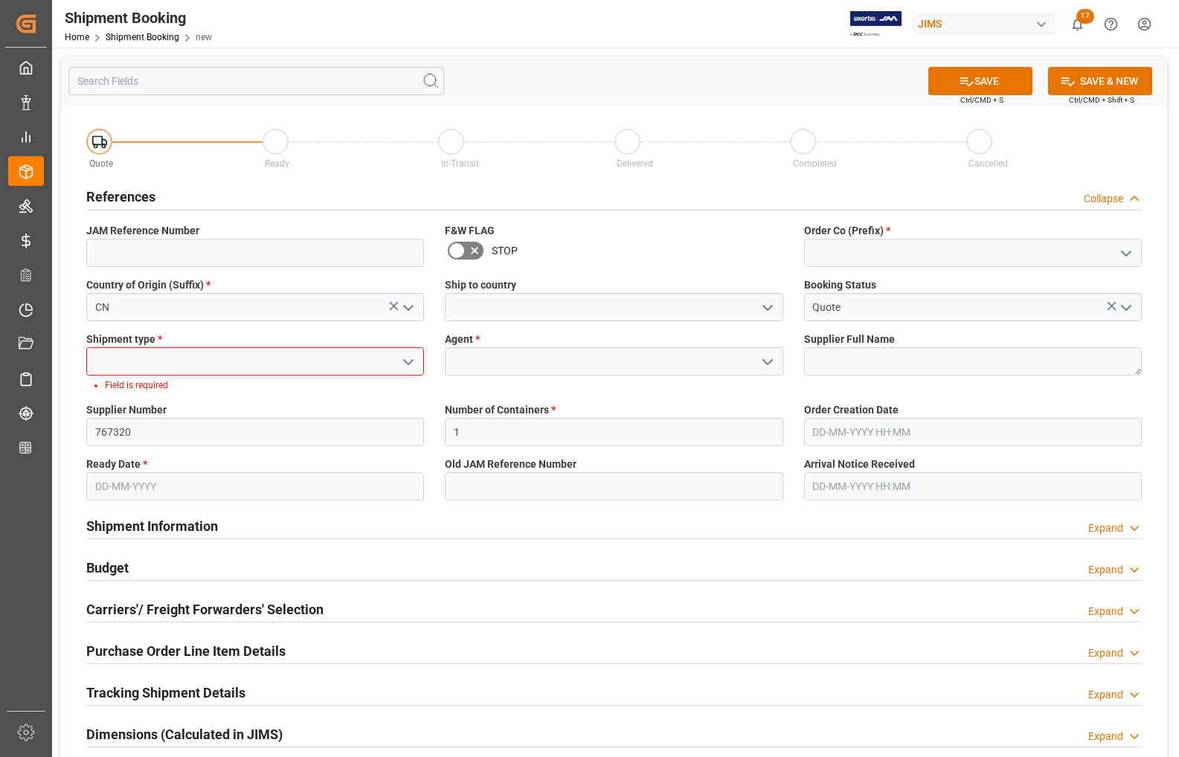
click at [405, 362] on icon "open menu" at bounding box center [408, 362] width 18 height 18
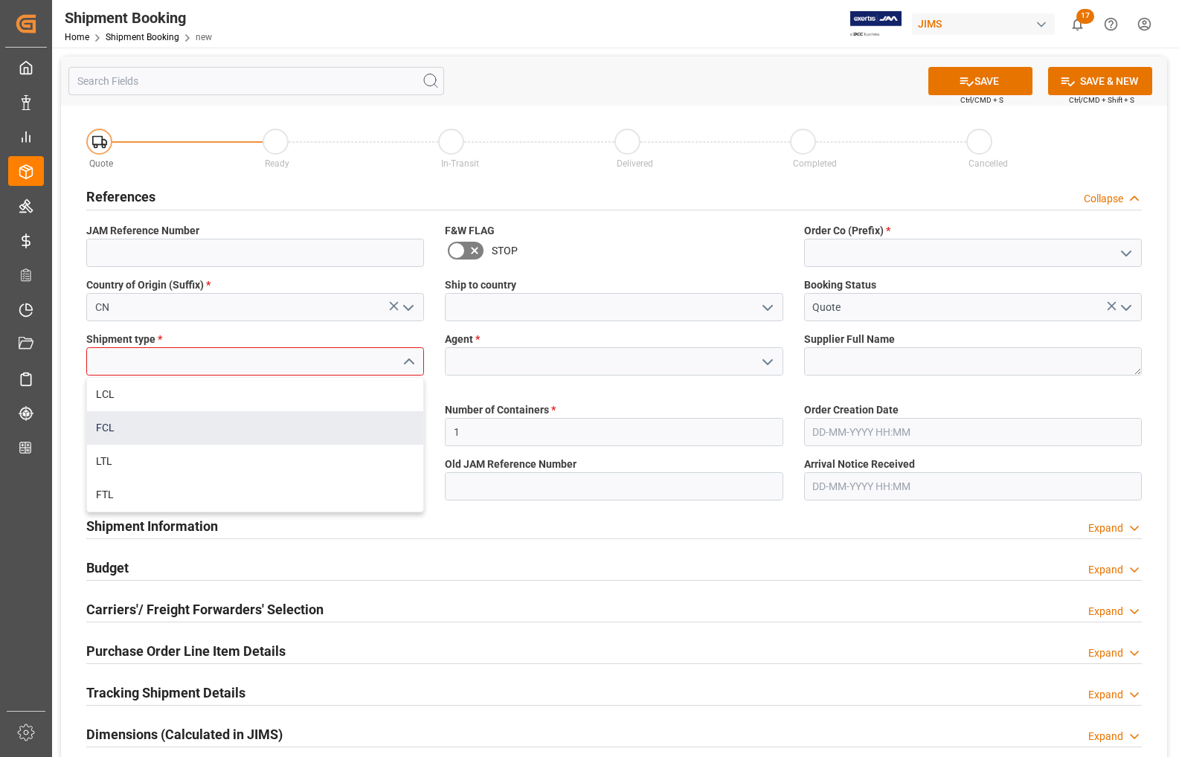
click at [161, 428] on div "FCL" at bounding box center [255, 427] width 336 height 33
type input "FCL"
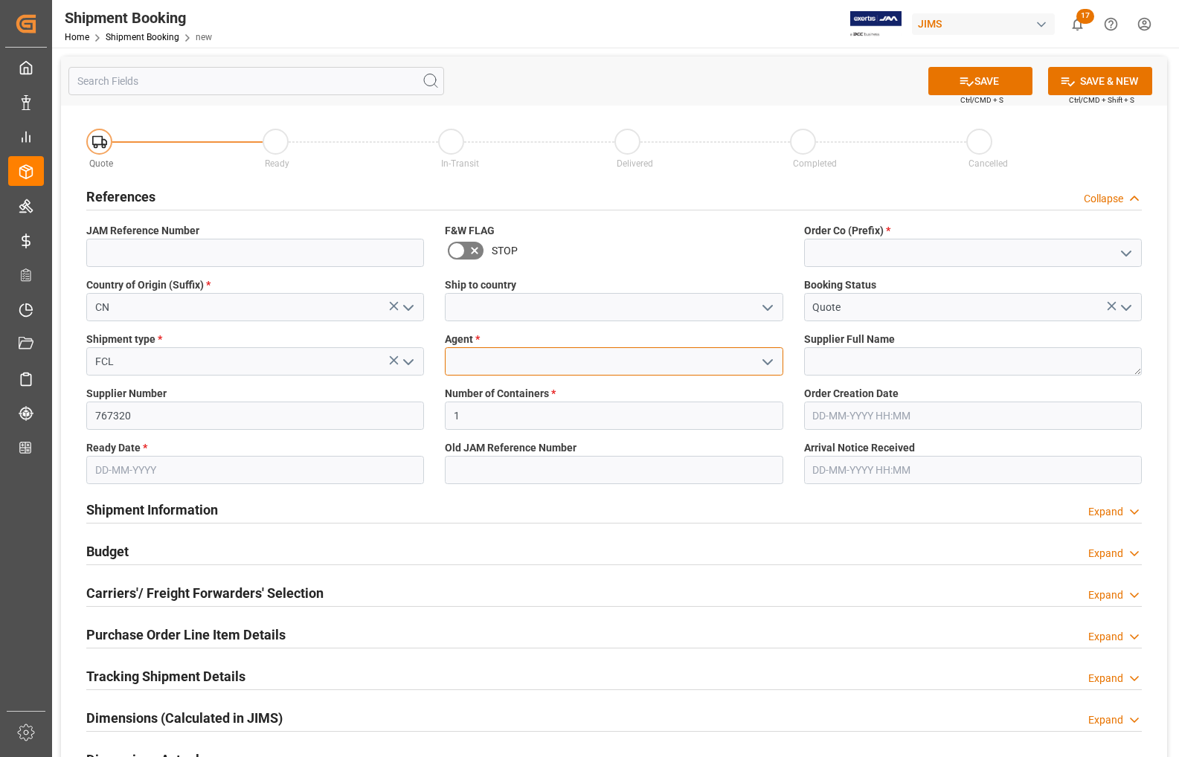
click at [483, 362] on input at bounding box center [614, 361] width 338 height 28
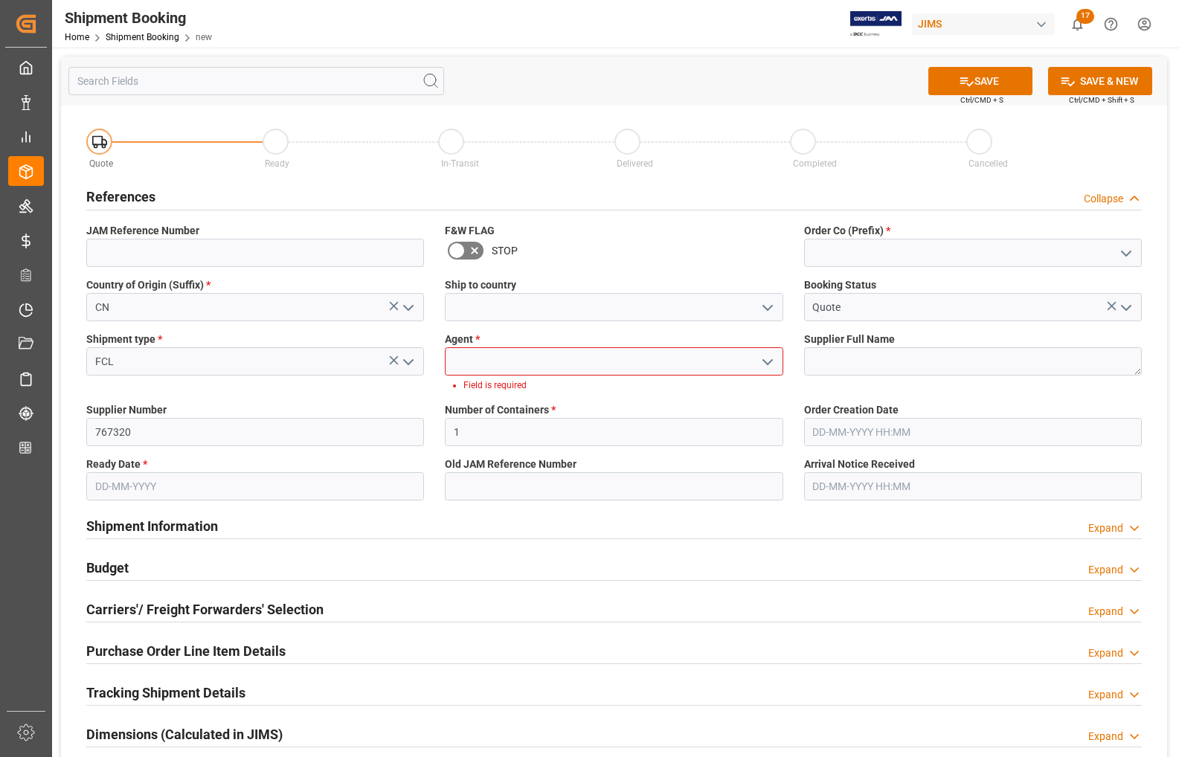
click at [770, 364] on icon "open menu" at bounding box center [767, 362] width 18 height 18
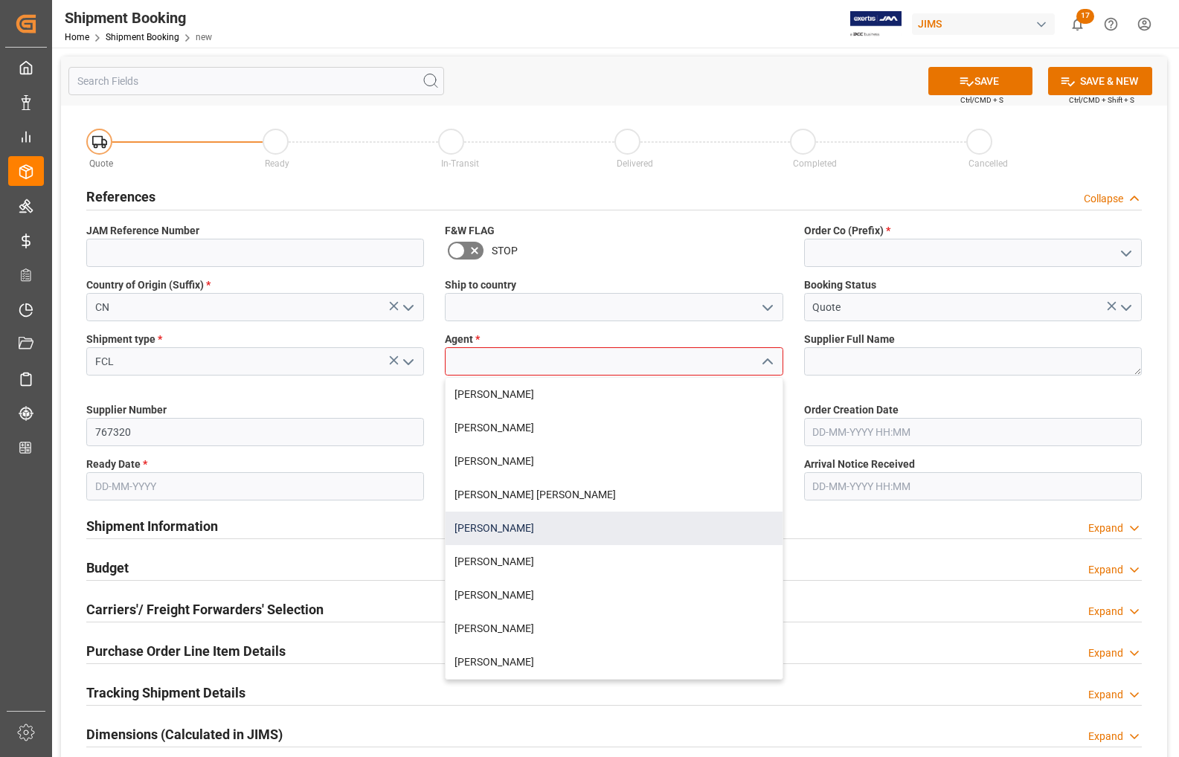
click at [507, 525] on div "[PERSON_NAME]" at bounding box center [613, 528] width 336 height 33
type input "[PERSON_NAME]"
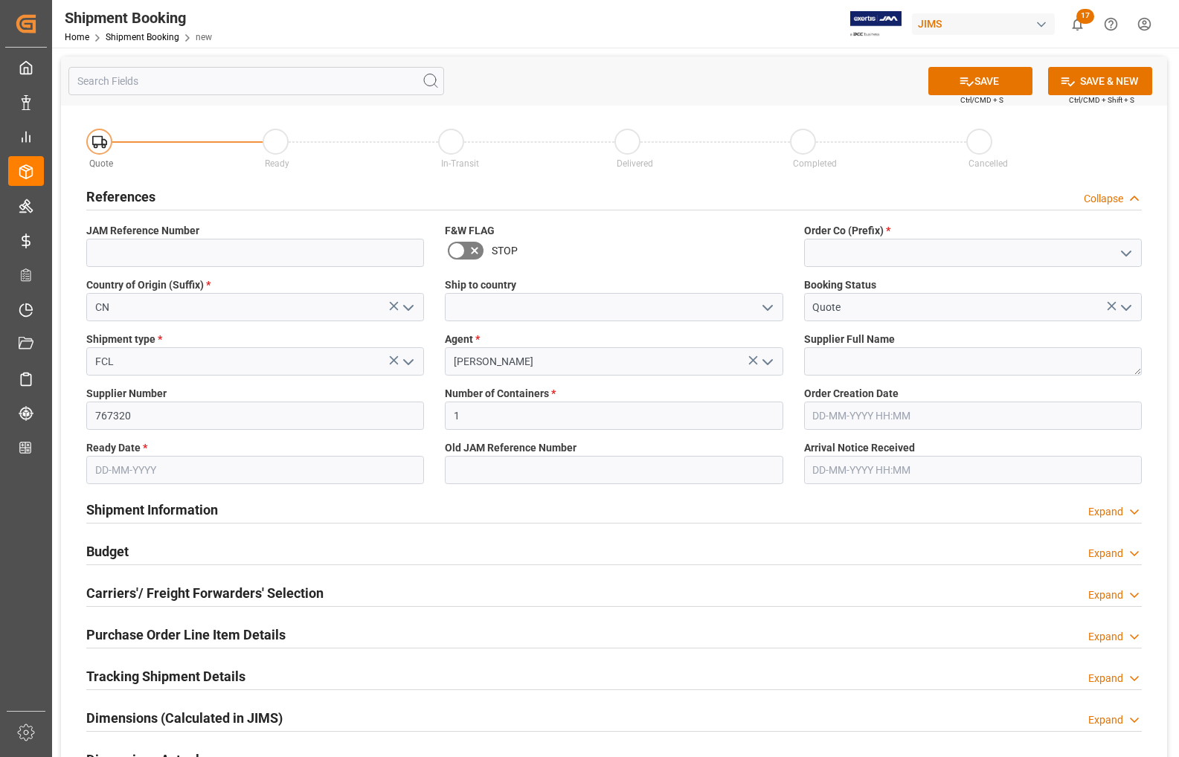
click at [764, 306] on polyline "open menu" at bounding box center [767, 308] width 9 height 4
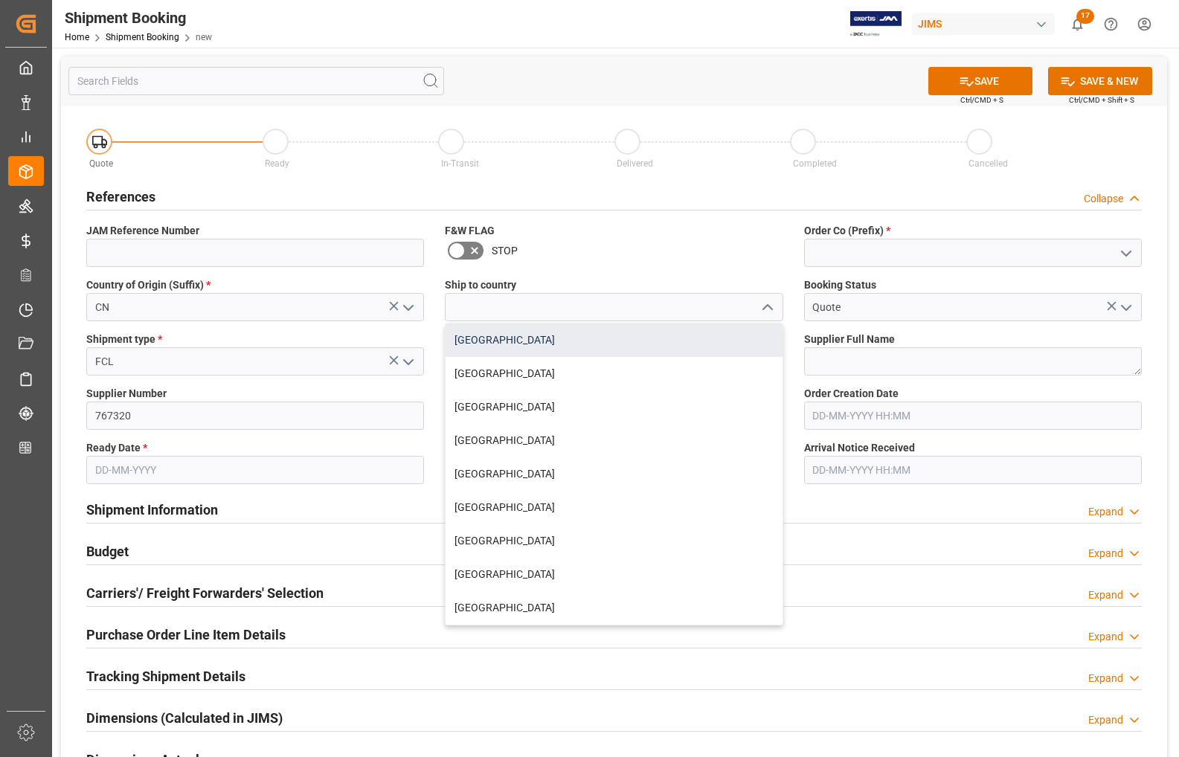
click at [581, 341] on div "[GEOGRAPHIC_DATA]" at bounding box center [613, 339] width 336 height 33
type input "[GEOGRAPHIC_DATA]"
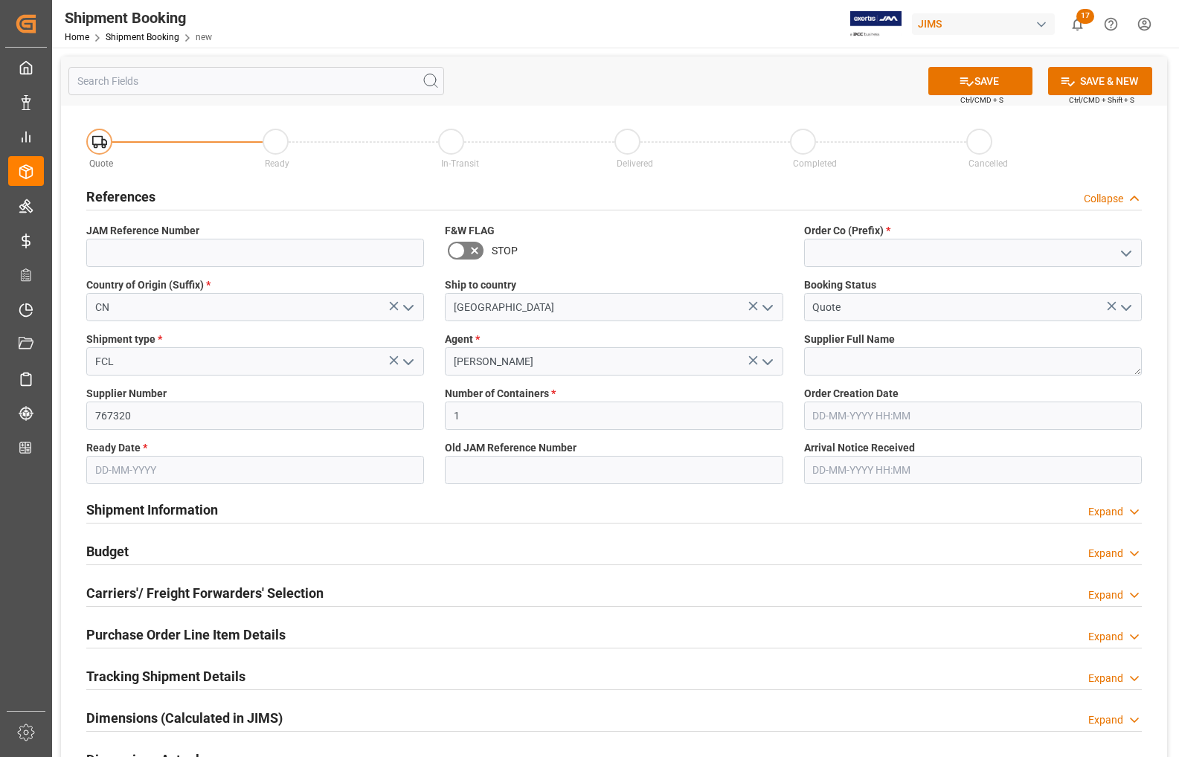
click at [1123, 251] on polyline "open menu" at bounding box center [1125, 253] width 9 height 4
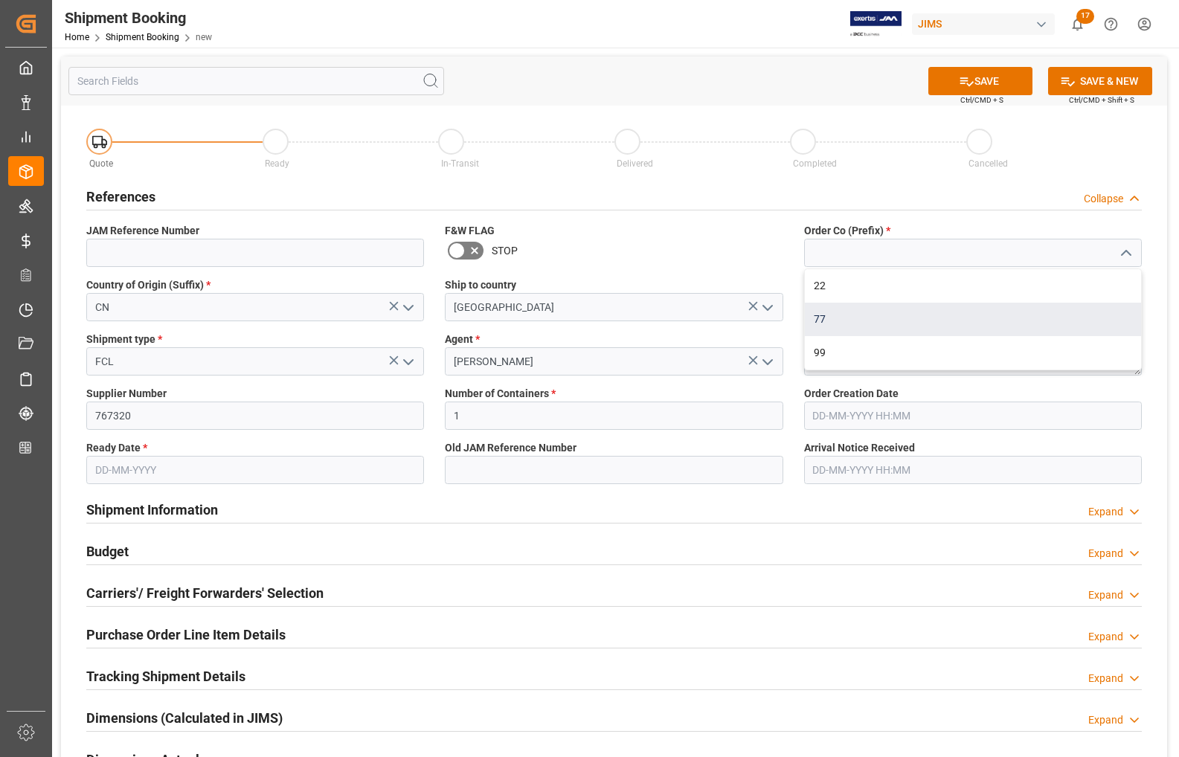
click at [955, 318] on div "77" at bounding box center [973, 319] width 336 height 33
type input "77"
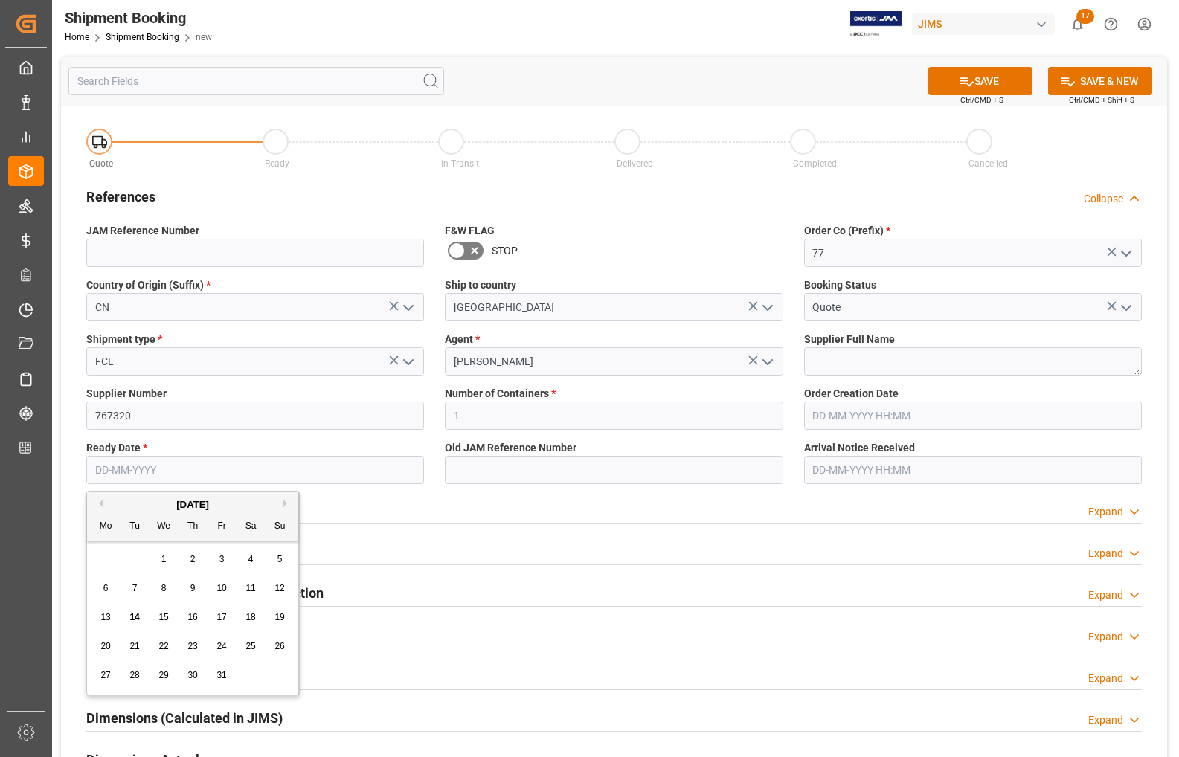
click at [187, 470] on input "text" at bounding box center [255, 470] width 338 height 28
click at [95, 566] on div "29 30 1 2 3 4 5" at bounding box center [192, 559] width 203 height 29
click at [284, 500] on button "Next Month" at bounding box center [287, 503] width 9 height 9
click at [280, 673] on span "30" at bounding box center [279, 675] width 10 height 10
type input "30-11-2025"
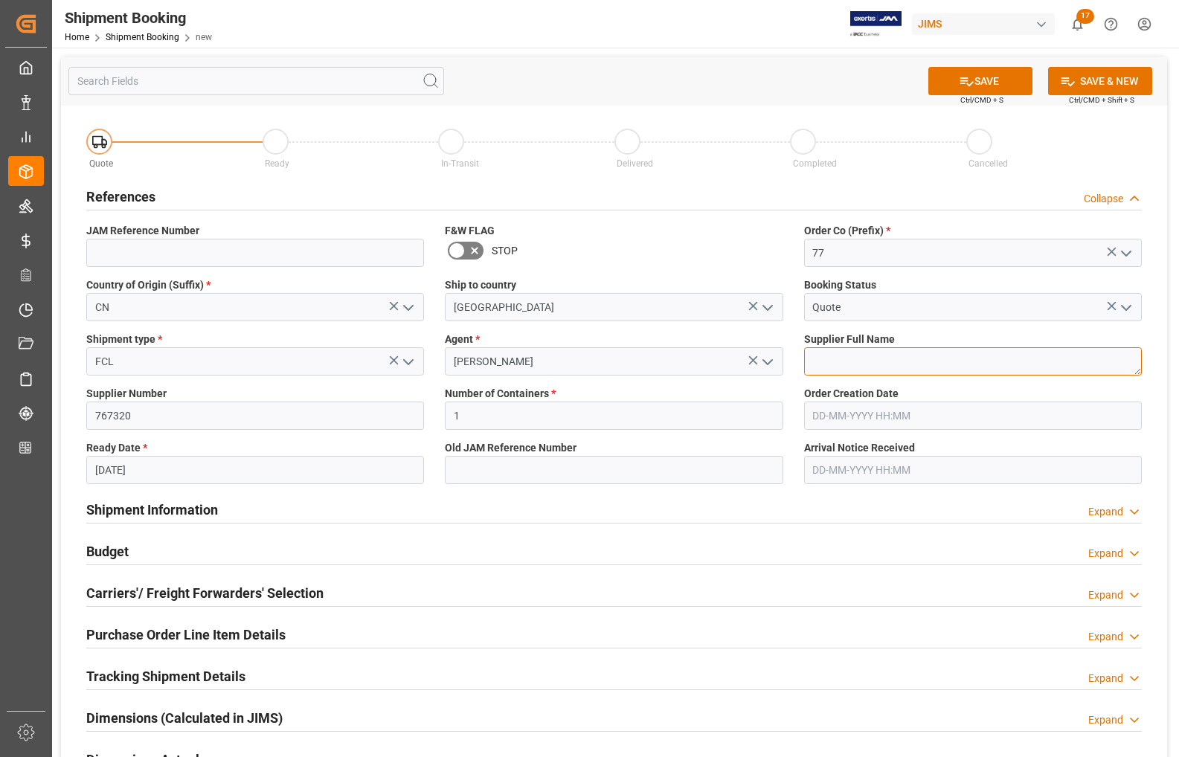
click at [872, 354] on textarea at bounding box center [973, 361] width 338 height 28
type textarea "Innovative Tec"
click at [991, 73] on button "SAVE" at bounding box center [980, 81] width 104 height 28
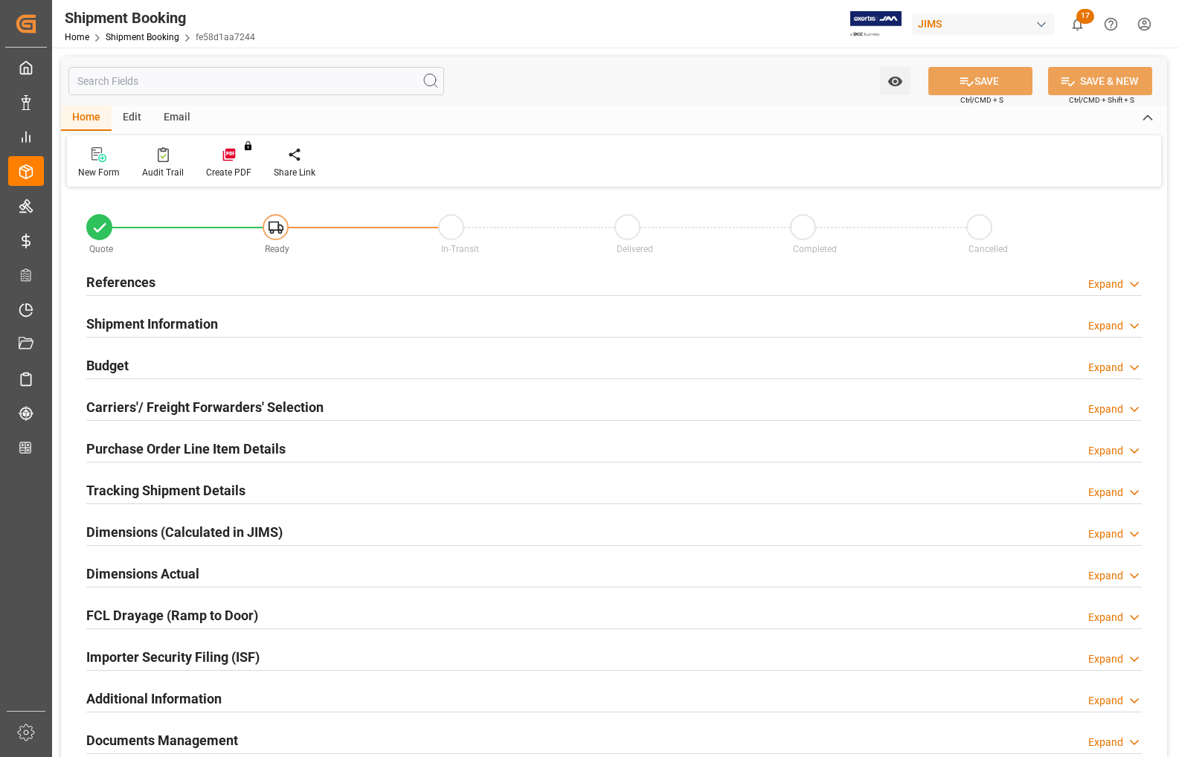
type input "1"
type input "[DATE]"
click at [106, 283] on h2 "References" at bounding box center [120, 282] width 69 height 20
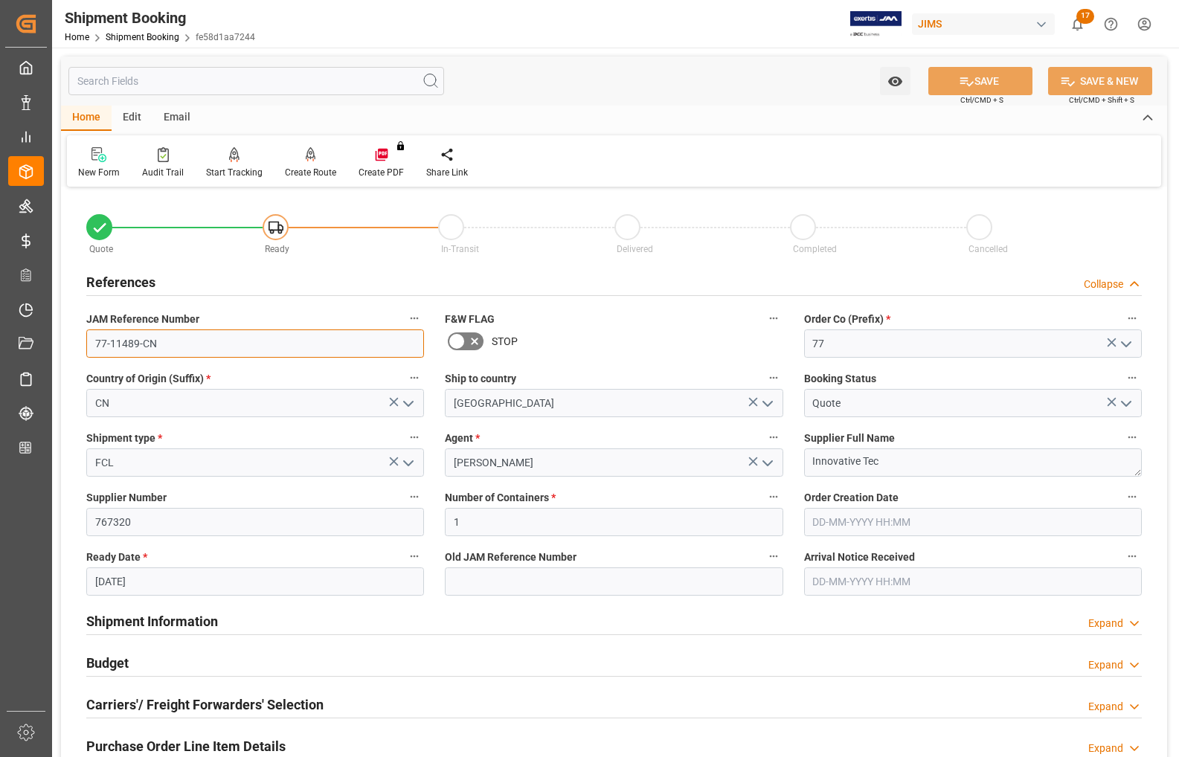
drag, startPoint x: 162, startPoint y: 347, endPoint x: 62, endPoint y: 341, distance: 100.6
click at [62, 341] on div "Quote Ready In-Transit Delivered Completed Cancelled References Collapse JAM Re…" at bounding box center [614, 653] width 1106 height 924
drag, startPoint x: 132, startPoint y: 521, endPoint x: 93, endPoint y: 521, distance: 39.4
click at [93, 521] on input "767320" at bounding box center [255, 522] width 338 height 28
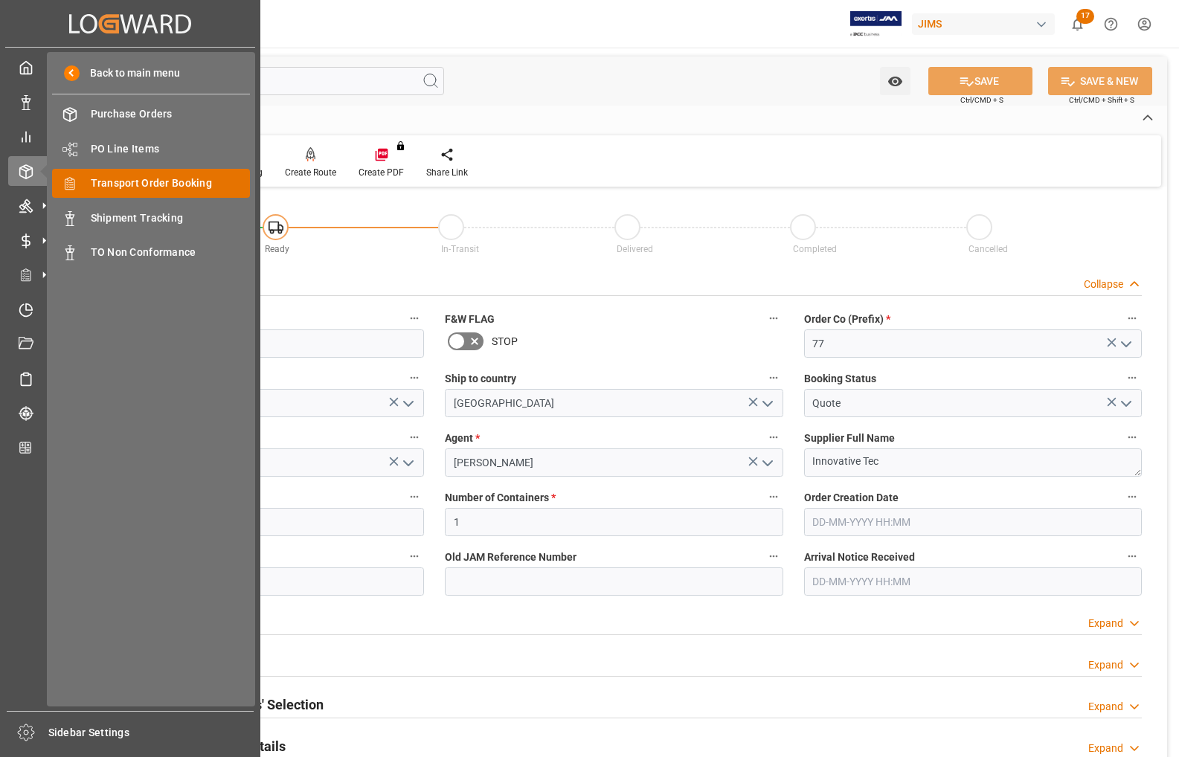
click at [104, 183] on span "Transport Order Booking" at bounding box center [171, 183] width 160 height 16
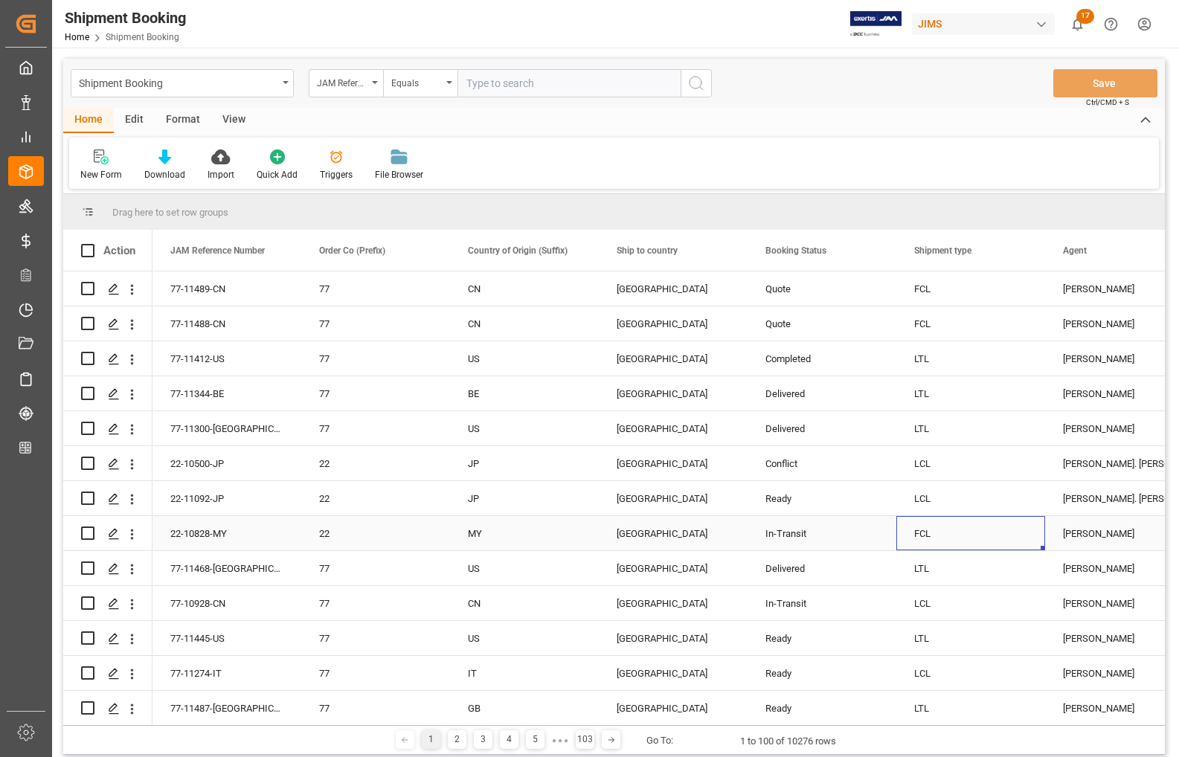
click at [1016, 539] on div "FCL" at bounding box center [970, 534] width 113 height 34
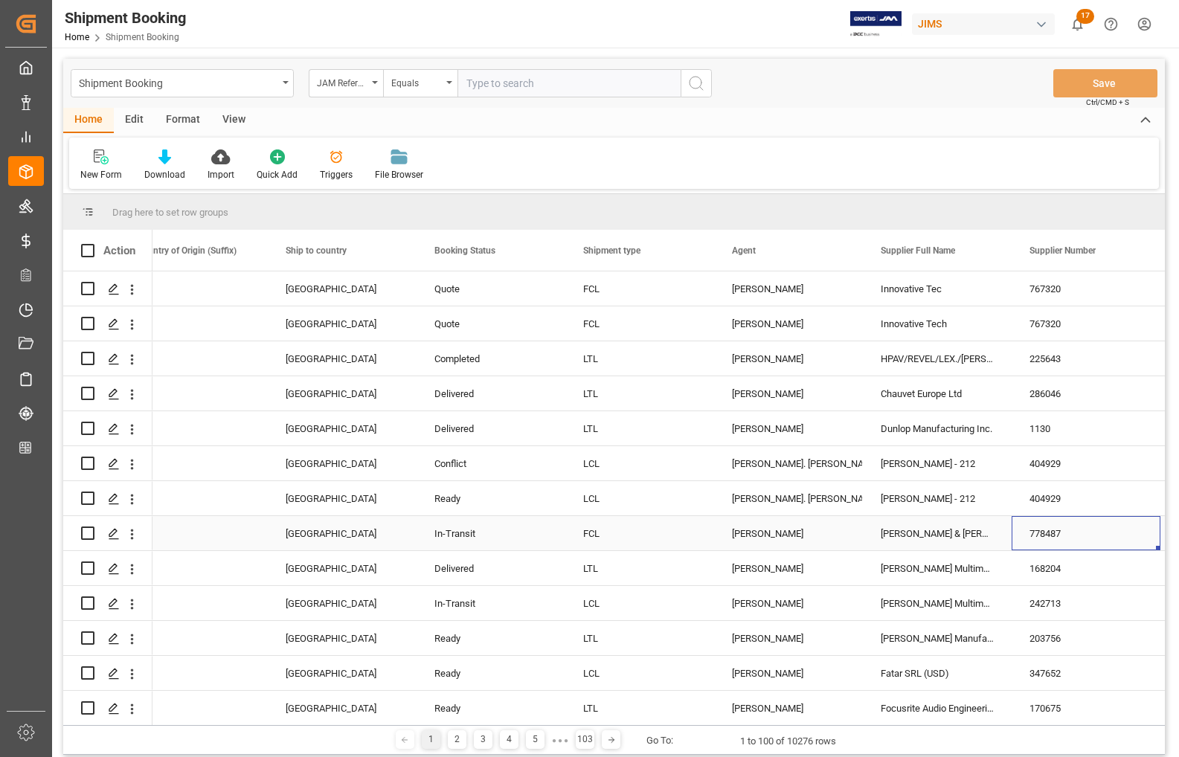
scroll to position [0, 480]
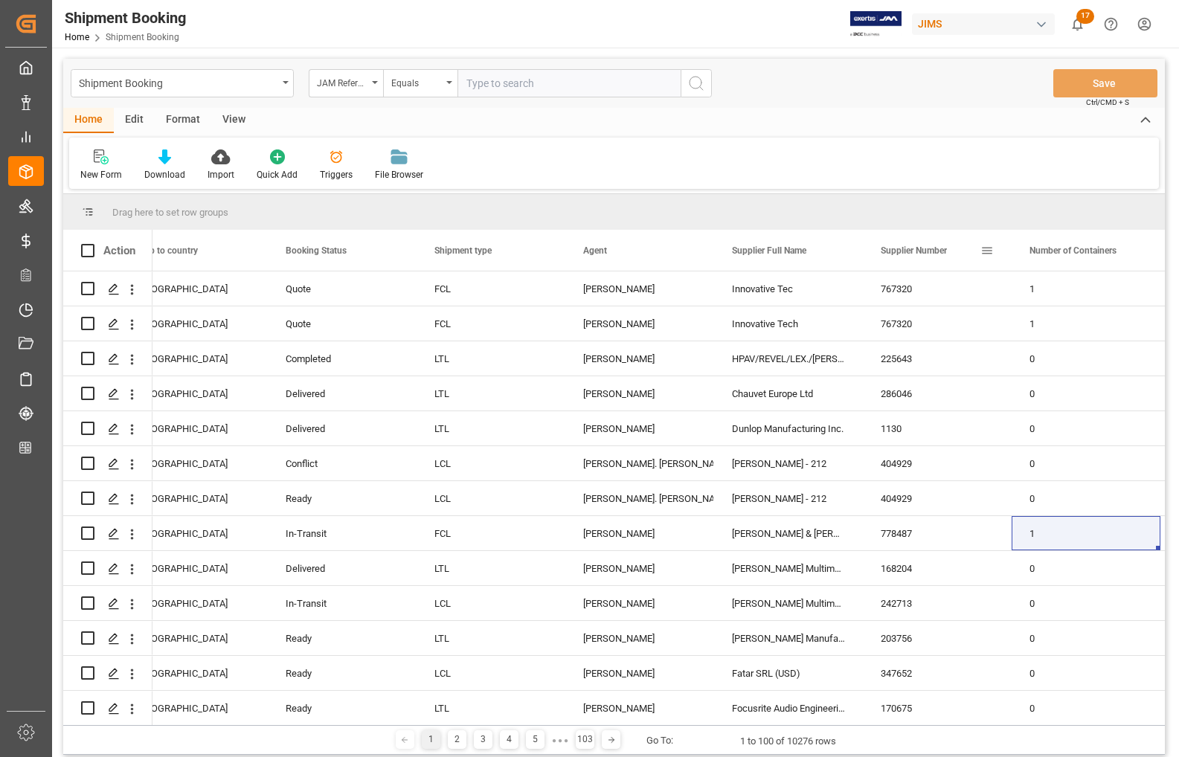
click at [982, 250] on span at bounding box center [986, 250] width 13 height 13
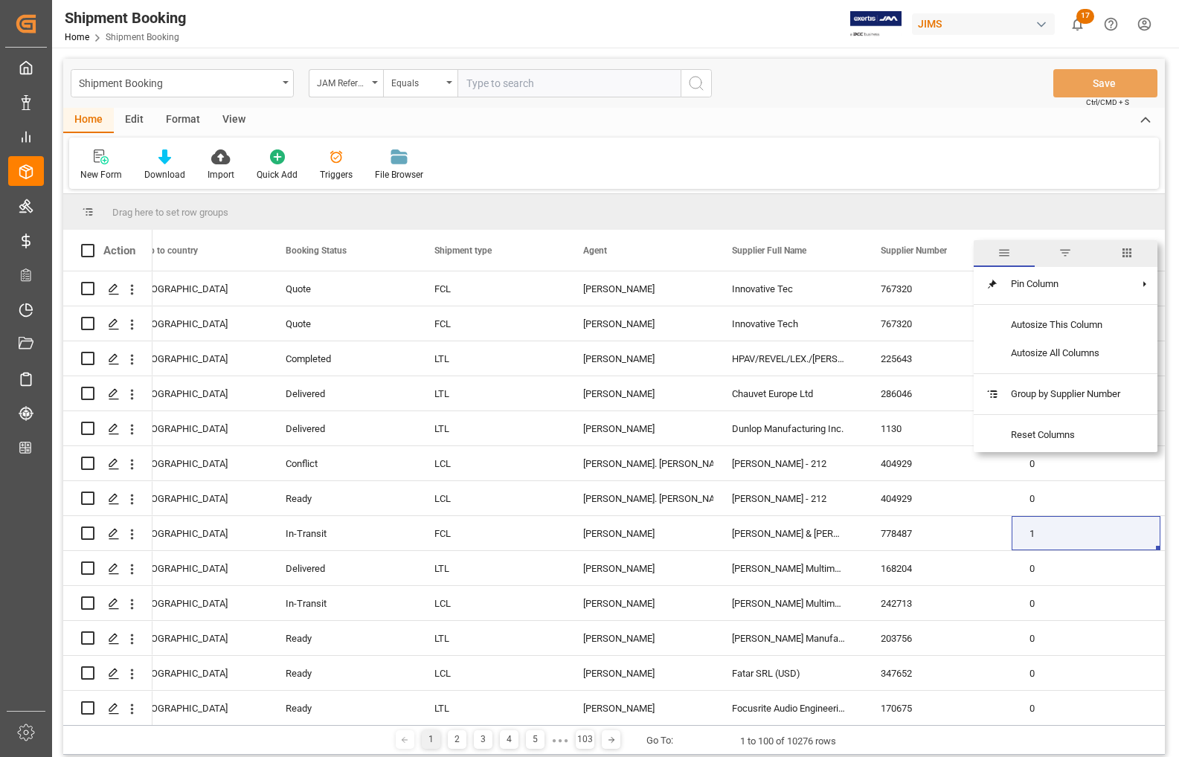
click at [1062, 253] on span "filter" at bounding box center [1064, 252] width 13 height 13
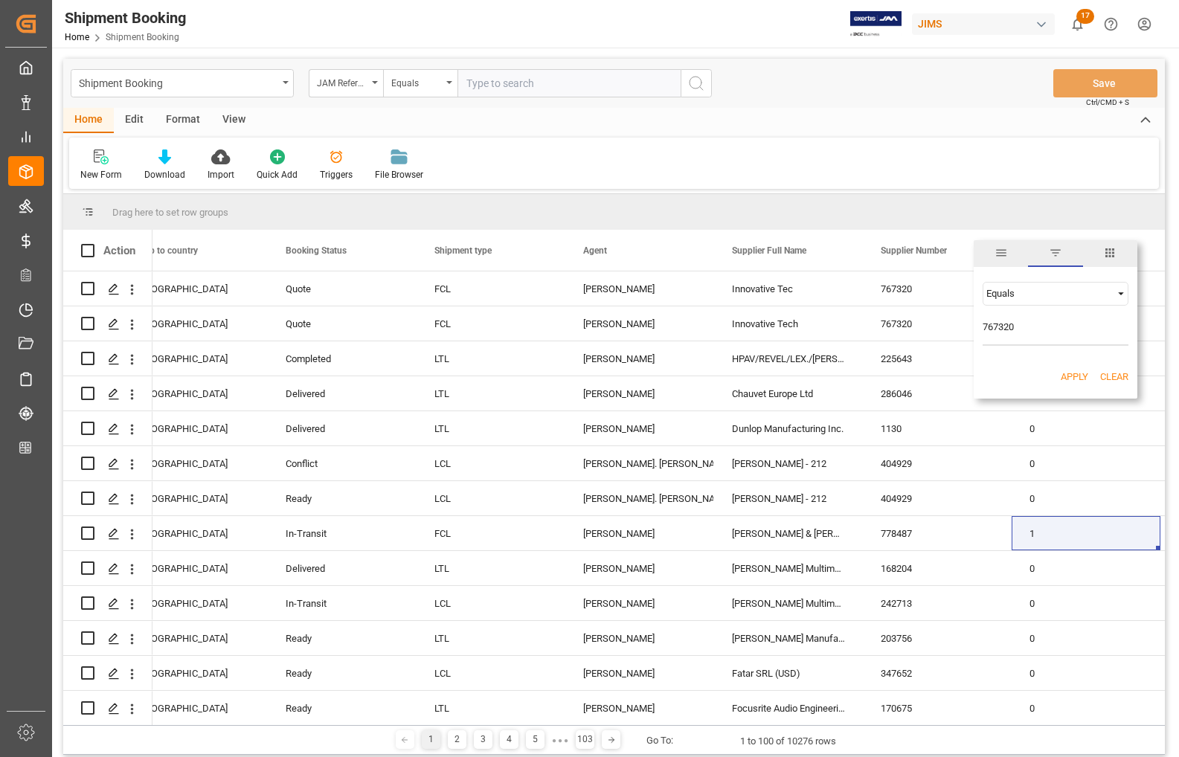
type input "767320"
click at [1071, 378] on button "Apply" at bounding box center [1074, 377] width 28 height 15
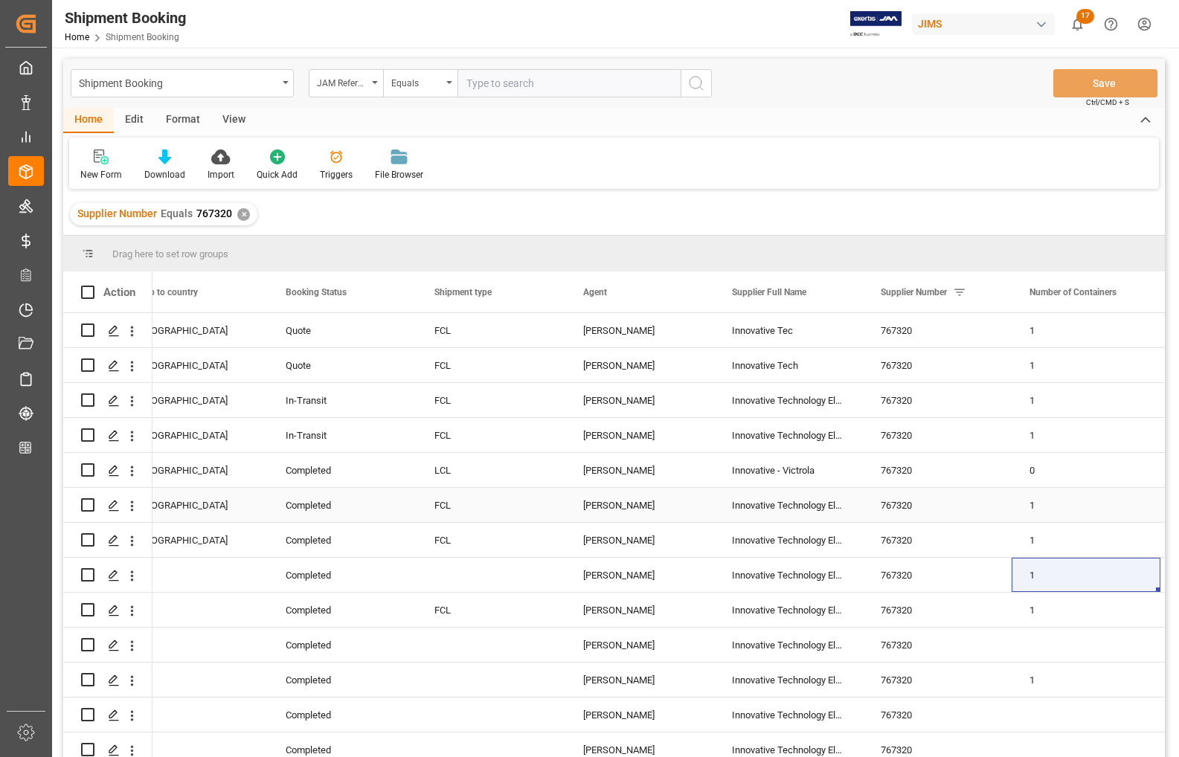
click at [376, 511] on div "Completed" at bounding box center [342, 506] width 113 height 34
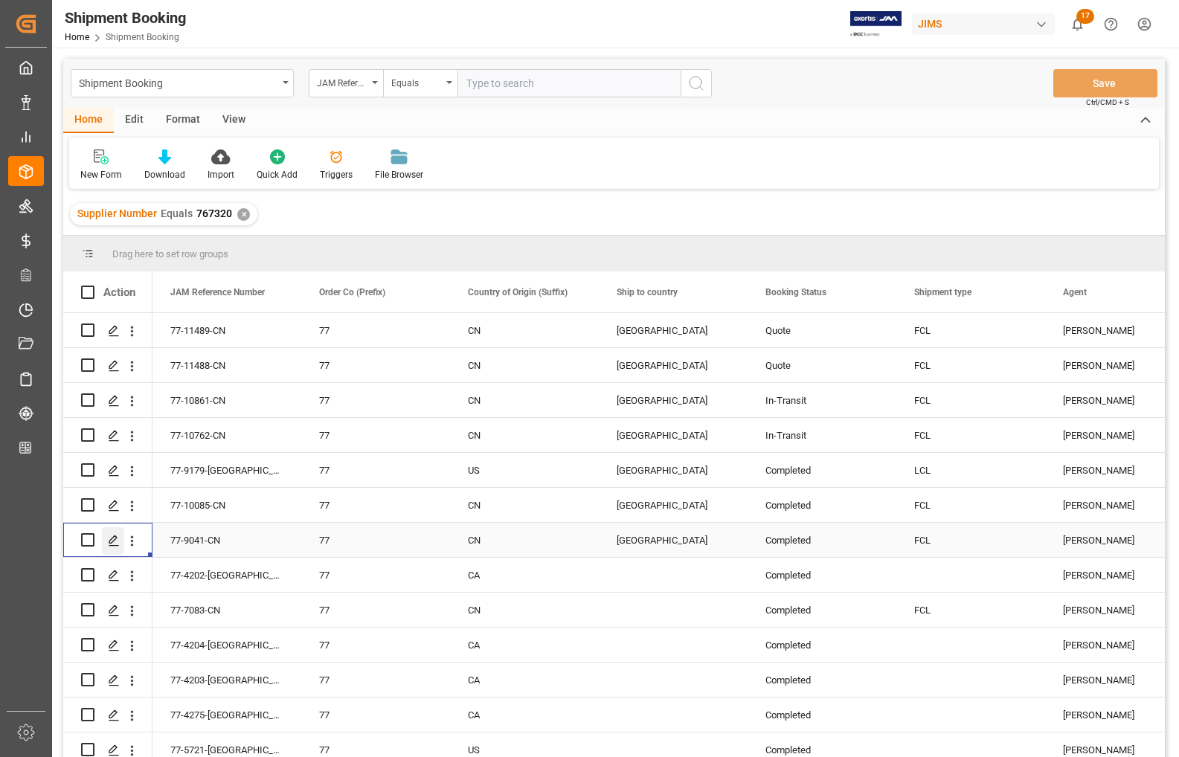
click at [110, 544] on icon "Press SPACE to select this row." at bounding box center [114, 541] width 12 height 12
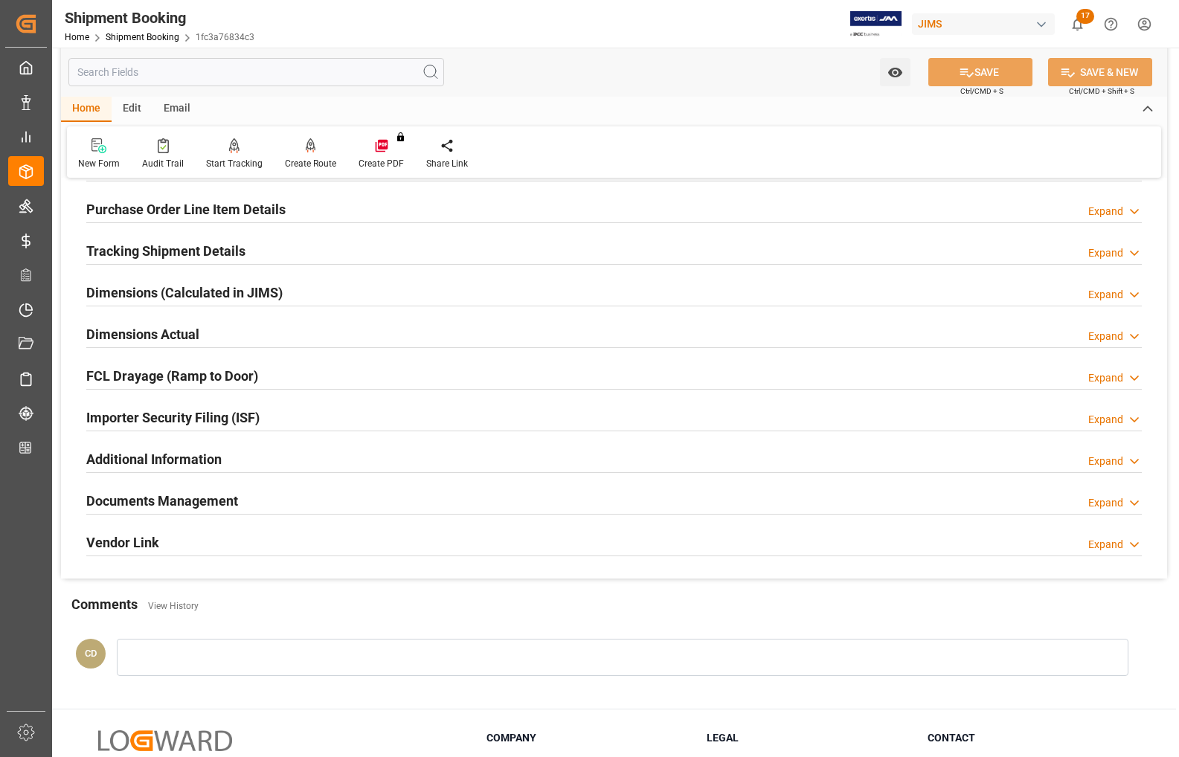
scroll to position [361, 0]
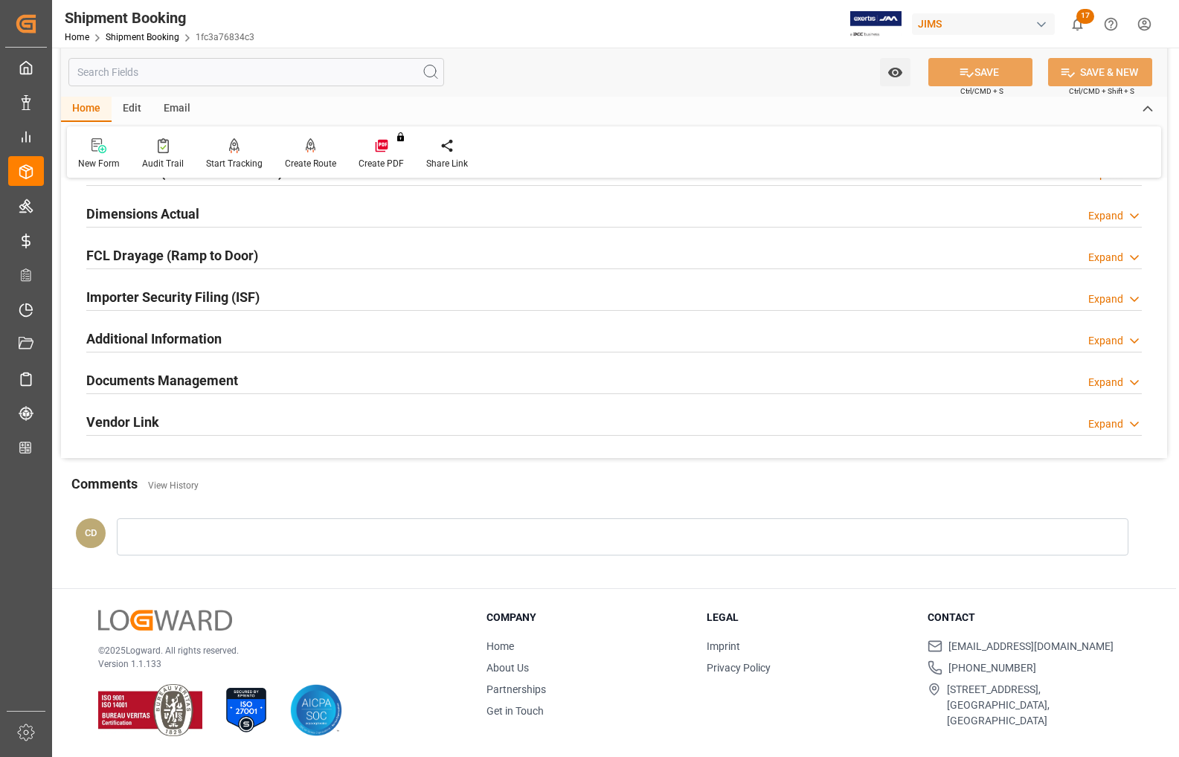
click at [116, 379] on h2 "Documents Management" at bounding box center [162, 380] width 152 height 20
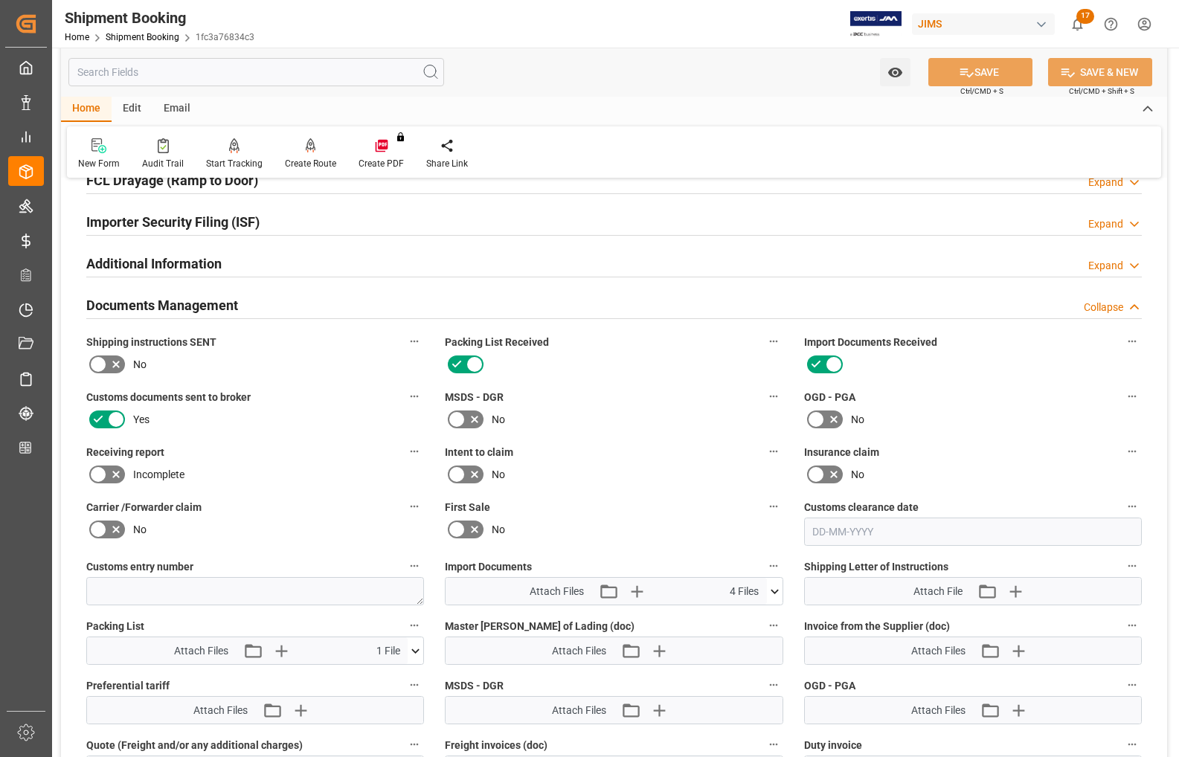
scroll to position [547, 0]
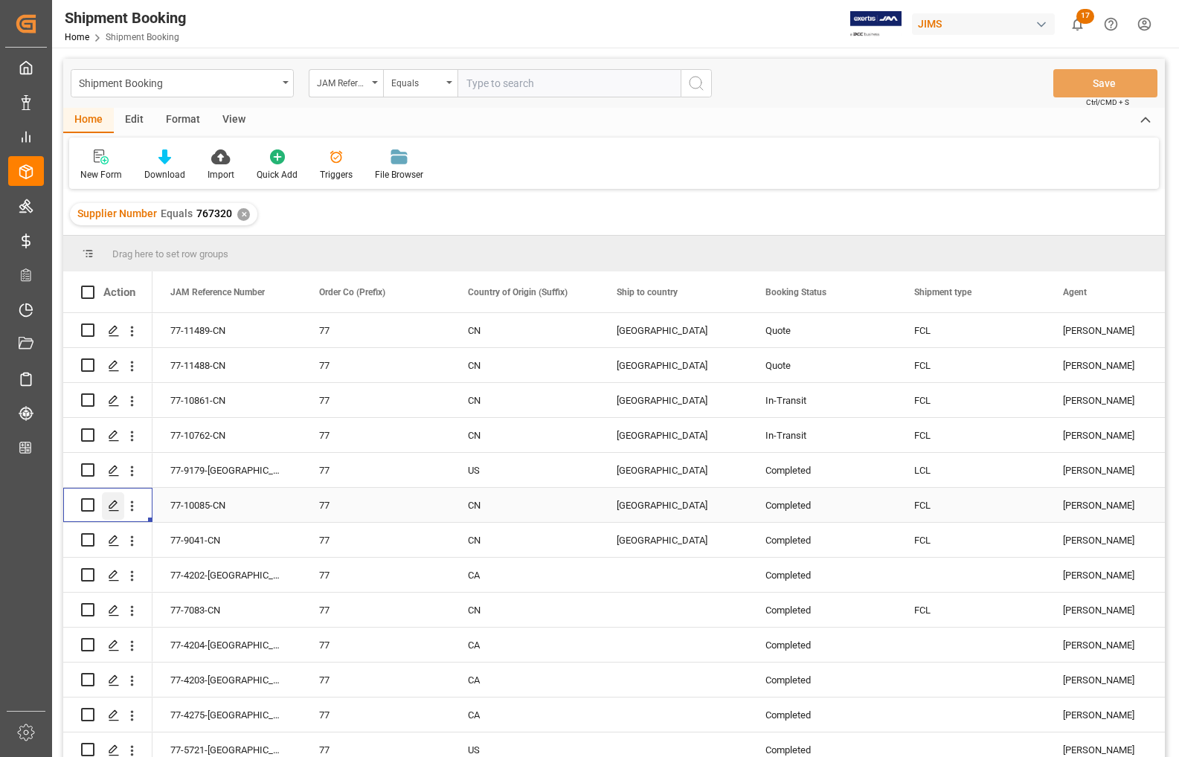
click at [106, 508] on div "Press SPACE to select this row." at bounding box center [113, 506] width 22 height 28
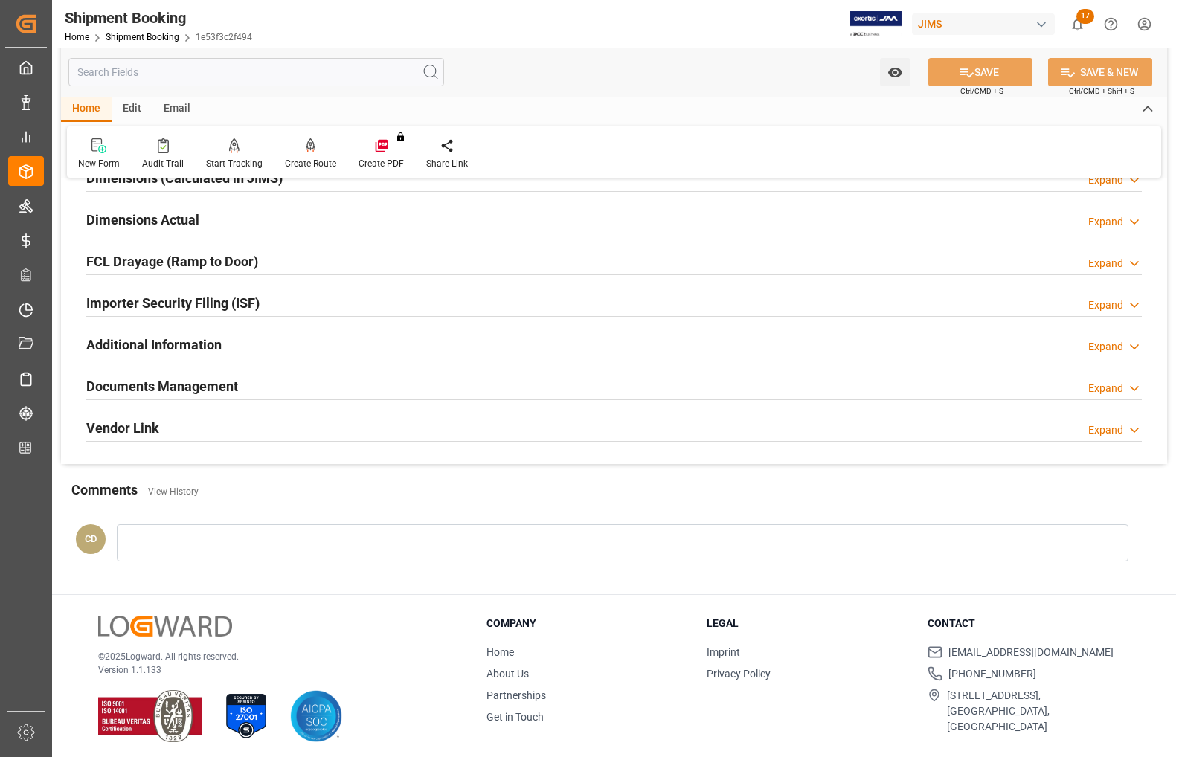
scroll to position [361, 0]
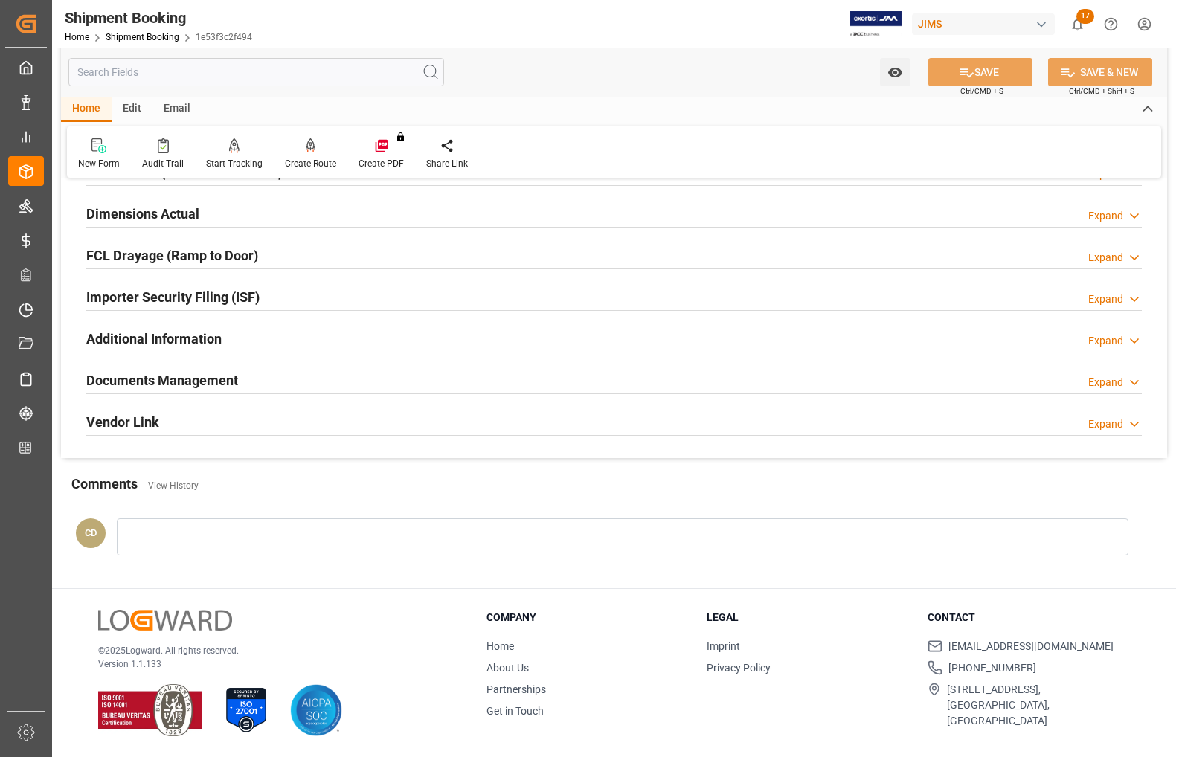
click at [140, 375] on h2 "Documents Management" at bounding box center [162, 380] width 152 height 20
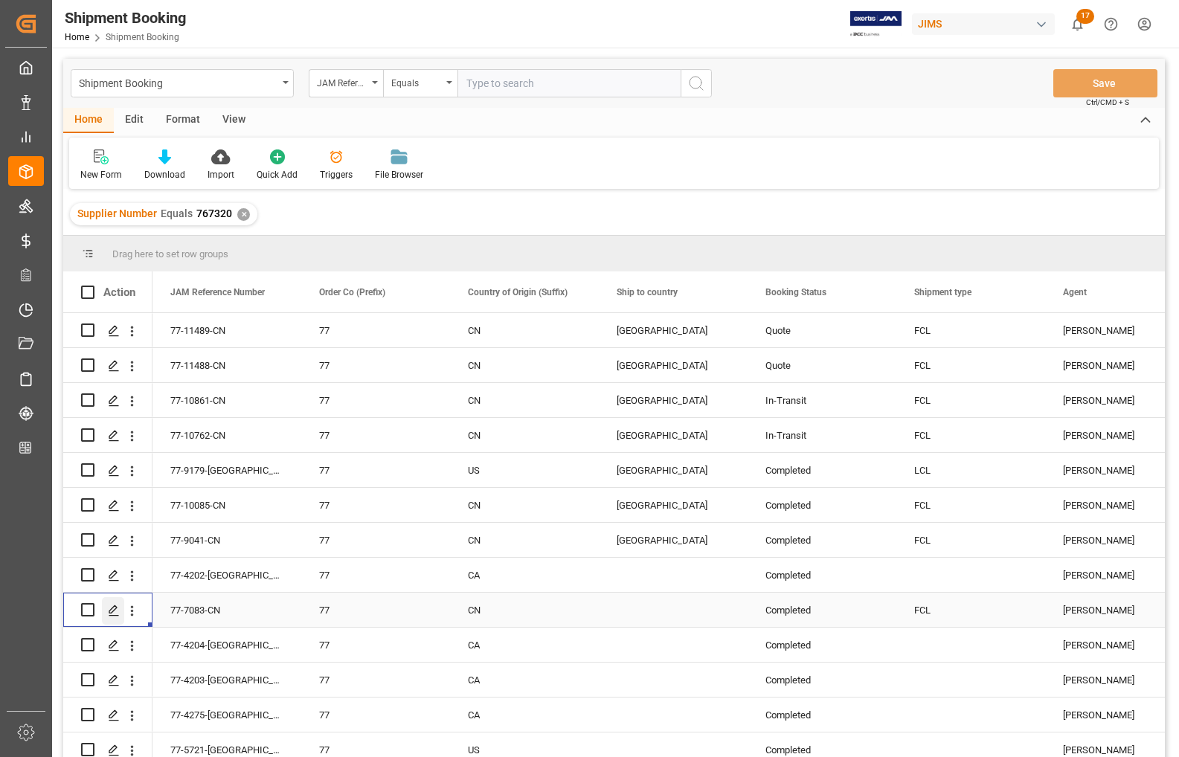
click at [114, 611] on icon "Press SPACE to select this row." at bounding box center [114, 611] width 12 height 12
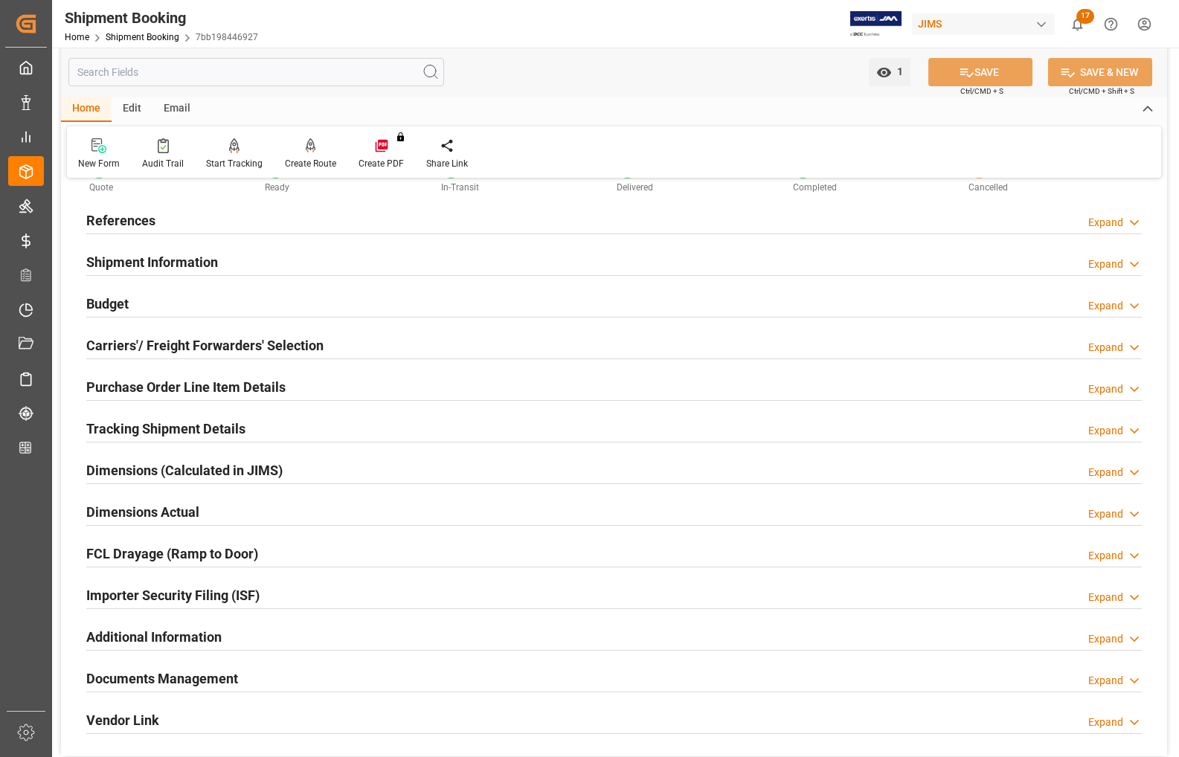
scroll to position [93, 0]
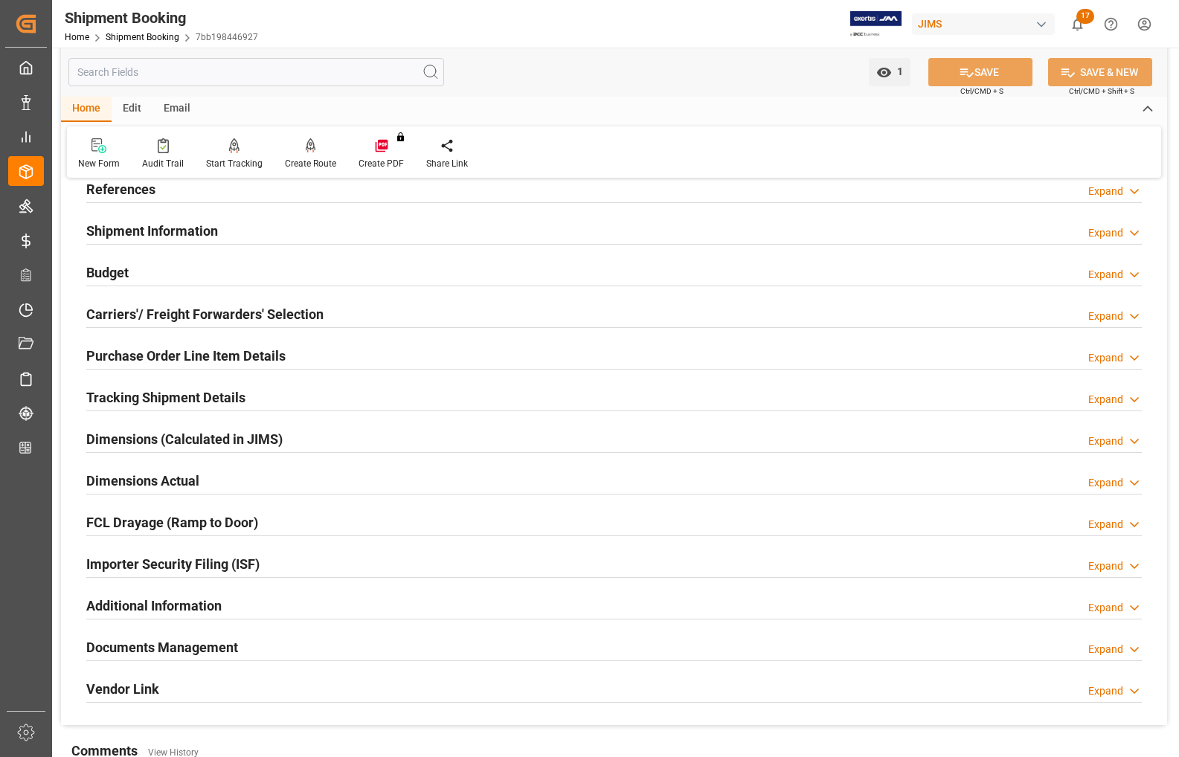
click at [139, 651] on h2 "Documents Management" at bounding box center [162, 647] width 152 height 20
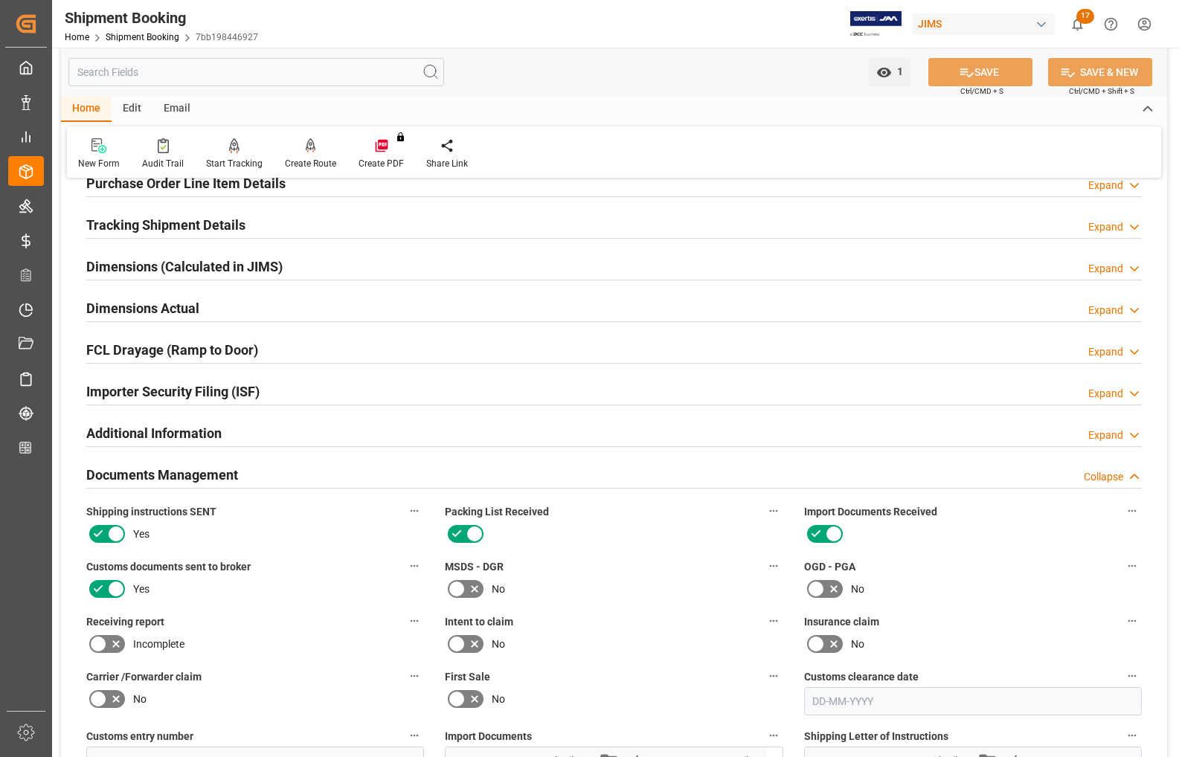
scroll to position [0, 0]
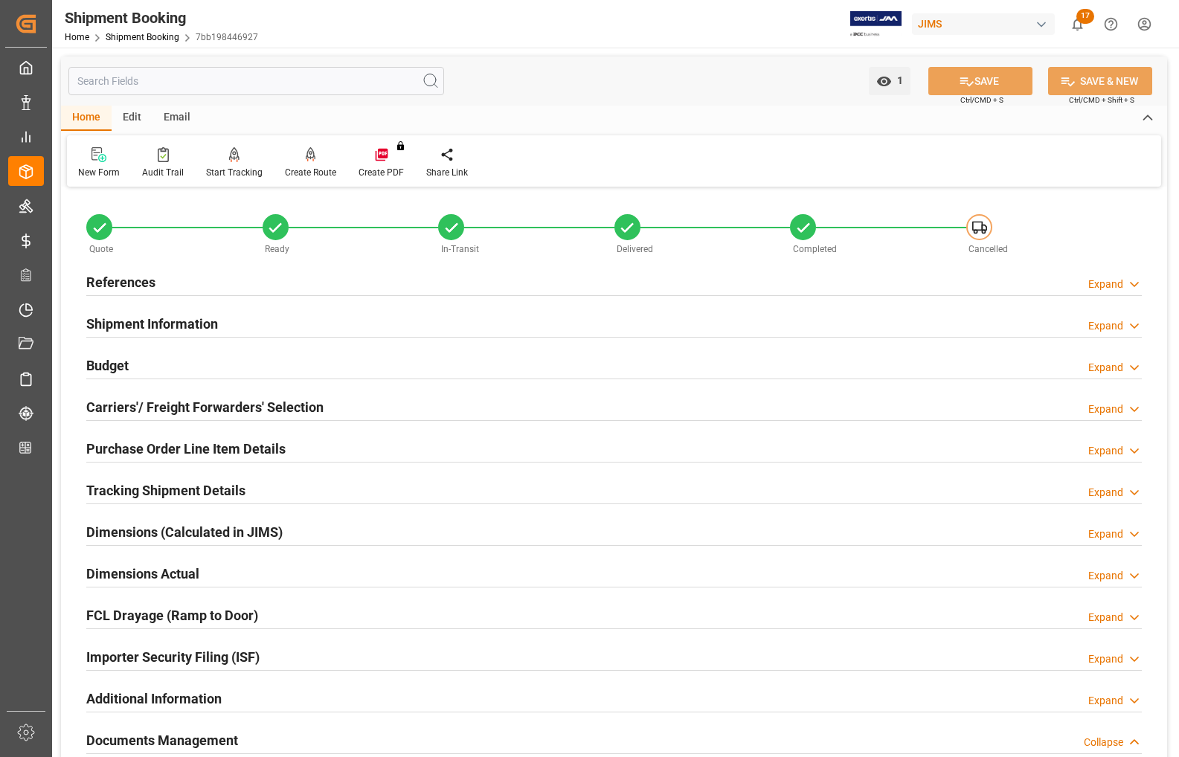
click at [132, 279] on h2 "References" at bounding box center [120, 282] width 69 height 20
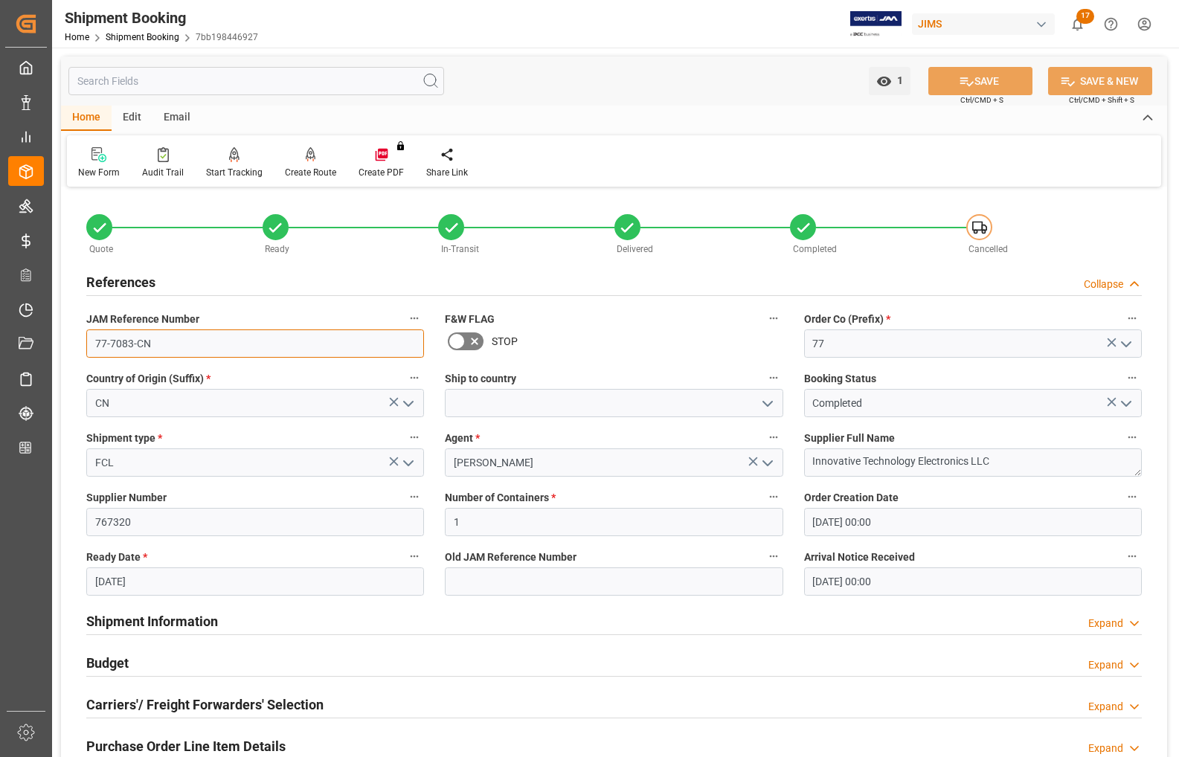
drag, startPoint x: 150, startPoint y: 347, endPoint x: 91, endPoint y: 342, distance: 58.9
click at [91, 342] on input "77-7083-CN" at bounding box center [255, 343] width 338 height 28
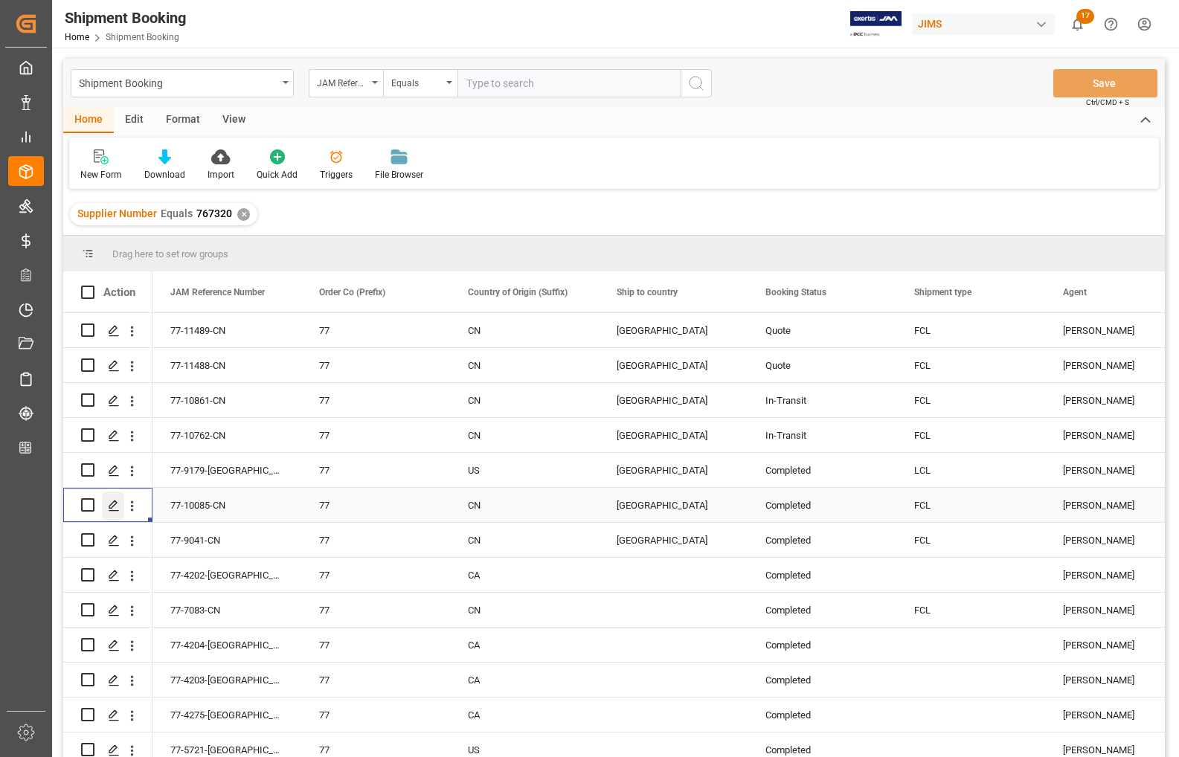
click at [109, 508] on polygon "Press SPACE to select this row." at bounding box center [112, 503] width 7 height 7
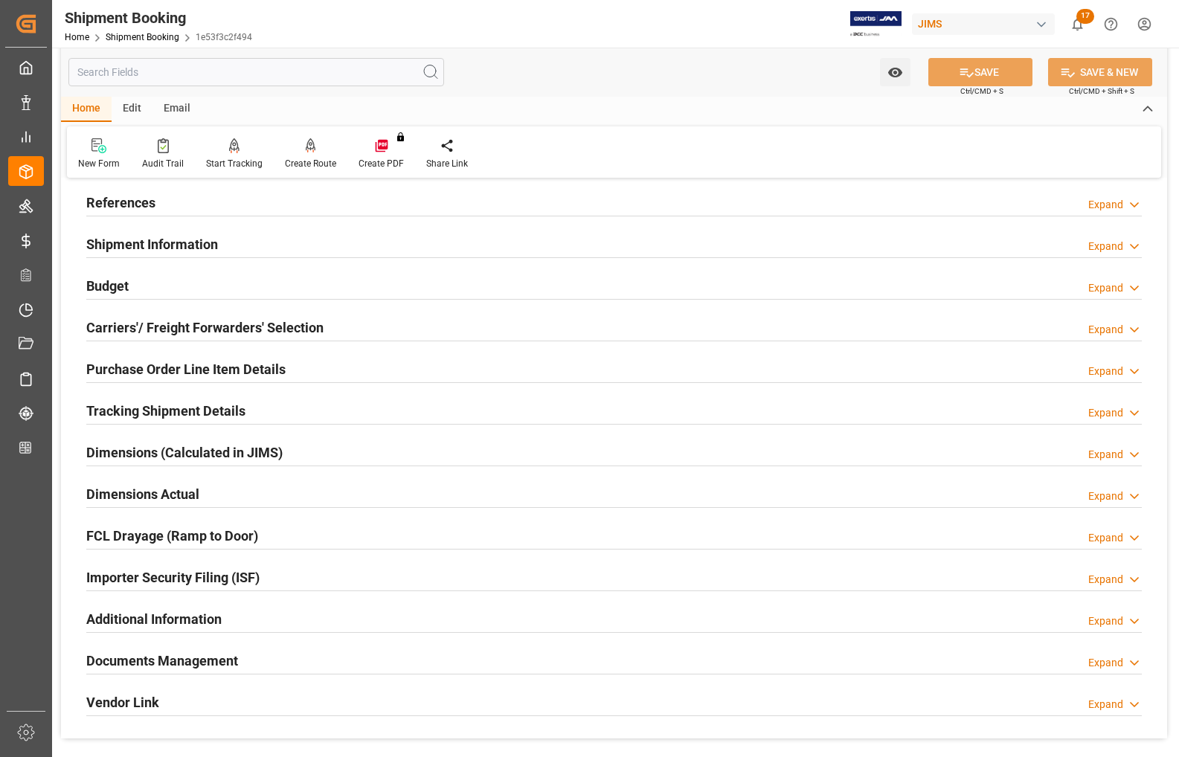
scroll to position [186, 0]
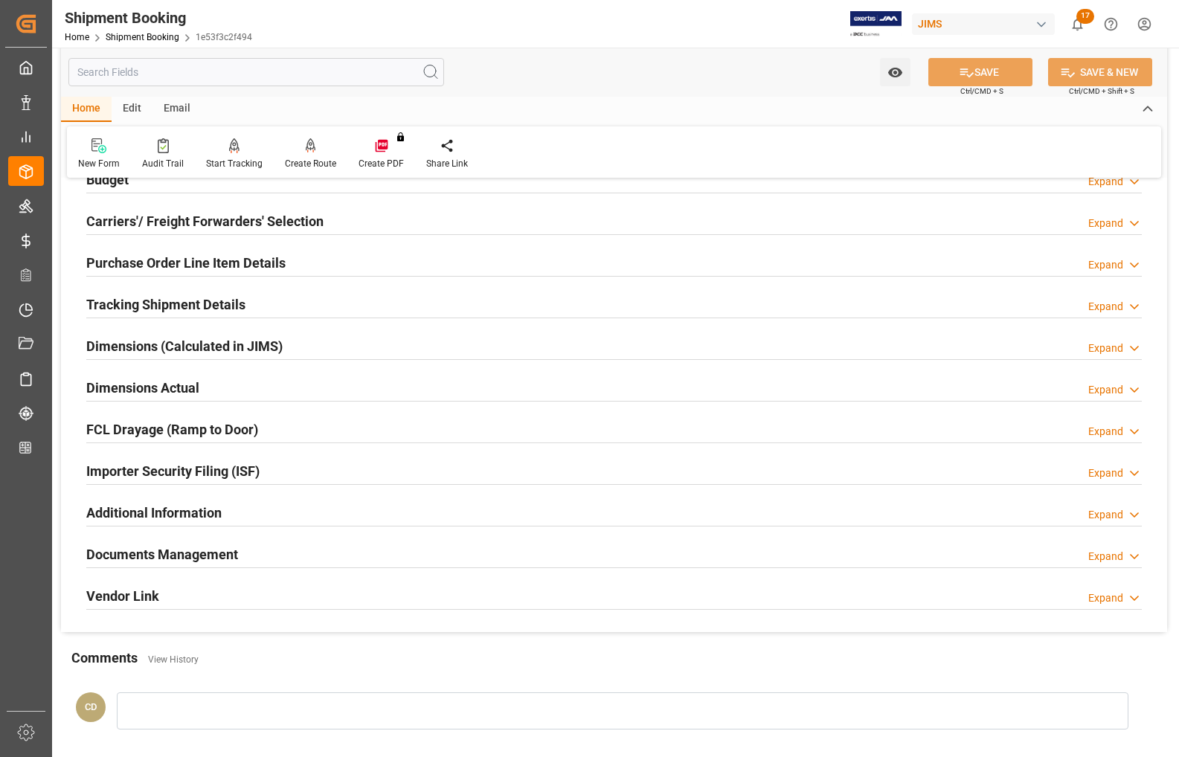
click at [128, 550] on h2 "Documents Management" at bounding box center [162, 554] width 152 height 20
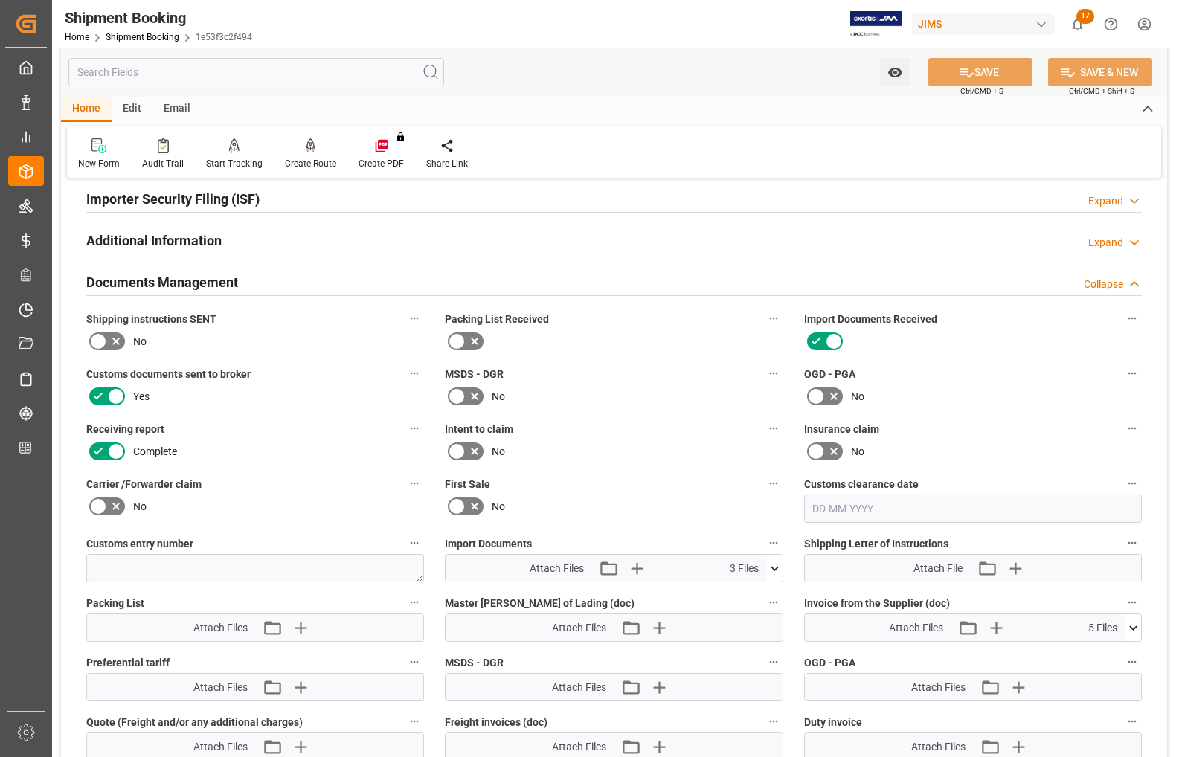
scroll to position [465, 0]
